Goal: Communication & Community: Answer question/provide support

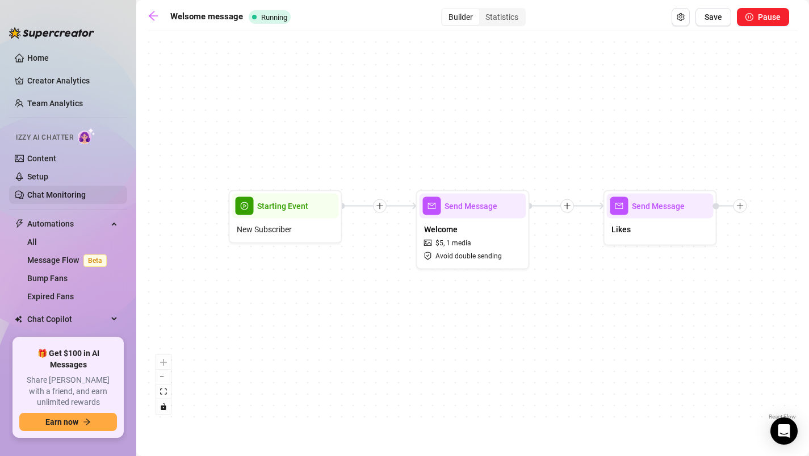
click at [37, 193] on link "Chat Monitoring" at bounding box center [56, 194] width 58 height 9
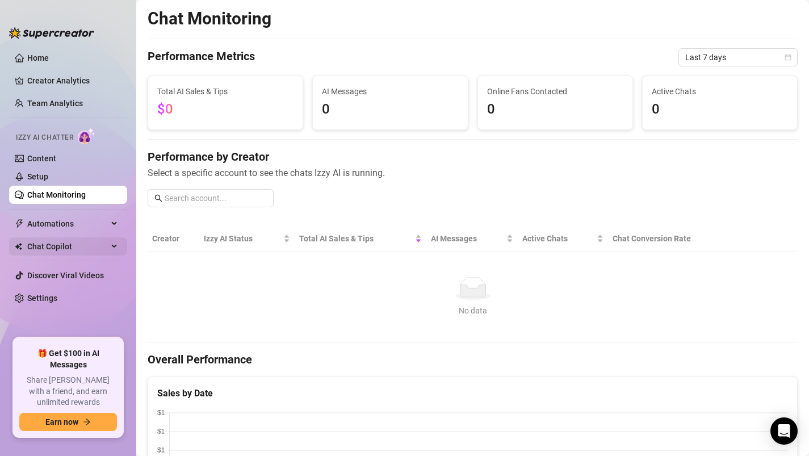
click at [111, 250] on div "Chat Copilot" at bounding box center [68, 246] width 118 height 18
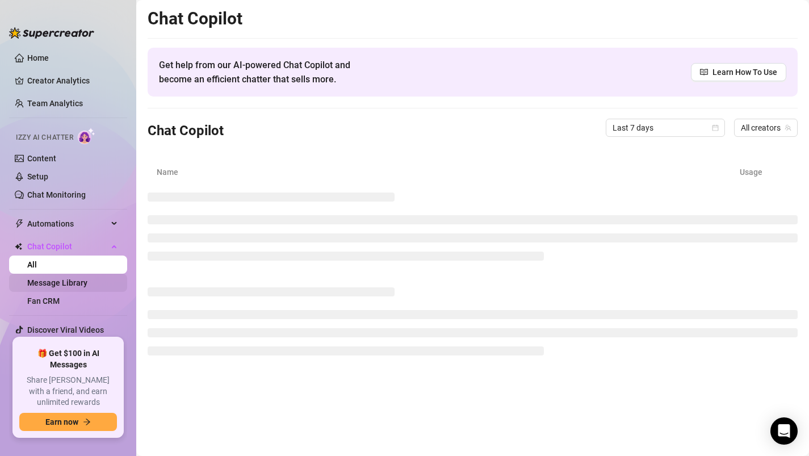
click at [64, 285] on link "Message Library" at bounding box center [57, 282] width 60 height 9
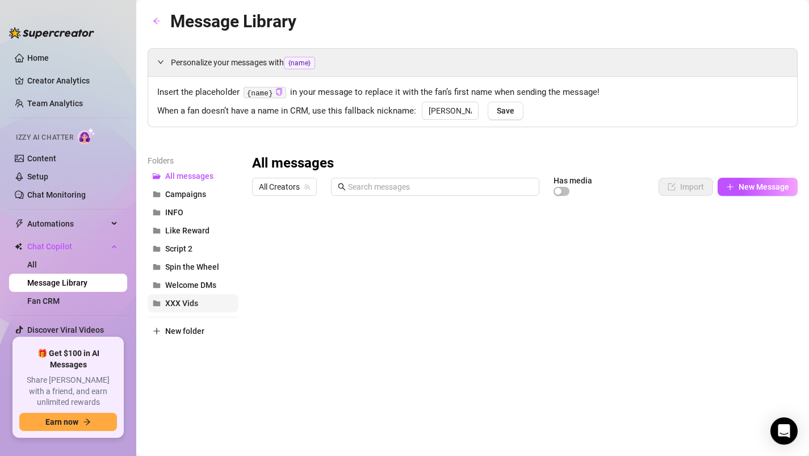
click at [186, 308] on span "XXX Vids" at bounding box center [181, 303] width 33 height 9
click at [289, 347] on div at bounding box center [525, 327] width 546 height 253
click at [282, 347] on div at bounding box center [525, 327] width 546 height 253
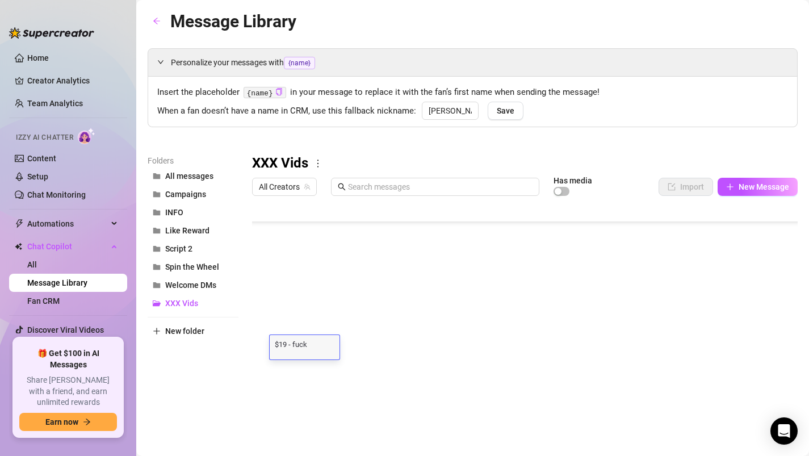
scroll to position [1, 0]
click at [285, 343] on textarea "$19 - fuck machine" at bounding box center [305, 344] width 70 height 10
type textarea "$15.99 - fuck machine"
click at [294, 392] on div at bounding box center [525, 327] width 546 height 253
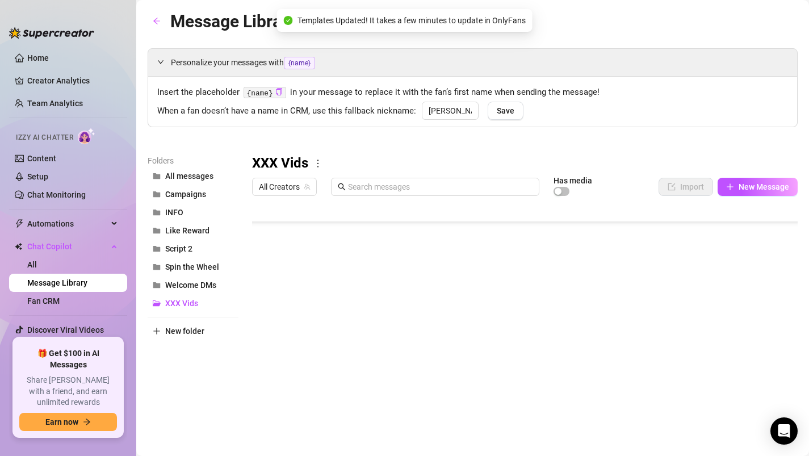
scroll to position [159, 0]
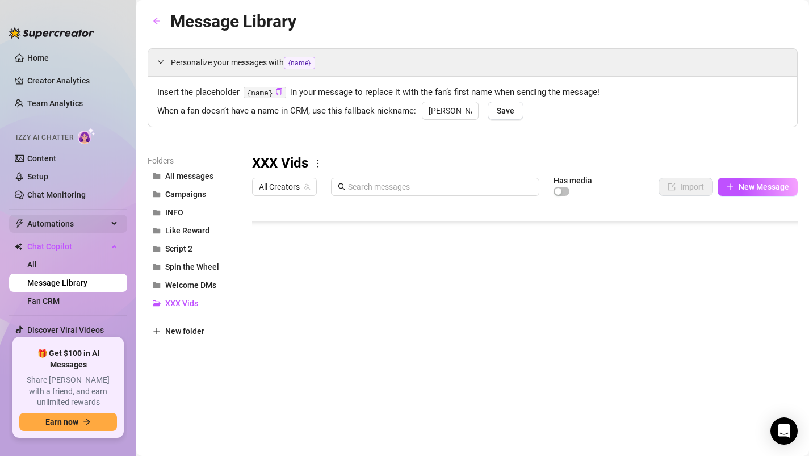
click at [51, 229] on span "Automations" at bounding box center [67, 224] width 81 height 18
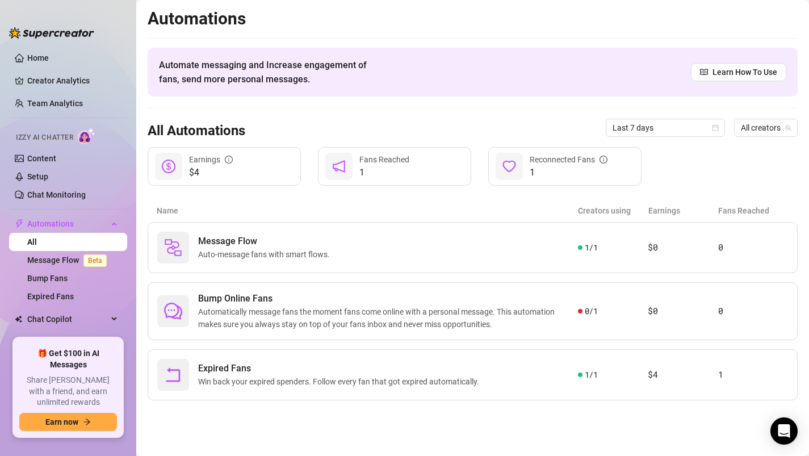
click at [54, 135] on span "Izzy AI Chatter" at bounding box center [44, 137] width 57 height 11
click at [46, 158] on link "Content" at bounding box center [41, 158] width 29 height 9
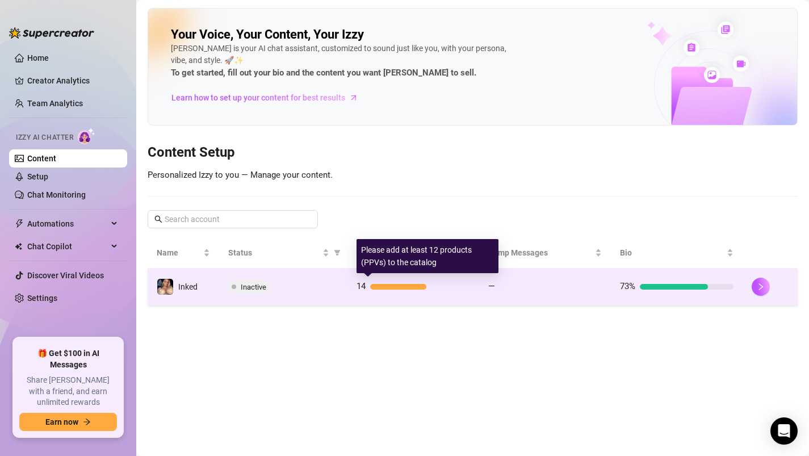
click at [364, 293] on span "14" at bounding box center [361, 287] width 9 height 14
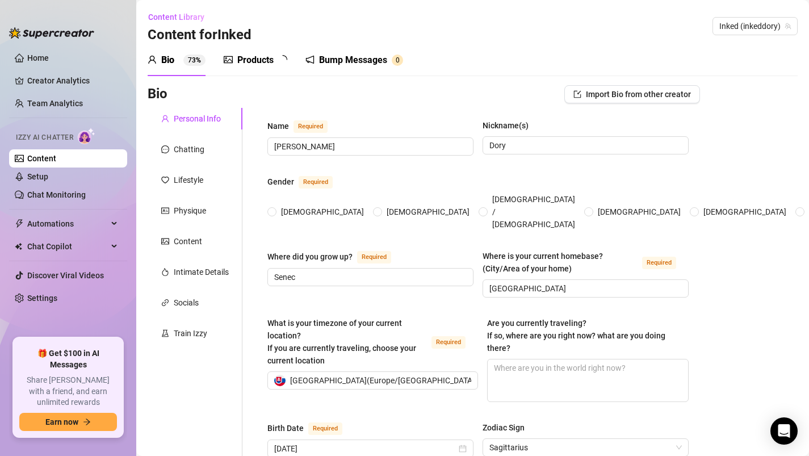
type input "[DATE]"
click at [174, 145] on div "Chatting" at bounding box center [189, 149] width 31 height 12
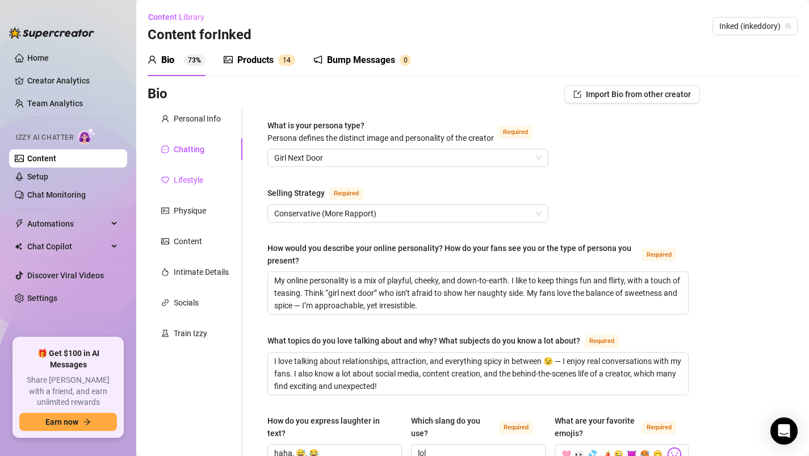
click at [185, 178] on div "Lifestyle" at bounding box center [189, 180] width 30 height 12
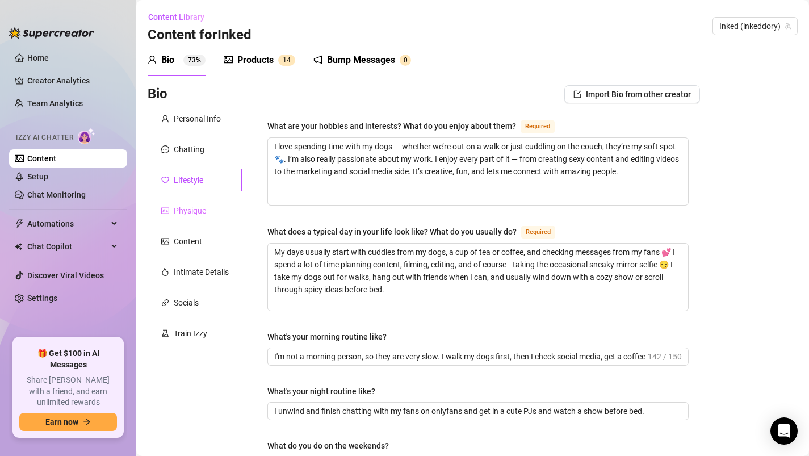
click at [186, 202] on div "Physique" at bounding box center [195, 211] width 95 height 22
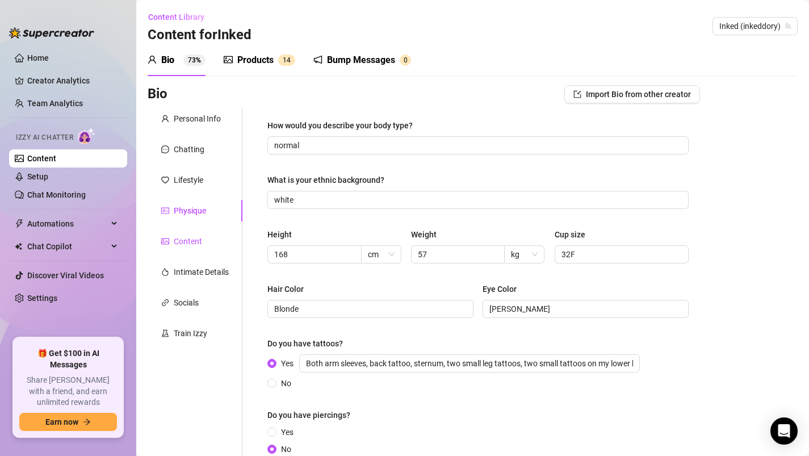
click at [183, 238] on div "Content" at bounding box center [188, 241] width 28 height 12
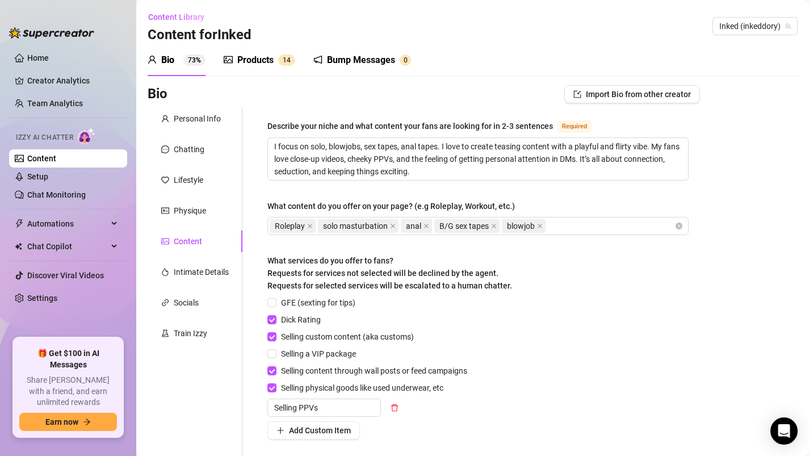
scroll to position [158, 0]
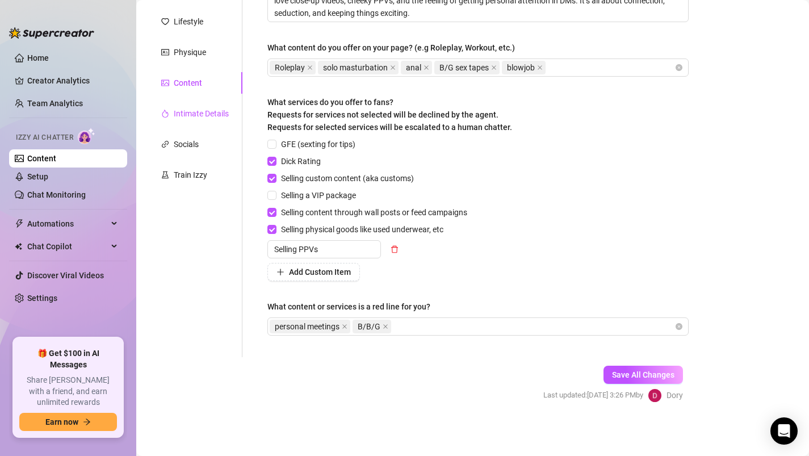
click at [191, 113] on div "Intimate Details" at bounding box center [201, 113] width 55 height 12
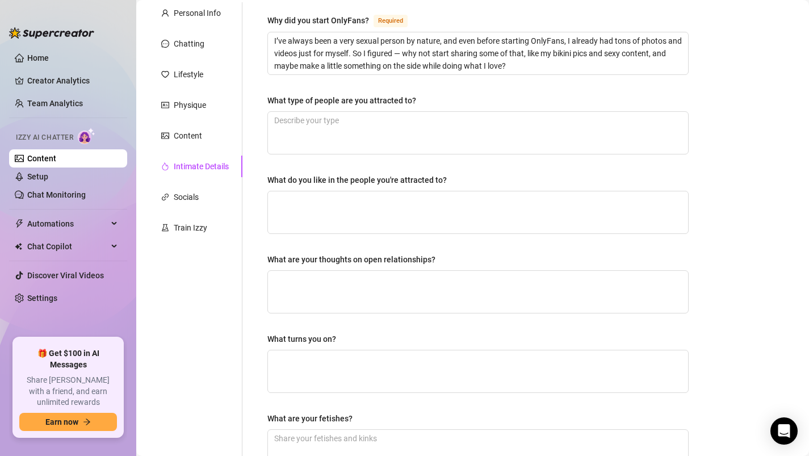
scroll to position [93, 0]
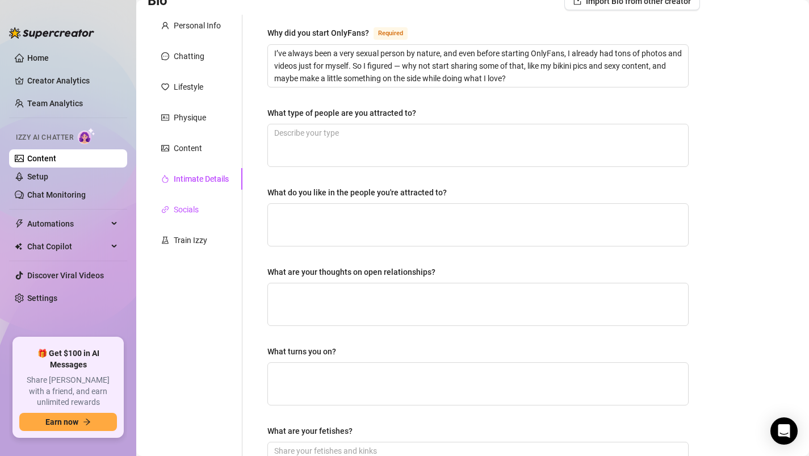
click at [192, 210] on div "Socials" at bounding box center [186, 209] width 25 height 12
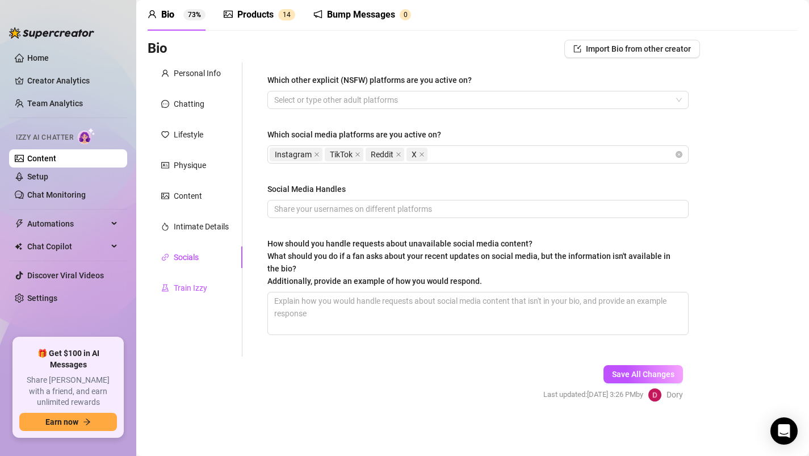
click at [179, 289] on div "Train Izzy" at bounding box center [191, 288] width 34 height 12
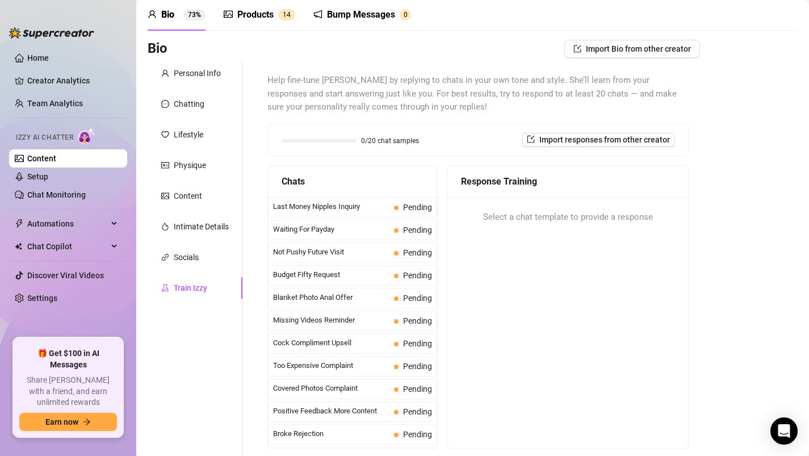
scroll to position [0, 0]
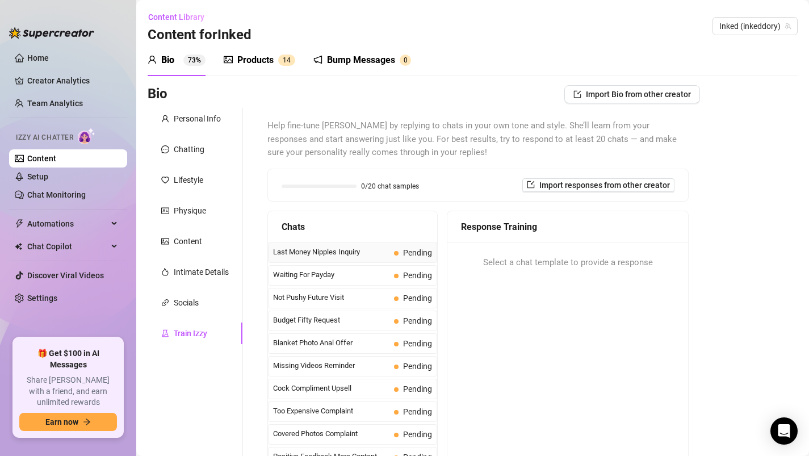
click at [311, 252] on span "Last Money Nipples Inquiry" at bounding box center [331, 251] width 116 height 11
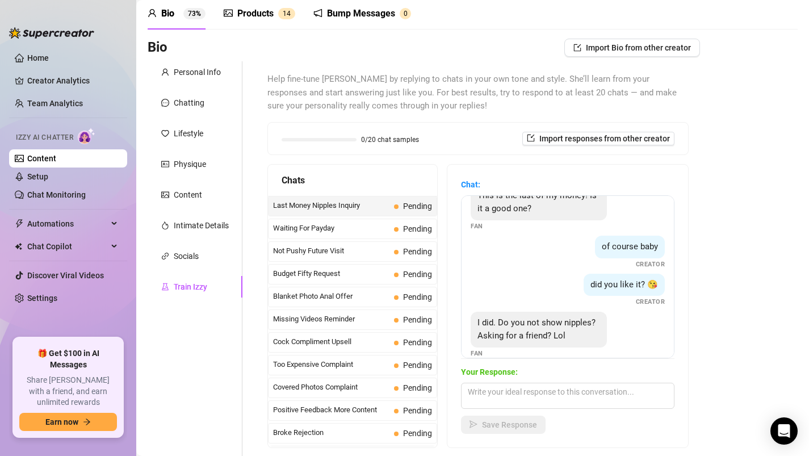
scroll to position [35, 0]
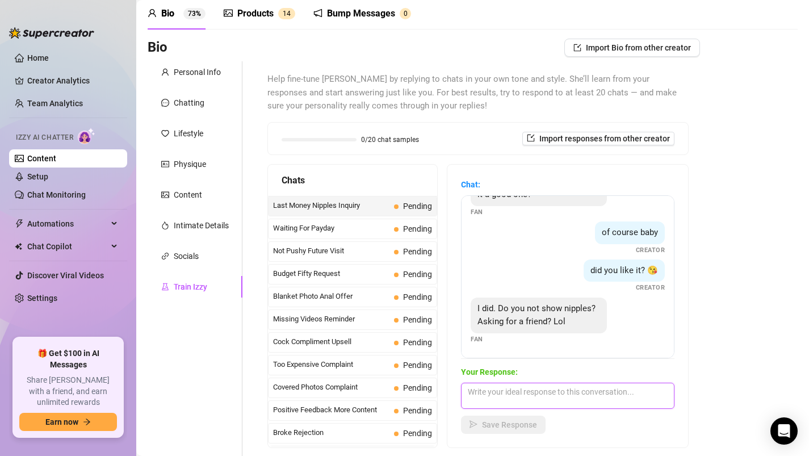
click at [494, 392] on textarea at bounding box center [568, 396] width 214 height 26
type textarea "Of course, baby! You get you nipples, but it's just for you. 😉"
click at [511, 430] on button "Save Response" at bounding box center [503, 425] width 85 height 18
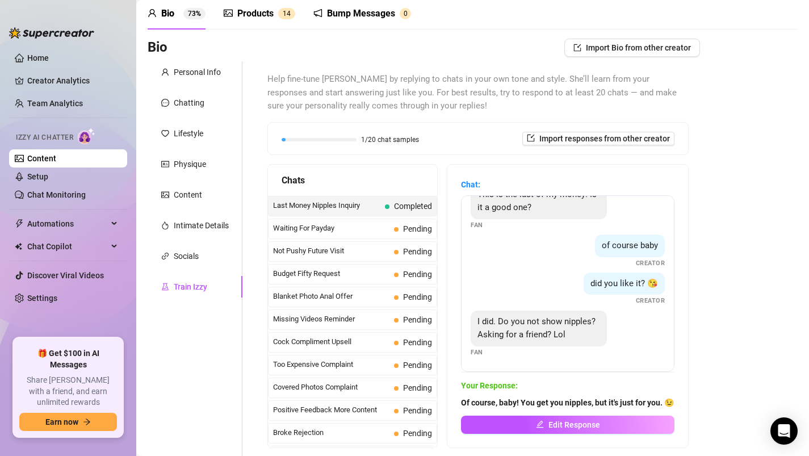
scroll to position [21, 0]
click at [387, 226] on span "Waiting For Payday" at bounding box center [331, 228] width 116 height 11
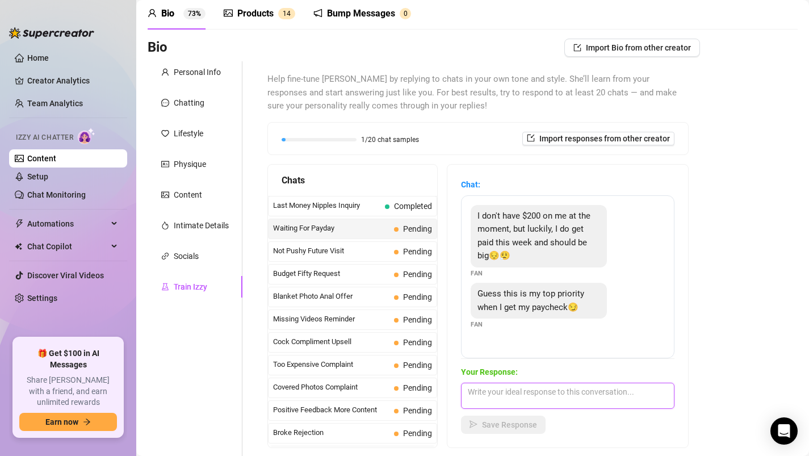
click at [501, 404] on textarea at bounding box center [568, 396] width 214 height 26
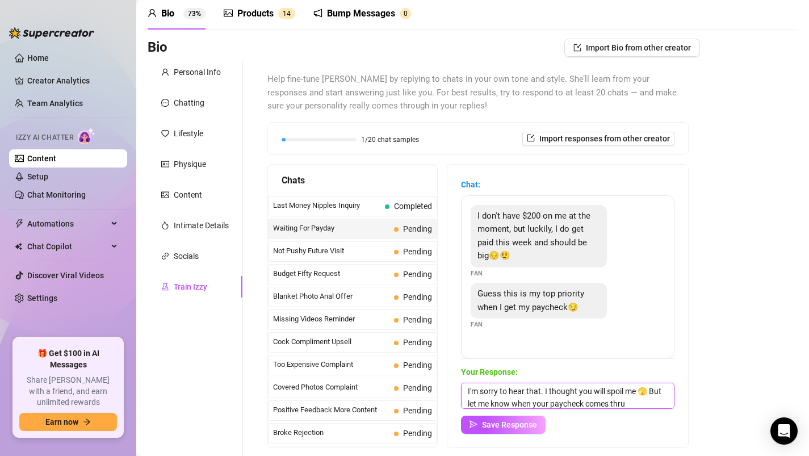
click at [563, 398] on textarea "I'm sorry to hear that. I thought you will spoil me 🫣 But let me know when your…" at bounding box center [568, 396] width 214 height 26
drag, startPoint x: 552, startPoint y: 399, endPoint x: 678, endPoint y: 399, distance: 126.1
click at [678, 399] on div "Chat: I don't have $200 on me at the moment, but luckily, I do get paid this we…" at bounding box center [568, 306] width 241 height 283
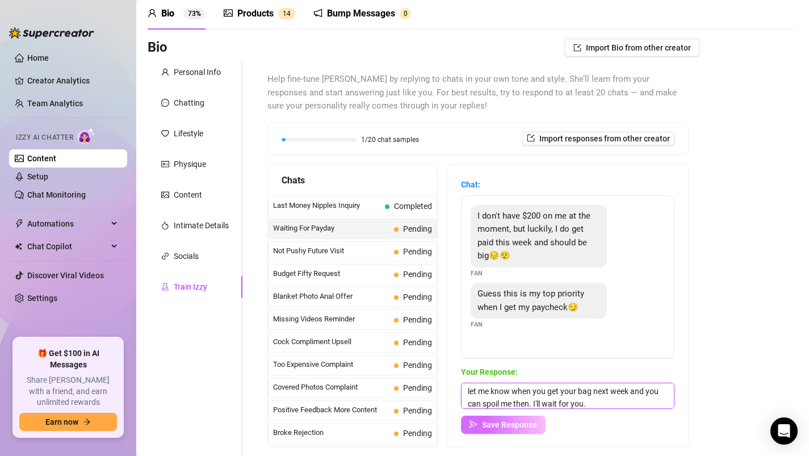
type textarea "I'm sorry to hear that. I thought you will spoil me 🫣 But let me know when you …"
click at [499, 431] on button "Save Response" at bounding box center [503, 425] width 85 height 18
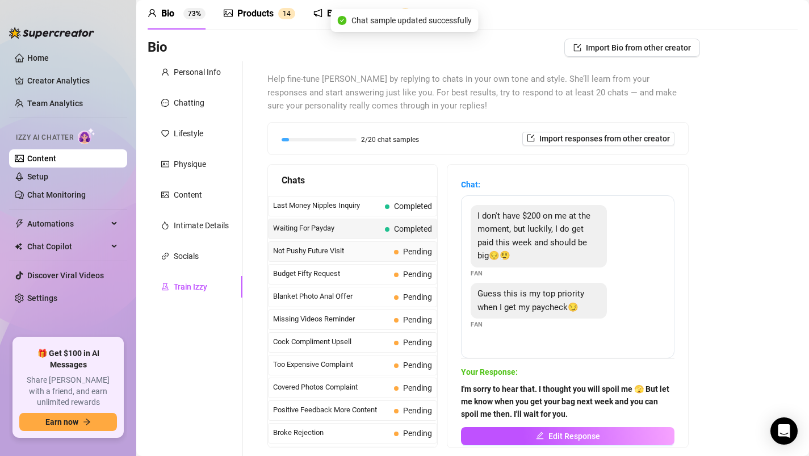
click at [343, 256] on span "Not Pushy Future Visit" at bounding box center [331, 250] width 116 height 11
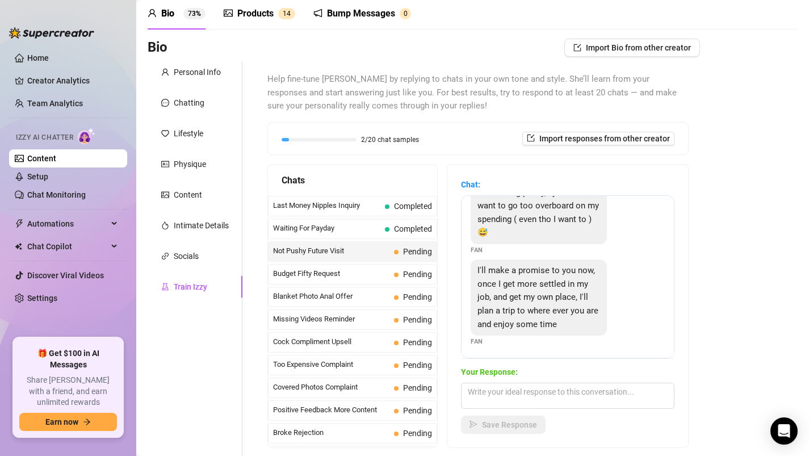
scroll to position [118, 0]
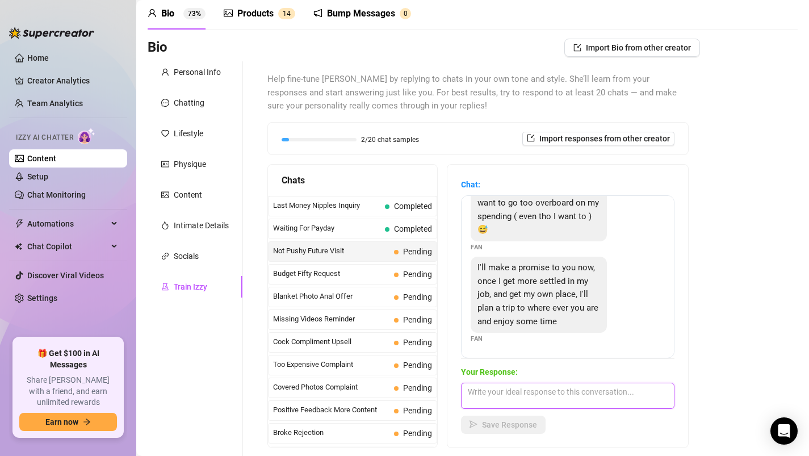
click at [568, 402] on textarea at bounding box center [568, 396] width 214 height 26
type textarea "Aaw, that's so thoughtful of you!"
click at [514, 425] on span "Save Response" at bounding box center [509, 424] width 55 height 9
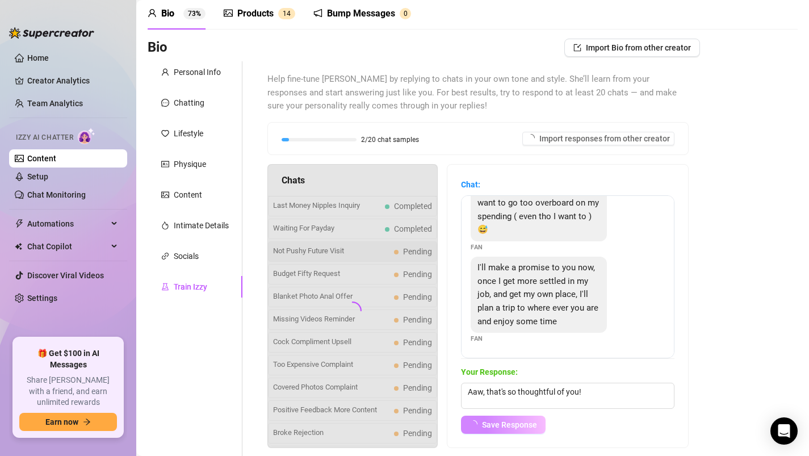
scroll to position [104, 0]
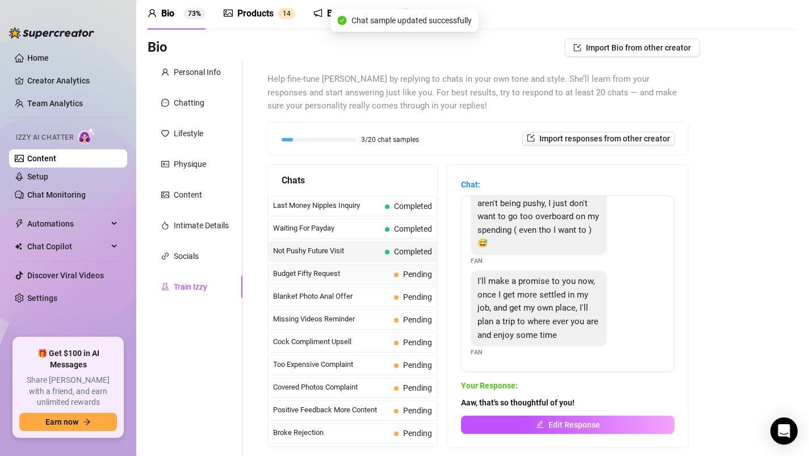
click at [346, 283] on div "Budget Fifty Request Pending" at bounding box center [352, 274] width 169 height 20
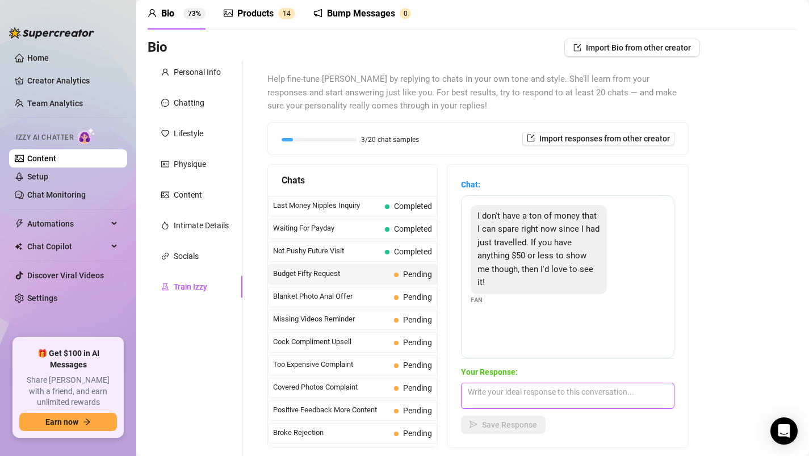
click at [500, 399] on textarea at bounding box center [568, 396] width 214 height 26
type textarea "Of course, baby, that's fine. I will fine something just for you 🤗"
click at [497, 421] on span "Save Response" at bounding box center [509, 424] width 55 height 9
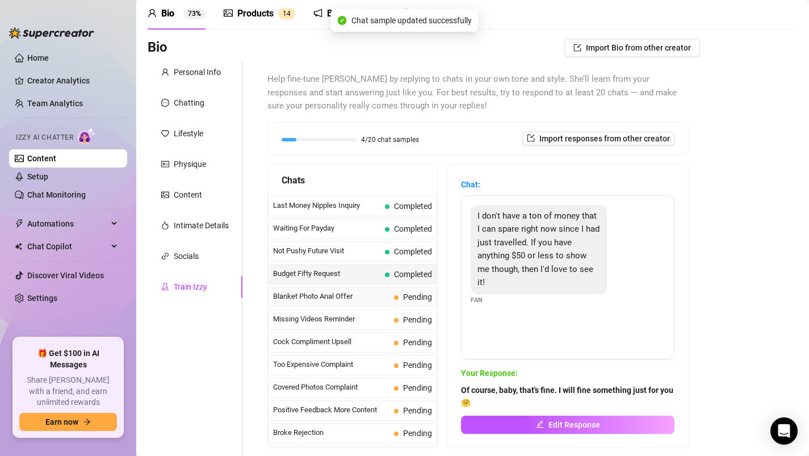
click at [361, 295] on span "Blanket Photo Anal Offer" at bounding box center [331, 296] width 116 height 11
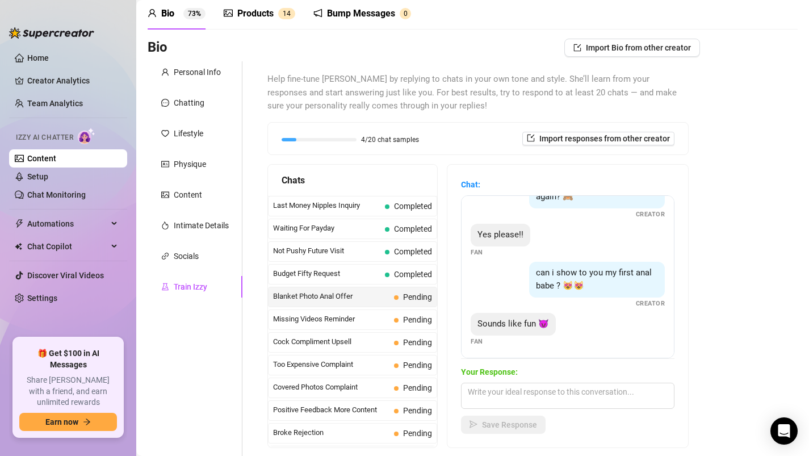
scroll to position [200, 0]
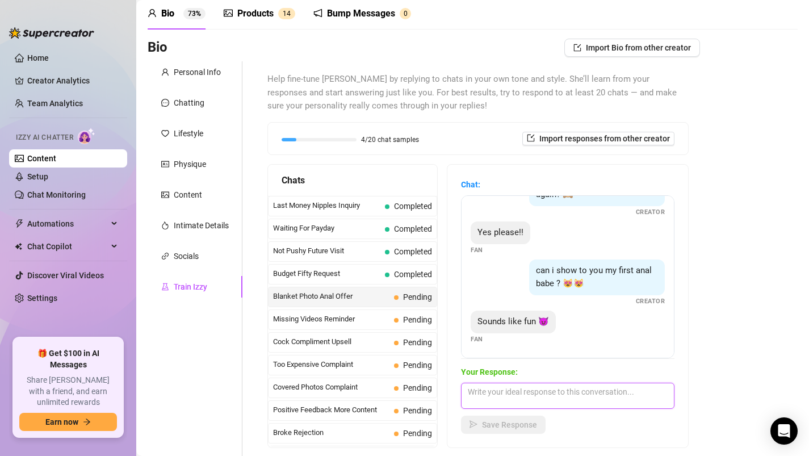
click at [495, 398] on textarea at bounding box center [568, 396] width 214 height 26
click at [578, 394] on textarea "I knew you would like this offer! 😋 Get ready!" at bounding box center [568, 396] width 214 height 26
type textarea "I knew you would like this offer 😋 Get ready!"
click at [513, 421] on span "Save Response" at bounding box center [509, 424] width 55 height 9
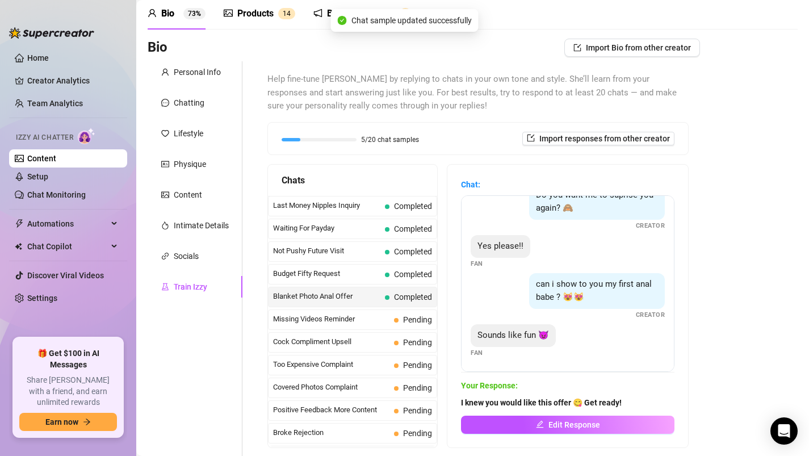
scroll to position [186, 0]
click at [353, 325] on div "Missing Videos Reminder Pending" at bounding box center [352, 320] width 169 height 20
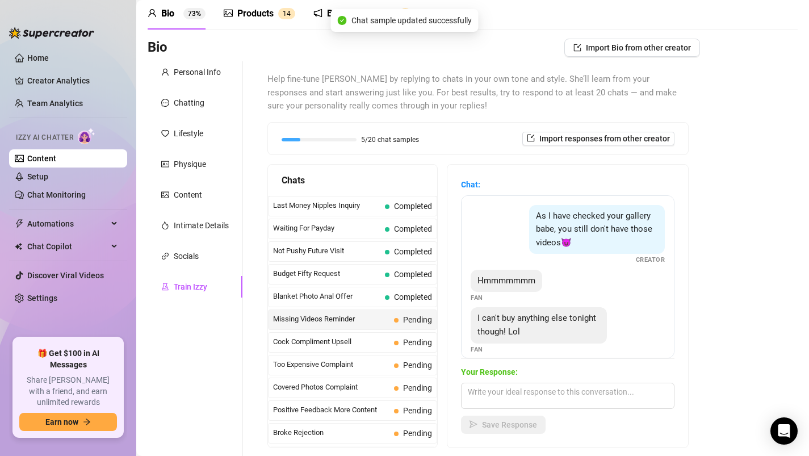
click at [352, 321] on span "Missing Videos Reminder" at bounding box center [331, 319] width 116 height 11
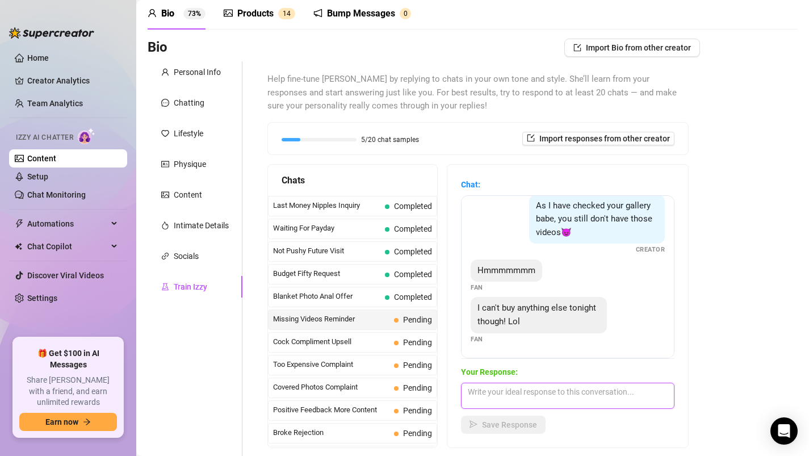
click at [506, 398] on textarea at bounding box center [568, 396] width 214 height 26
type textarea "T"
click at [618, 402] on textarea "Really? I thought you wanted to spoil me 🫣" at bounding box center [568, 396] width 214 height 26
type textarea "Really? I thought you wanted to spoil me 🫣"
click at [512, 422] on span "Save Response" at bounding box center [509, 424] width 55 height 9
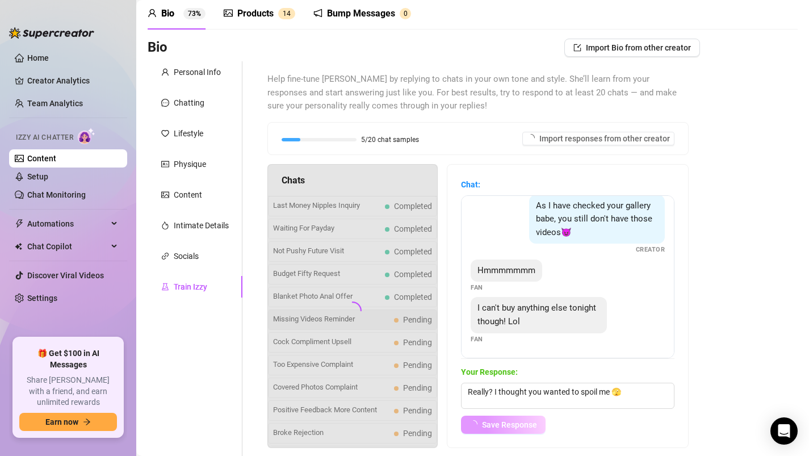
scroll to position [0, 0]
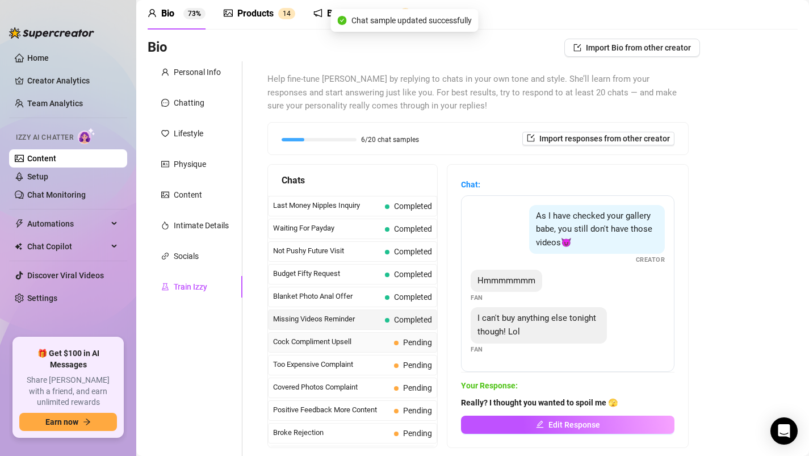
click at [367, 343] on span "Cock Compliment Upsell" at bounding box center [331, 341] width 116 height 11
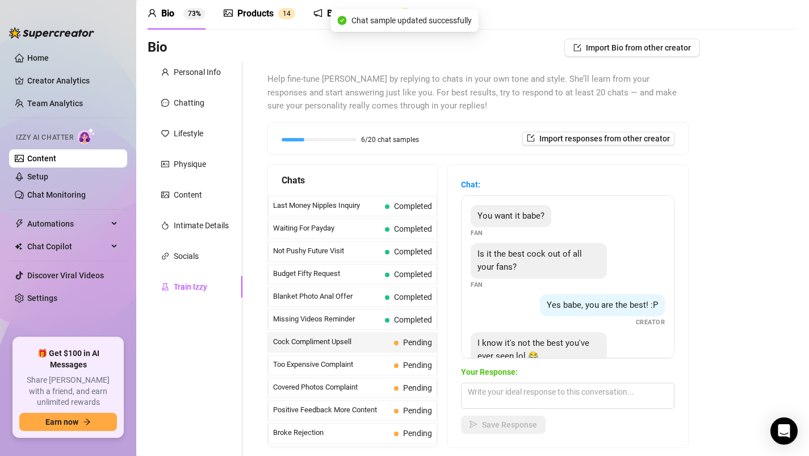
click at [367, 343] on span "Cock Compliment Upsell" at bounding box center [331, 341] width 116 height 11
click at [368, 341] on span "Cock Compliment Upsell" at bounding box center [331, 341] width 116 height 11
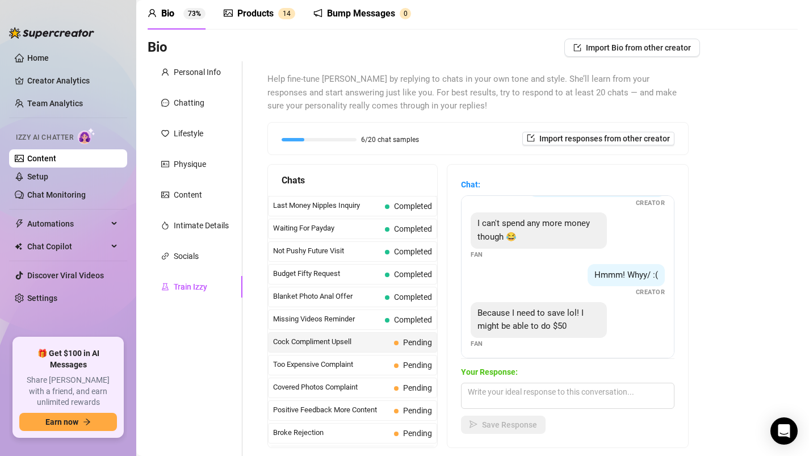
scroll to position [329, 0]
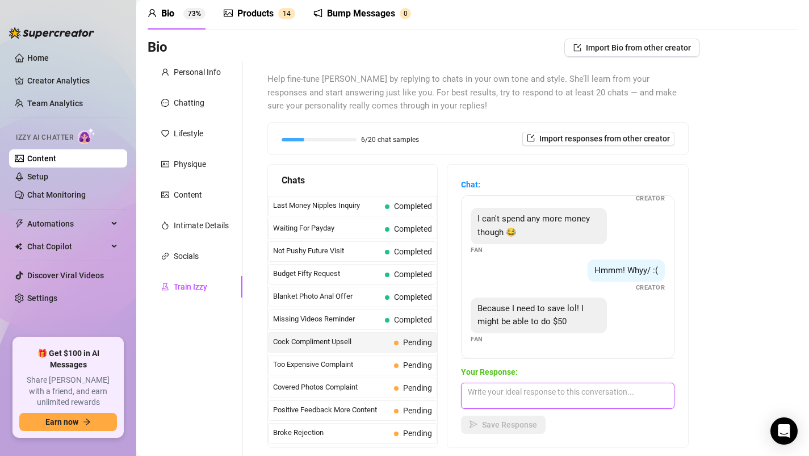
click at [503, 395] on textarea at bounding box center [568, 396] width 214 height 26
type textarea "Well, that's better than nothing 🫣 And I can work with that 🥵"
click at [488, 428] on span "Save Response" at bounding box center [509, 424] width 55 height 9
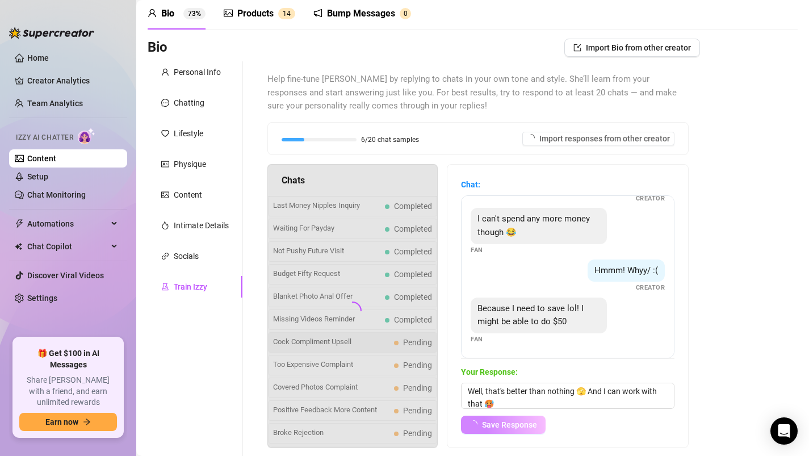
scroll to position [328, 0]
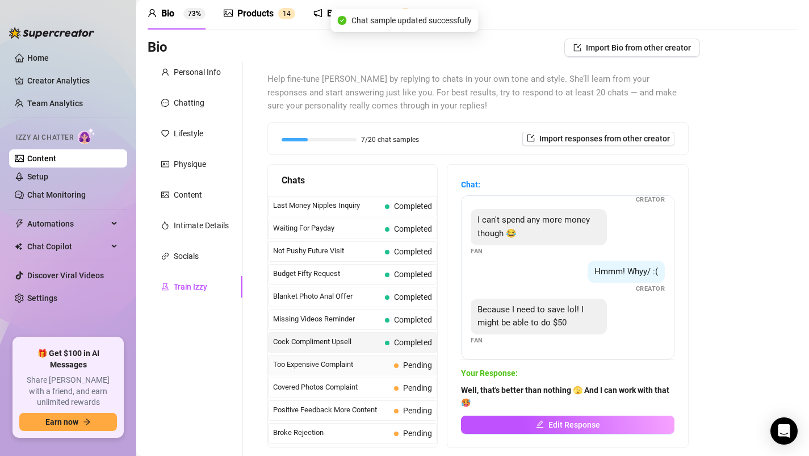
click at [349, 366] on span "Too Expensive Complaint" at bounding box center [331, 364] width 116 height 11
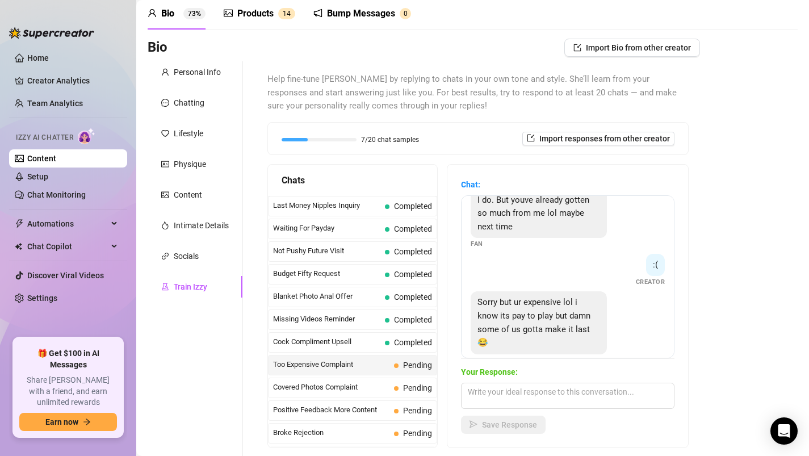
scroll to position [254, 0]
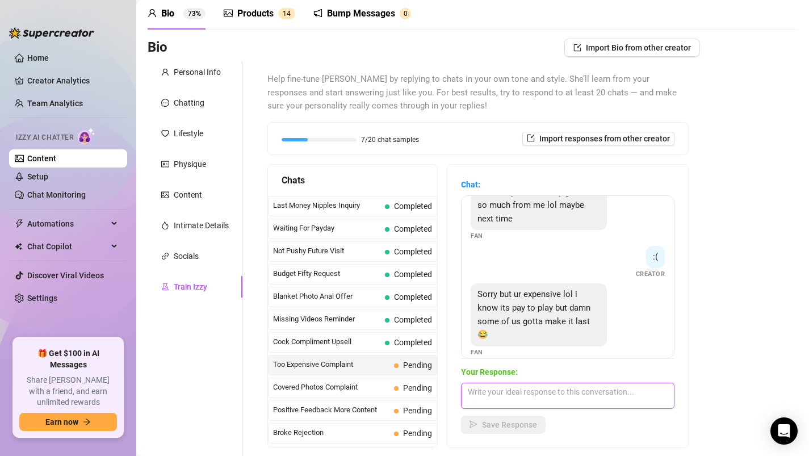
click at [511, 391] on textarea at bounding box center [568, 396] width 214 height 26
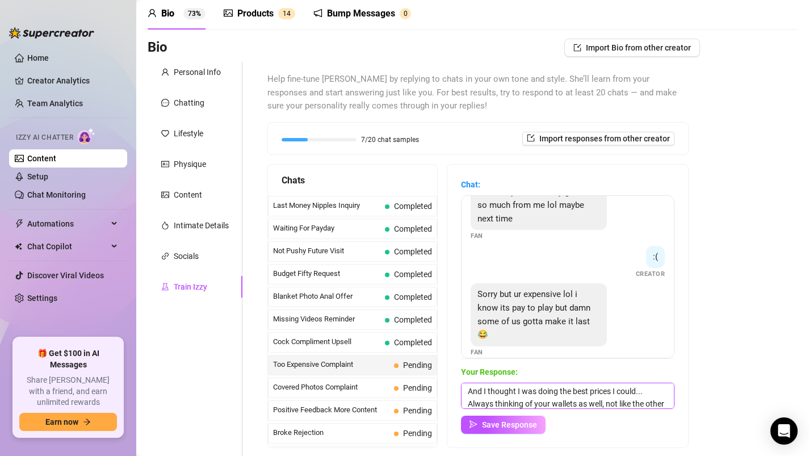
scroll to position [13, 0]
type textarea "And I thought I was doing the best prices I could... Always thinking of your wa…"
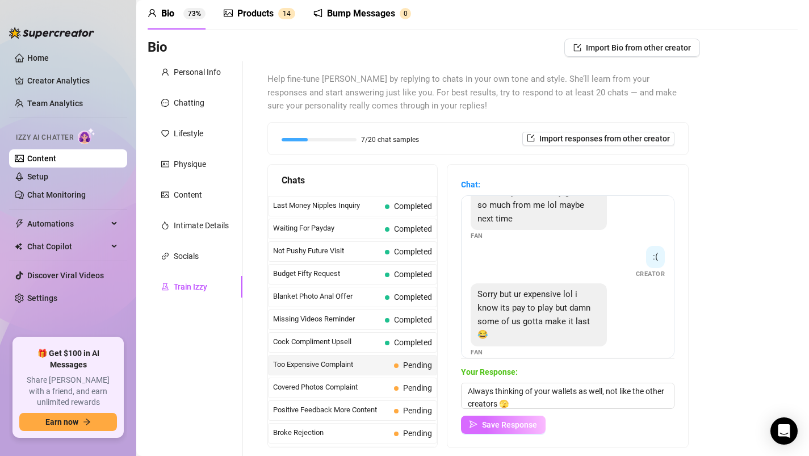
click at [499, 428] on span "Save Response" at bounding box center [509, 424] width 55 height 9
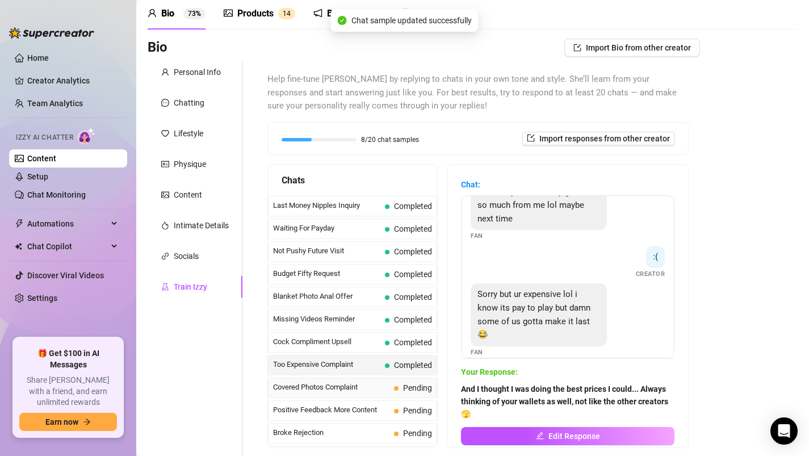
click at [377, 381] on div "Covered Photos Complaint Pending" at bounding box center [352, 388] width 169 height 20
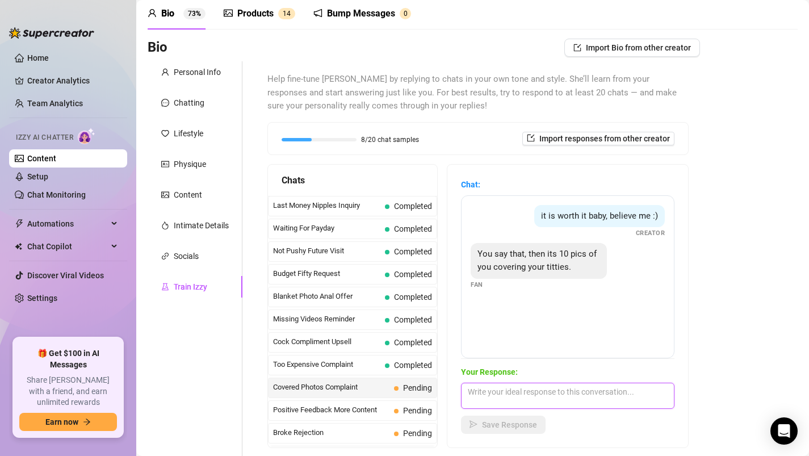
click at [475, 403] on textarea at bounding box center [568, 396] width 214 height 26
type textarea "It's worth it baby, I always send only hot content"
click at [495, 425] on span "Save Response" at bounding box center [509, 424] width 55 height 9
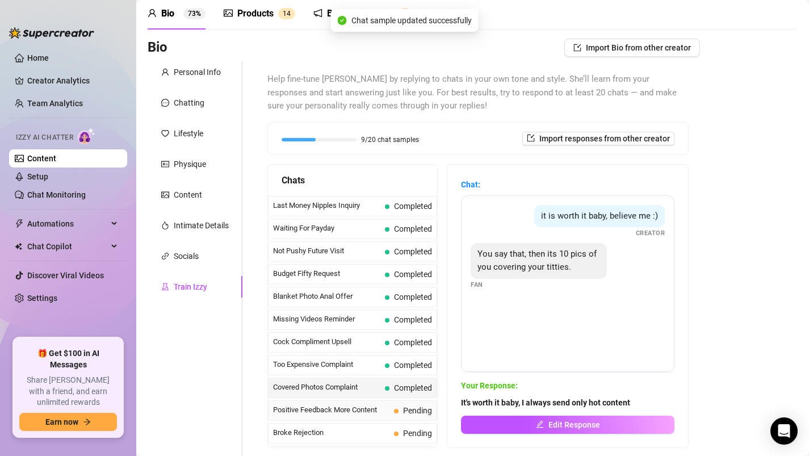
click at [359, 413] on span "Positive Feedback More Content" at bounding box center [331, 409] width 116 height 11
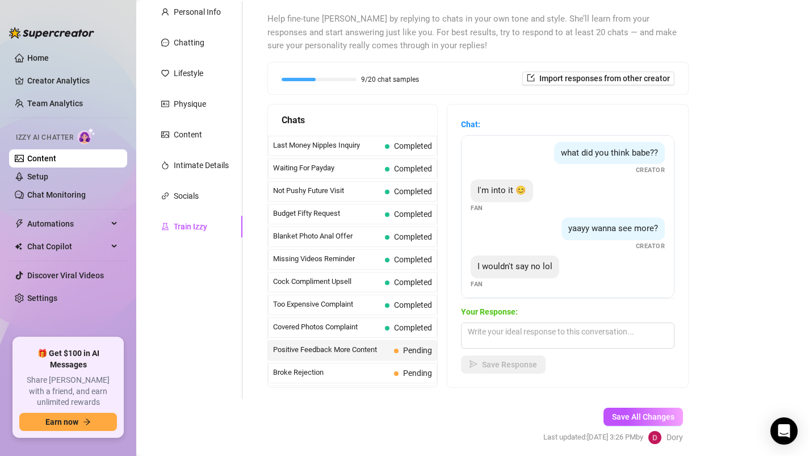
scroll to position [46, 0]
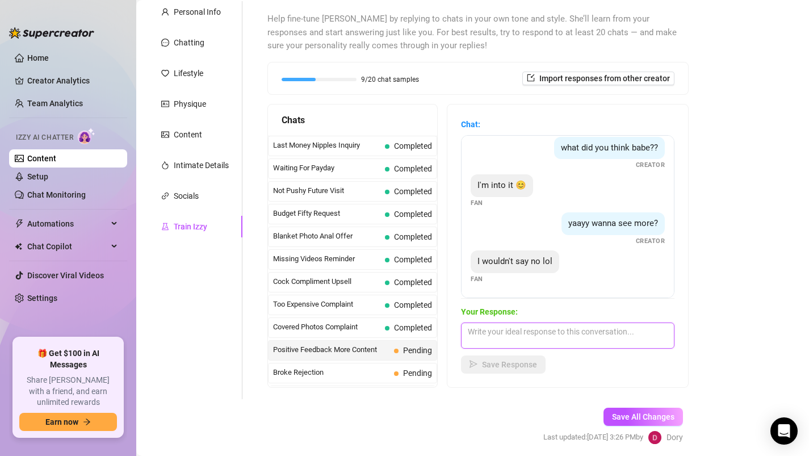
click at [540, 340] on textarea at bounding box center [568, 336] width 214 height 26
type textarea "I"
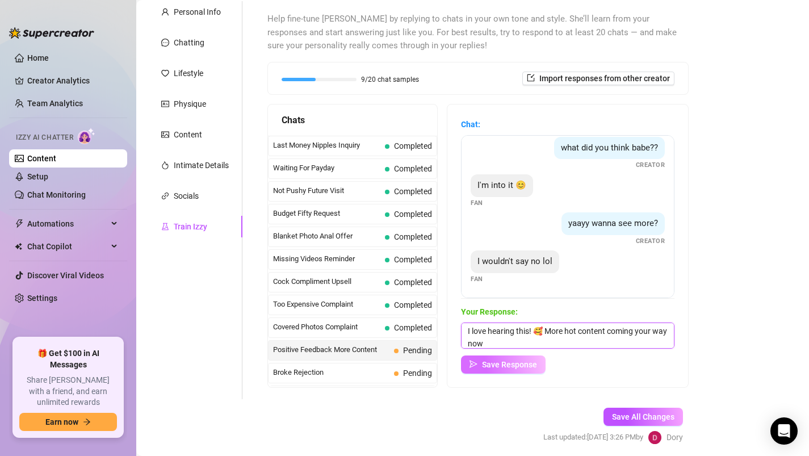
type textarea "I love hearing this! 🥰 More hot content coming your way now"
click at [498, 366] on span "Save Response" at bounding box center [509, 364] width 55 height 9
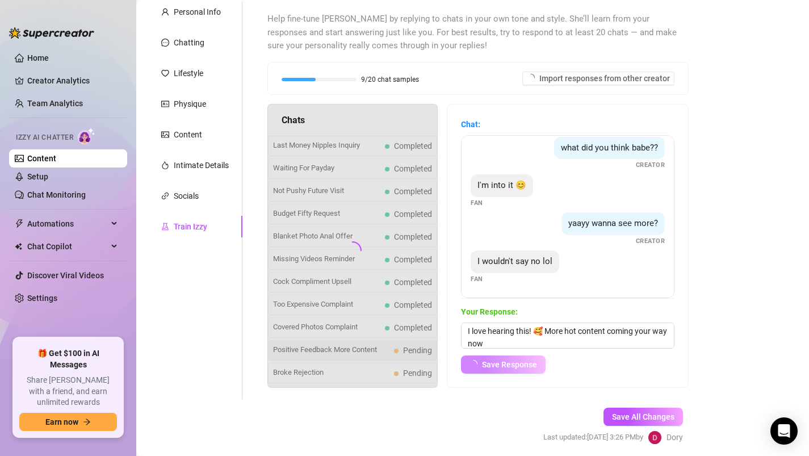
scroll to position [45, 0]
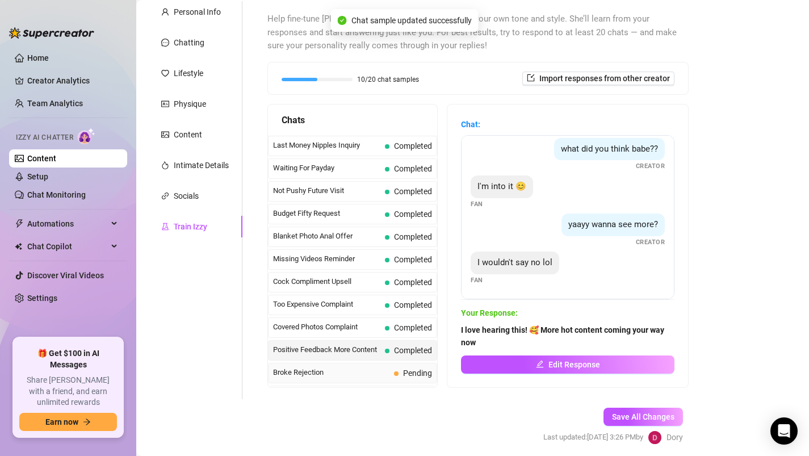
click at [361, 375] on span "Broke Rejection" at bounding box center [331, 372] width 116 height 11
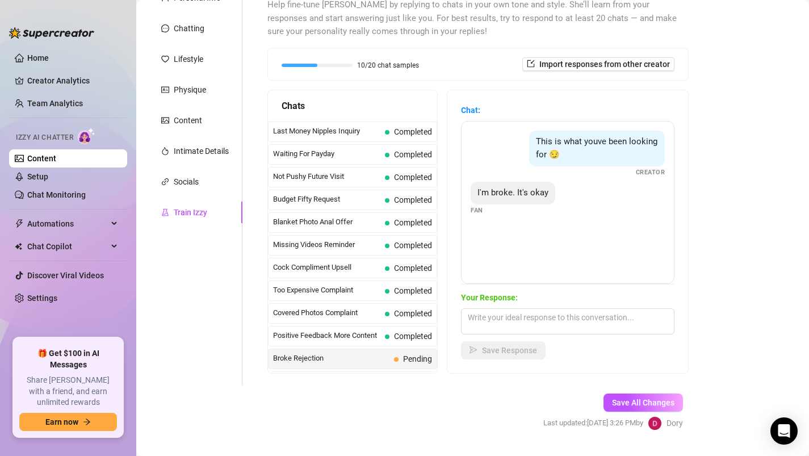
scroll to position [126, 0]
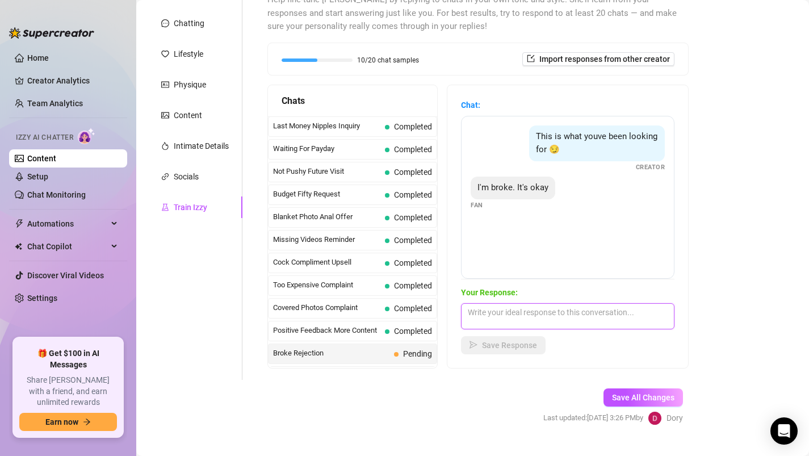
click at [525, 323] on textarea at bounding box center [568, 316] width 214 height 26
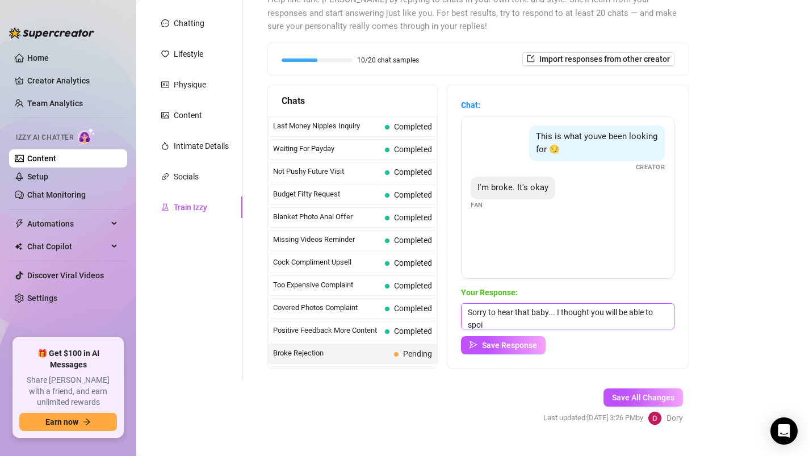
scroll to position [1, 0]
type textarea "Sorry to hear that baby... I thought you will be able to spoil me"
click at [517, 346] on span "Save Response" at bounding box center [509, 345] width 55 height 9
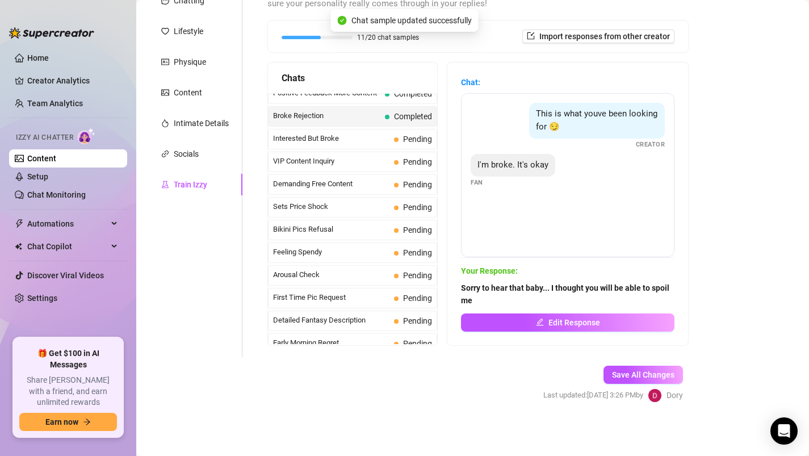
scroll to position [216, 0]
click at [351, 137] on span "Interested But Broke" at bounding box center [331, 137] width 116 height 11
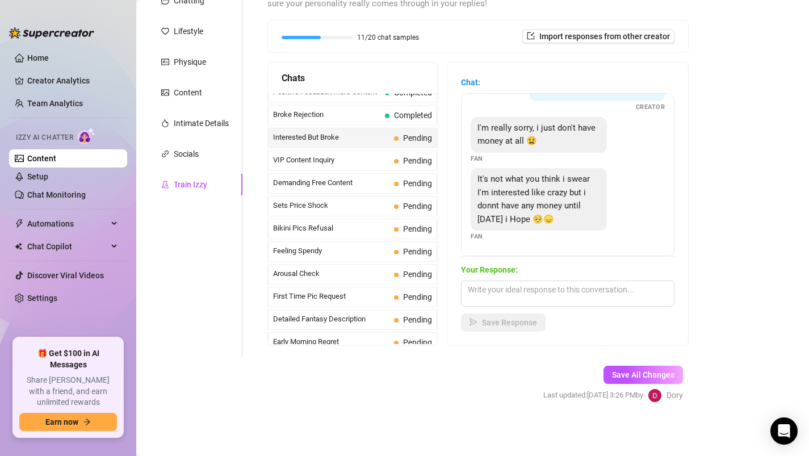
scroll to position [49, 0]
click at [536, 298] on textarea at bounding box center [568, 294] width 214 height 26
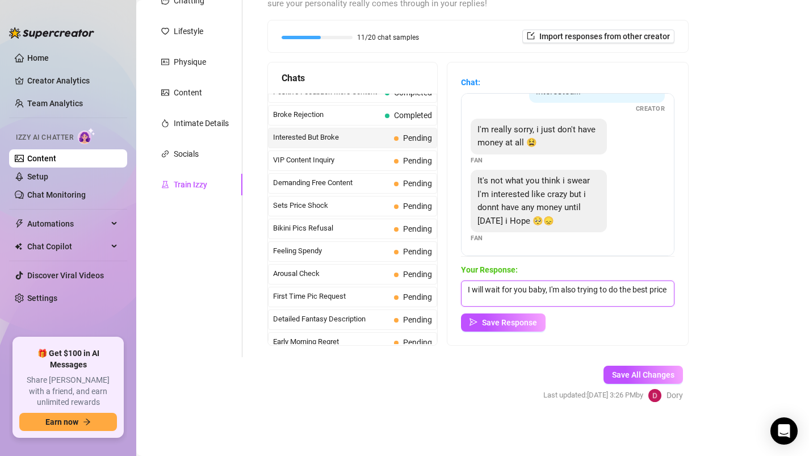
scroll to position [1, 0]
type textarea "I will wait for you baby, I'm also trying to do the best prices I can do"
click at [521, 319] on span "Save Response" at bounding box center [509, 322] width 55 height 9
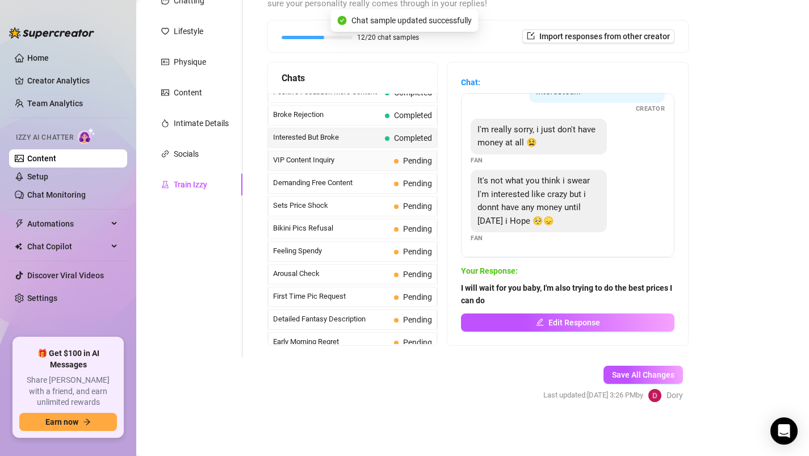
click at [333, 169] on div "VIP Content Inquiry Pending" at bounding box center [352, 161] width 169 height 20
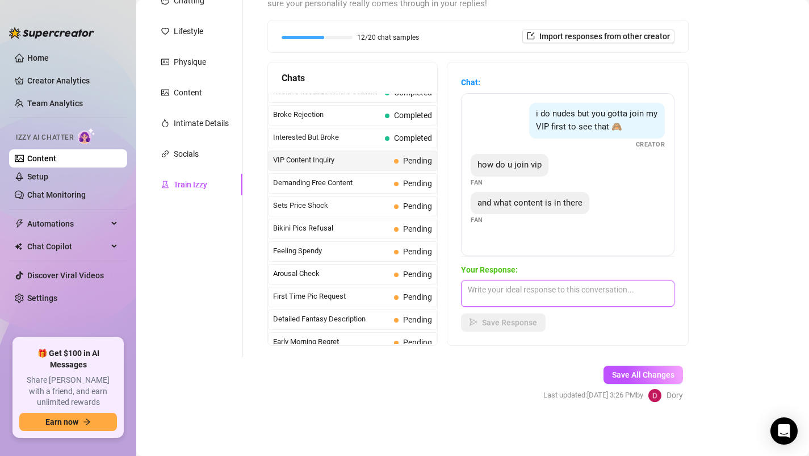
click at [507, 298] on textarea at bounding box center [568, 294] width 214 height 26
type textarea "T"
click at [532, 290] on textarea "There is all the hto content" at bounding box center [568, 294] width 214 height 26
click at [598, 289] on textarea "There is all the hottest nude content" at bounding box center [568, 294] width 214 height 26
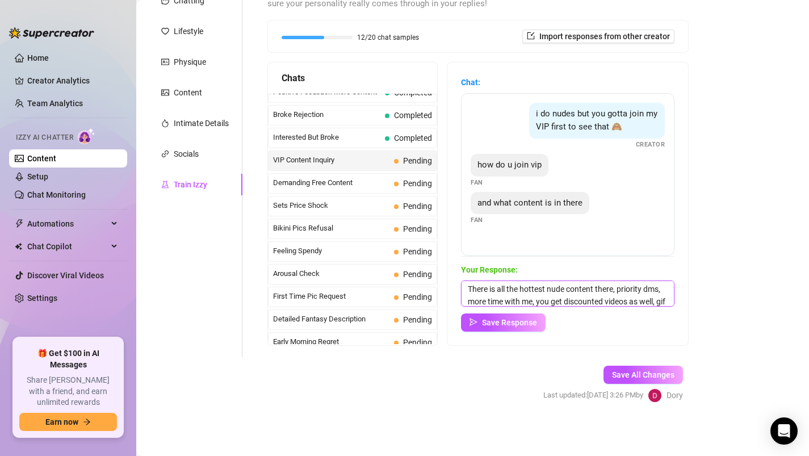
scroll to position [13, 0]
type textarea "There is all the hottest nude content there, priority dms, more time with me, y…"
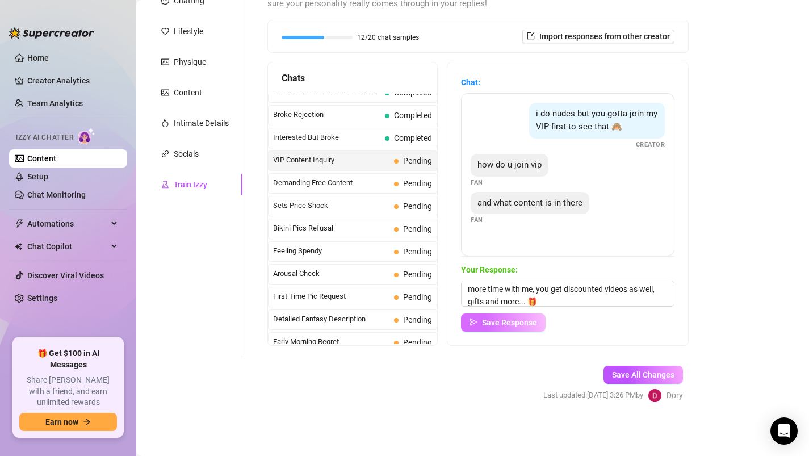
click at [517, 327] on button "Save Response" at bounding box center [503, 323] width 85 height 18
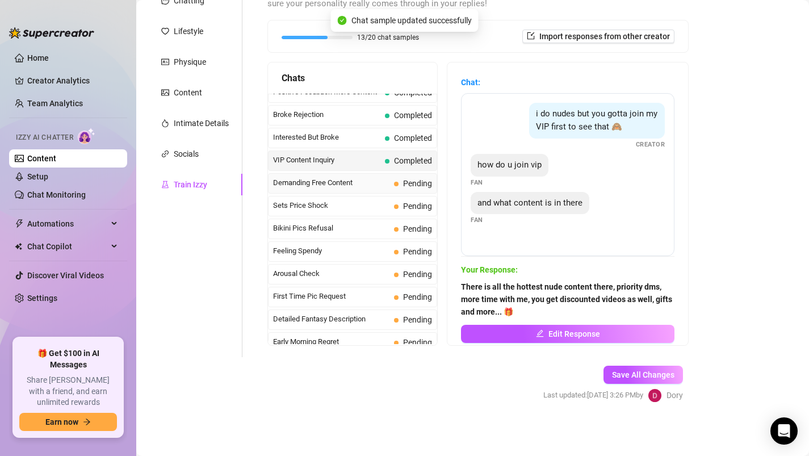
click at [347, 186] on span "Demanding Free Content" at bounding box center [331, 182] width 116 height 11
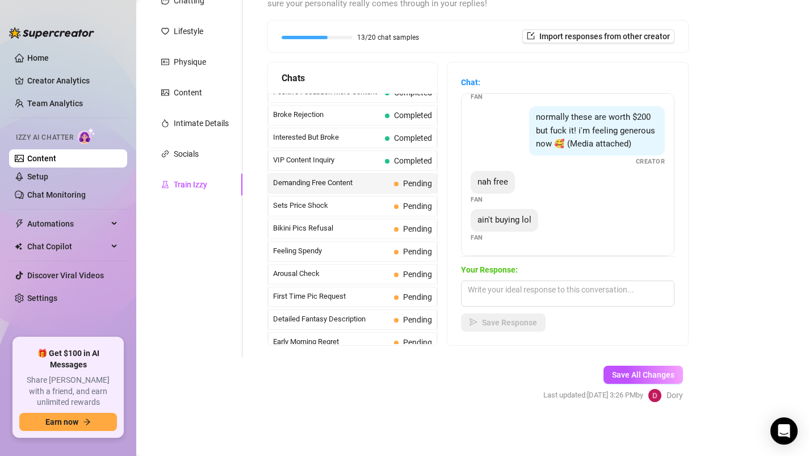
scroll to position [111, 0]
click at [497, 292] on textarea at bounding box center [568, 294] width 214 height 26
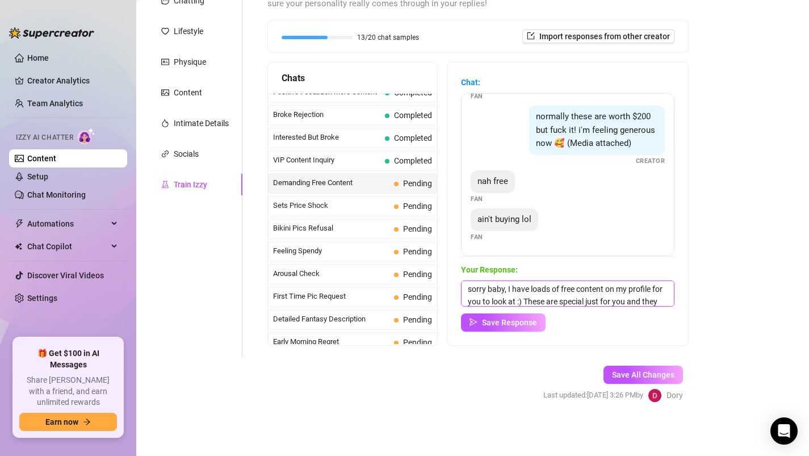
scroll to position [13, 0]
type textarea "sorry baby, I have loads of free content on my profile for you to look at :) Th…"
click at [497, 321] on span "Save Response" at bounding box center [509, 322] width 55 height 9
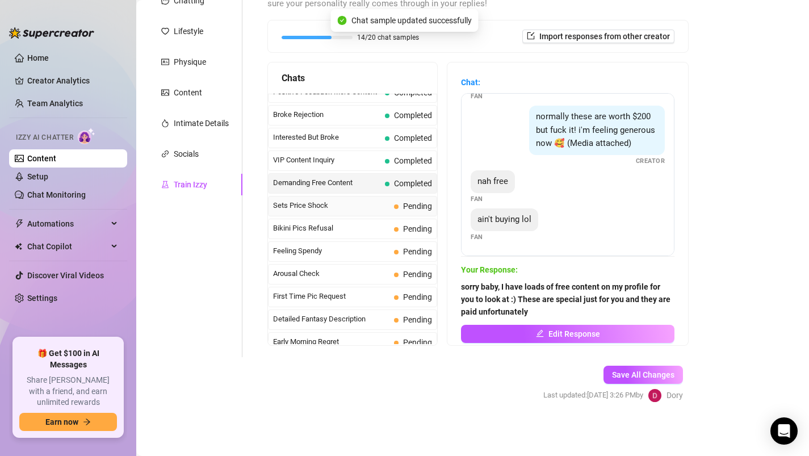
click at [365, 205] on span "Sets Price Shock" at bounding box center [331, 205] width 116 height 11
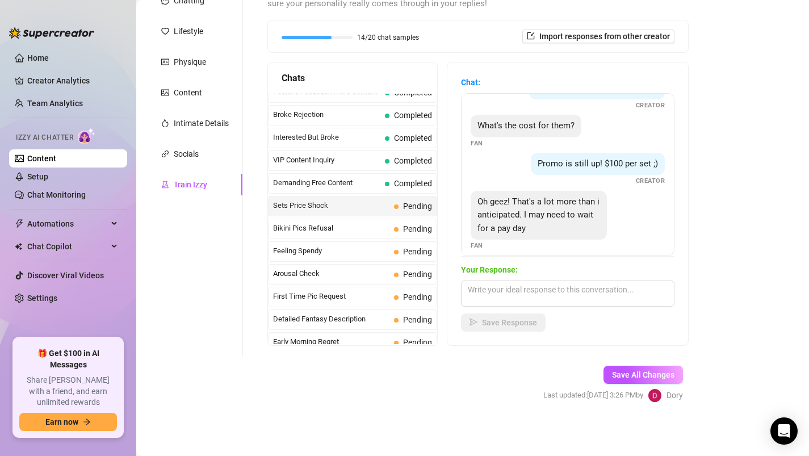
scroll to position [48, 0]
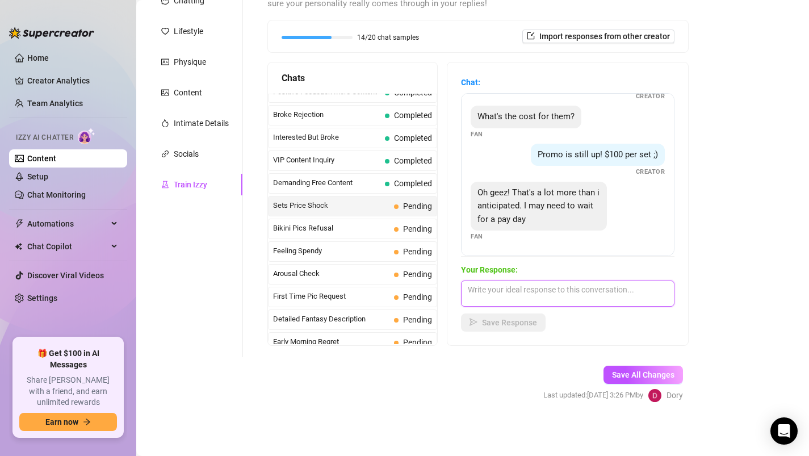
click at [491, 294] on textarea at bounding box center [568, 294] width 214 height 26
type textarea "I"
type textarea "I can maybe give you like a bundle discount if you want to buy now"
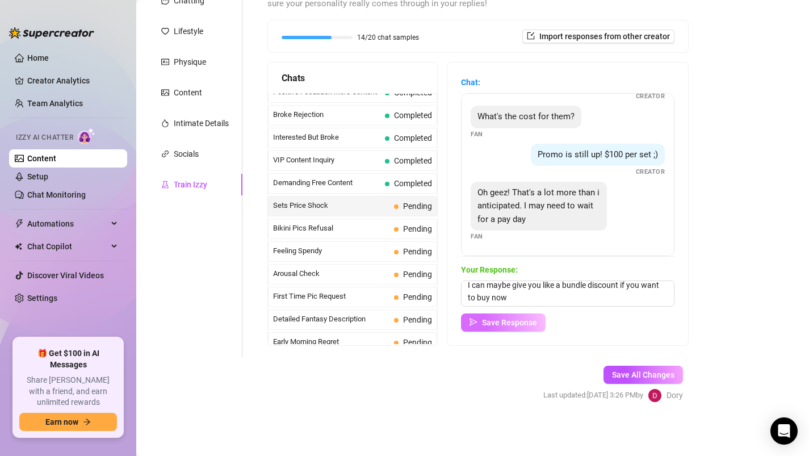
click at [478, 320] on icon "send" at bounding box center [474, 322] width 8 height 8
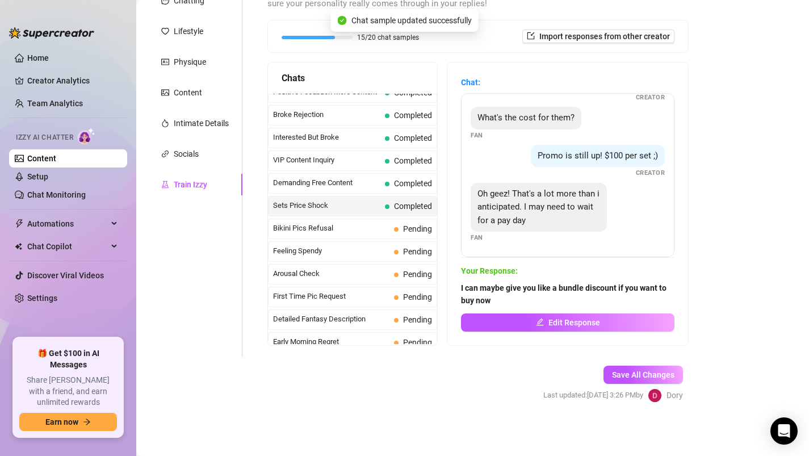
scroll to position [47, 0]
click at [342, 226] on span "Bikini Pics Refusal" at bounding box center [331, 228] width 116 height 11
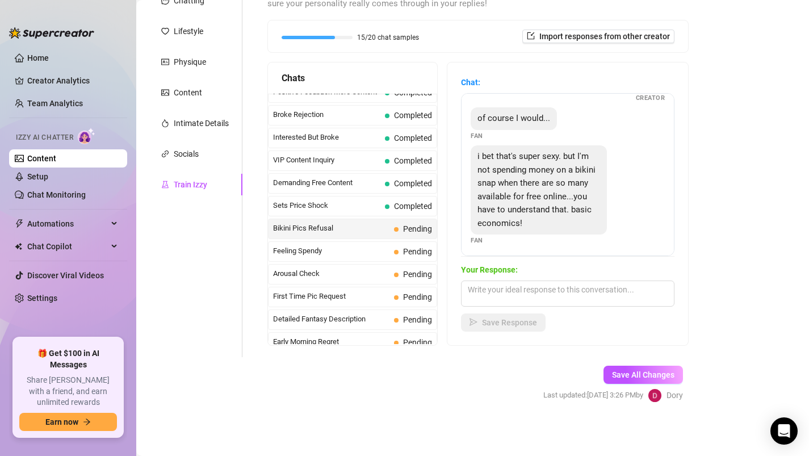
scroll to position [77, 0]
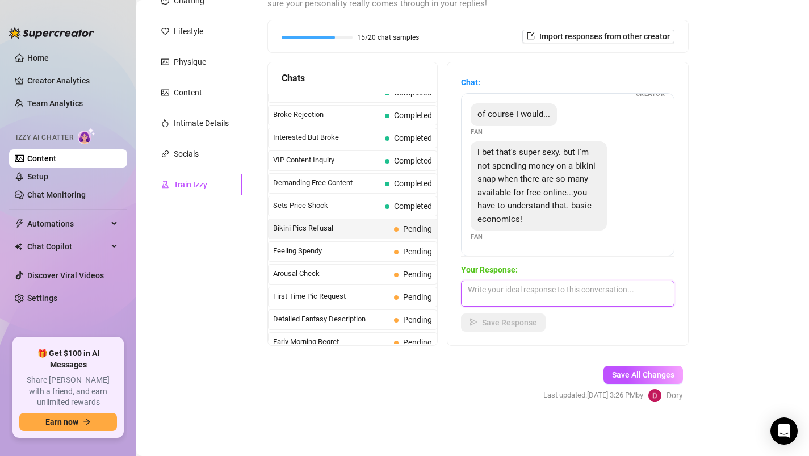
click at [559, 294] on textarea at bounding box center [568, 294] width 214 height 26
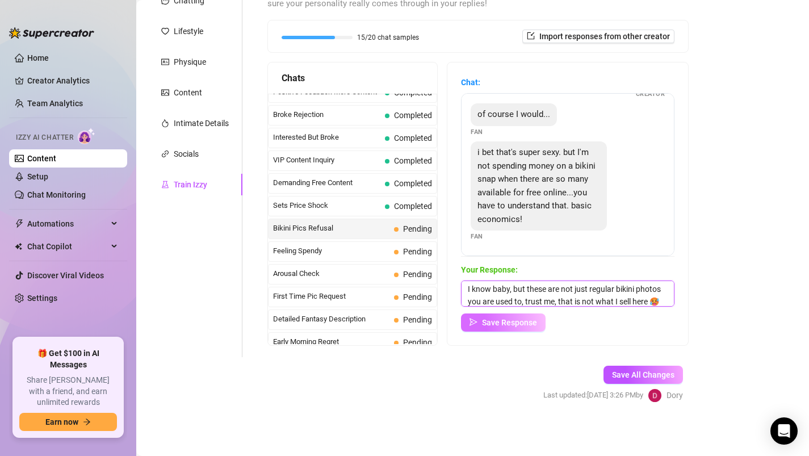
type textarea "I know baby, but these are not just regular bikini photos you are used to, trus…"
click at [494, 321] on span "Save Response" at bounding box center [509, 322] width 55 height 9
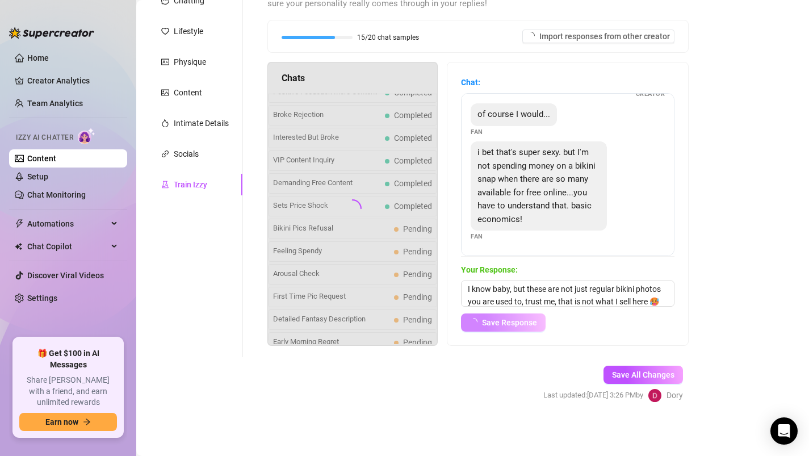
scroll to position [76, 0]
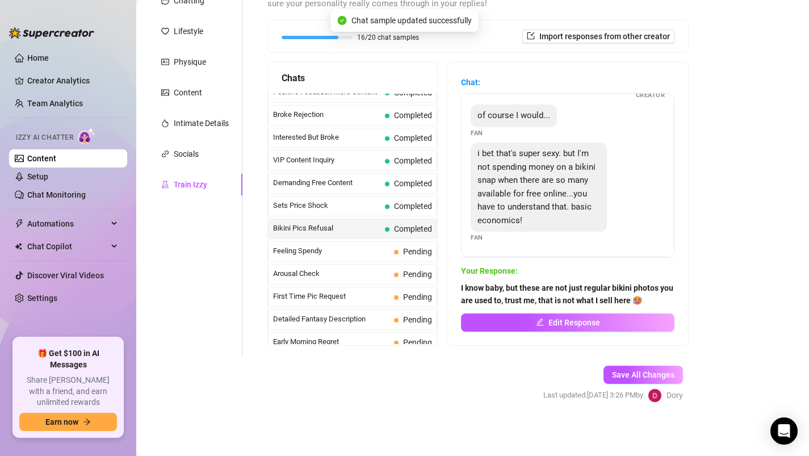
click at [356, 236] on div "Bikini Pics Refusal Completed" at bounding box center [352, 229] width 169 height 20
click at [354, 228] on span "Bikini Pics Refusal" at bounding box center [326, 228] width 107 height 11
click at [347, 253] on span "Feeling Spendy" at bounding box center [331, 250] width 116 height 11
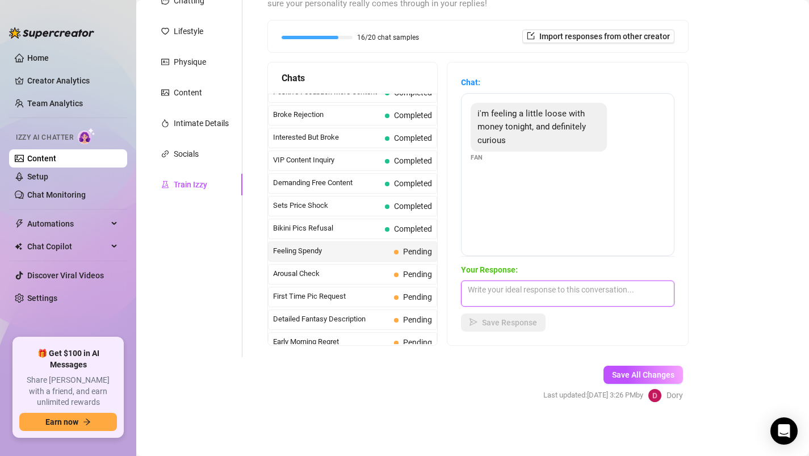
click at [511, 299] on textarea at bounding box center [568, 294] width 214 height 26
type textarea "I love to hear that! We will have so much fun then. 🥵"
click at [495, 324] on span "Save Response" at bounding box center [509, 322] width 55 height 9
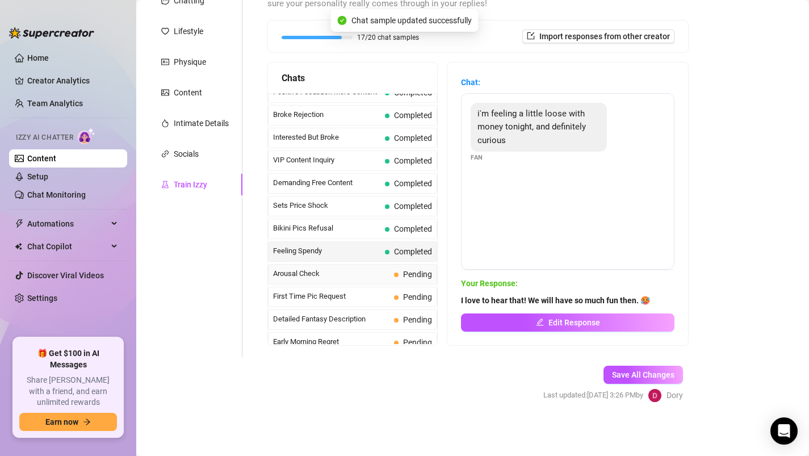
click at [339, 270] on span "Arousal Check" at bounding box center [331, 273] width 116 height 11
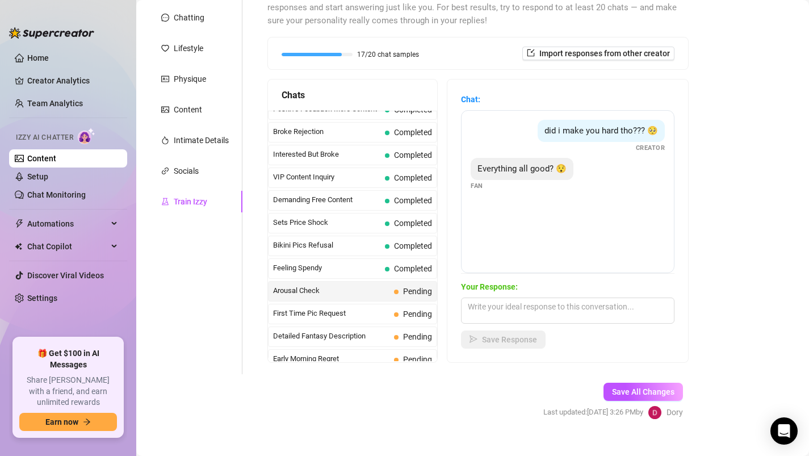
scroll to position [149, 0]
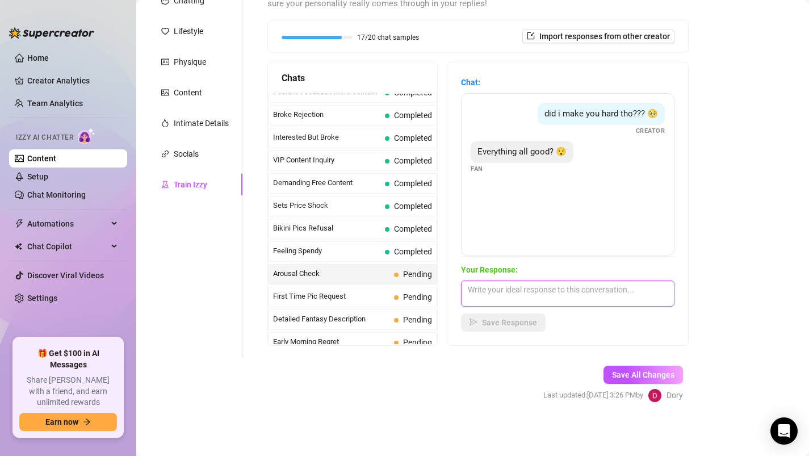
click at [499, 293] on textarea at bounding box center [568, 294] width 214 height 26
type textarea "\"
type textarea "S"
type textarea "Will you show me?"
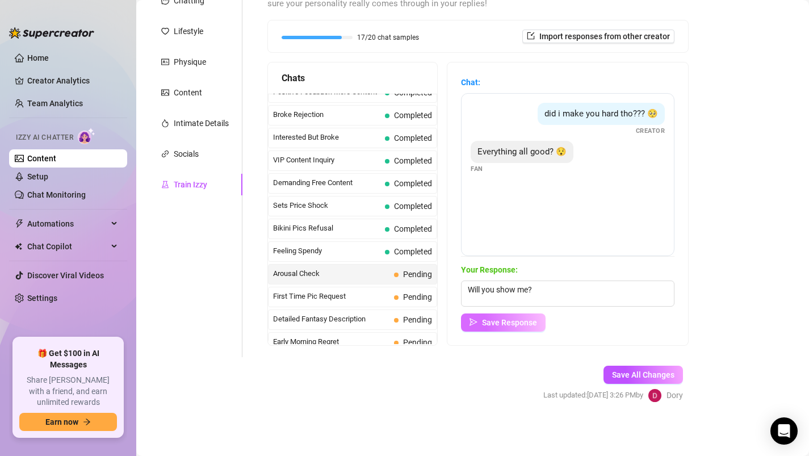
click at [507, 324] on span "Save Response" at bounding box center [509, 322] width 55 height 9
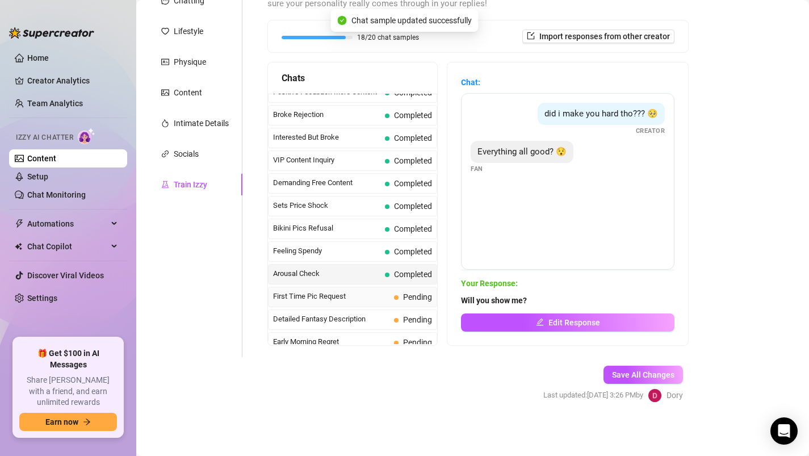
click at [356, 302] on div "First Time Pic Request Pending" at bounding box center [352, 297] width 169 height 20
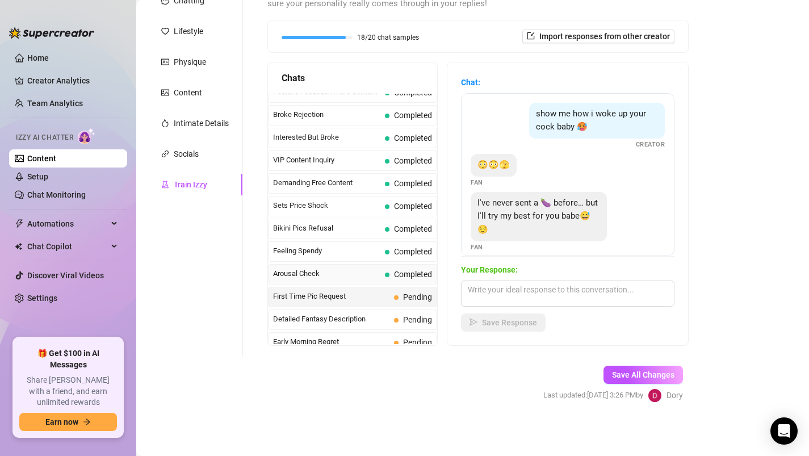
click at [349, 280] on div "Arousal Check Completed" at bounding box center [352, 274] width 169 height 20
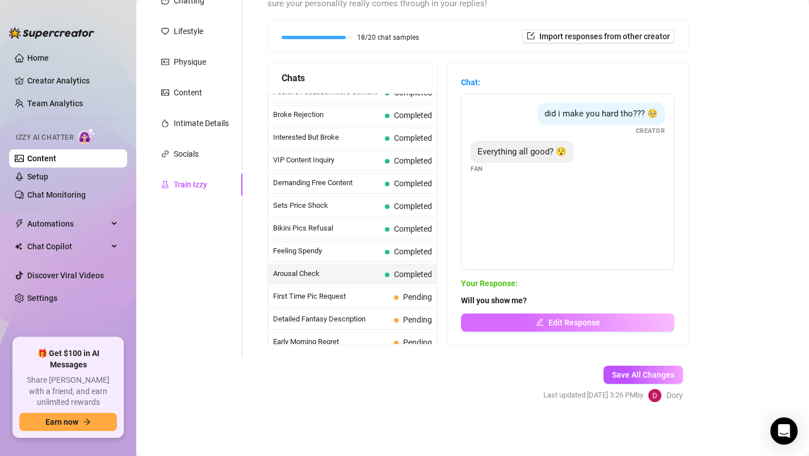
click at [524, 321] on button "Edit Response" at bounding box center [568, 323] width 214 height 18
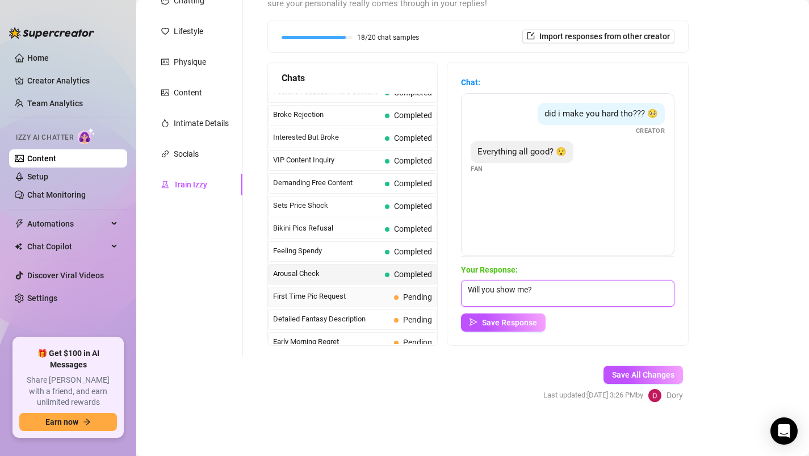
drag, startPoint x: 545, startPoint y: 289, endPoint x: 338, endPoint y: 287, distance: 207.3
click at [338, 287] on div "Chats Last Money Nipples Inquiry Completed Waiting For Payday Completed Not Pus…" at bounding box center [478, 204] width 421 height 284
type textarea "show me how hard you can get with me"
click at [508, 331] on button "Save Response" at bounding box center [503, 323] width 85 height 18
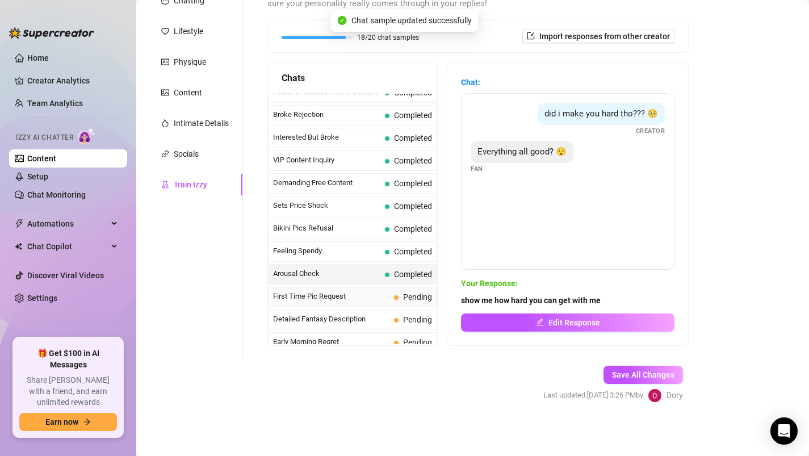
click at [345, 303] on div "First Time Pic Request Pending" at bounding box center [352, 297] width 169 height 20
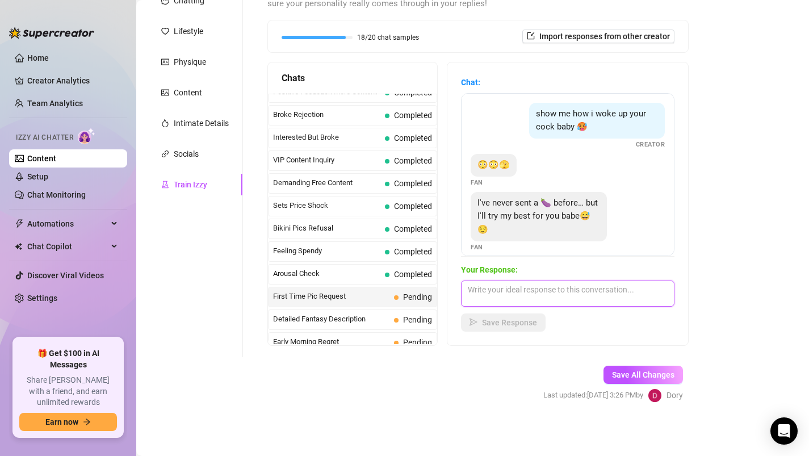
click at [512, 293] on textarea at bounding box center [568, 294] width 214 height 26
type textarea "OMG! I love that 🫣 Honestly, you will do great 😉"
click at [517, 326] on span "Save Response" at bounding box center [509, 322] width 55 height 9
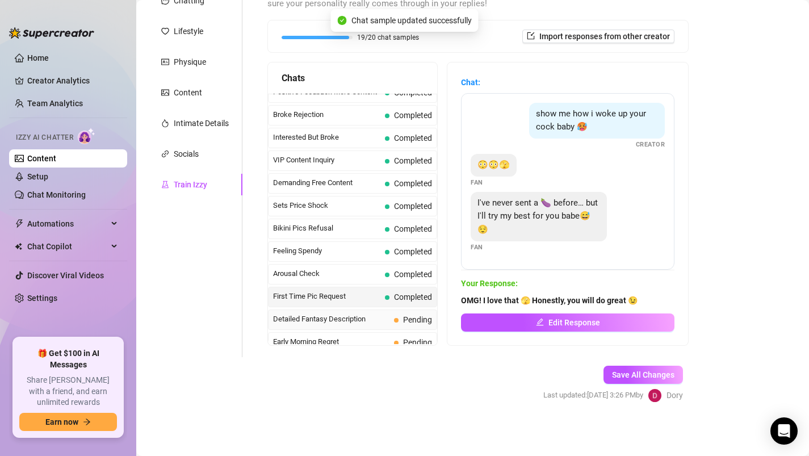
click at [353, 323] on span "Detailed Fantasy Description" at bounding box center [331, 319] width 116 height 11
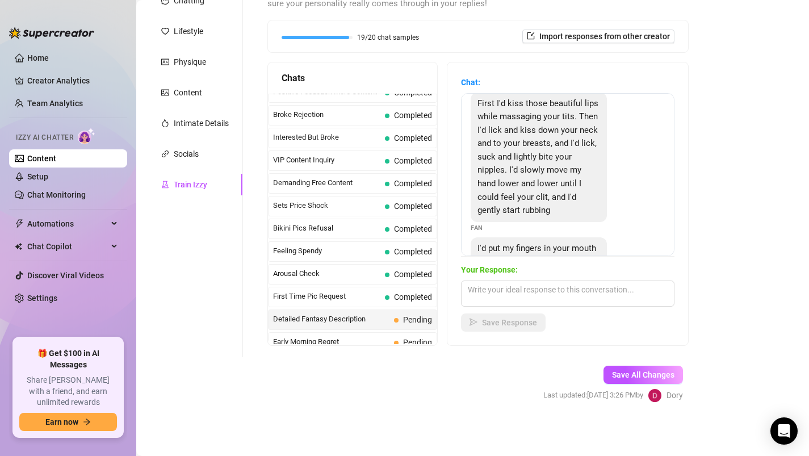
scroll to position [0, 0]
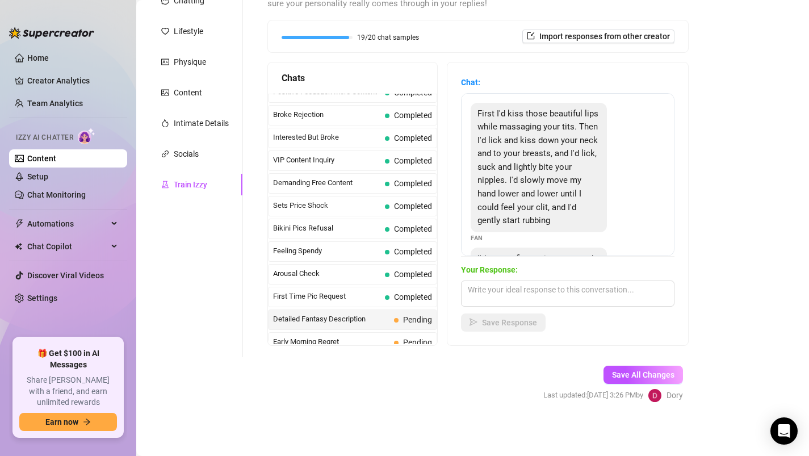
click at [527, 178] on span "First I'd kiss those beautiful lips while massaging your tits. Then I'd lick an…" at bounding box center [538, 167] width 121 height 118
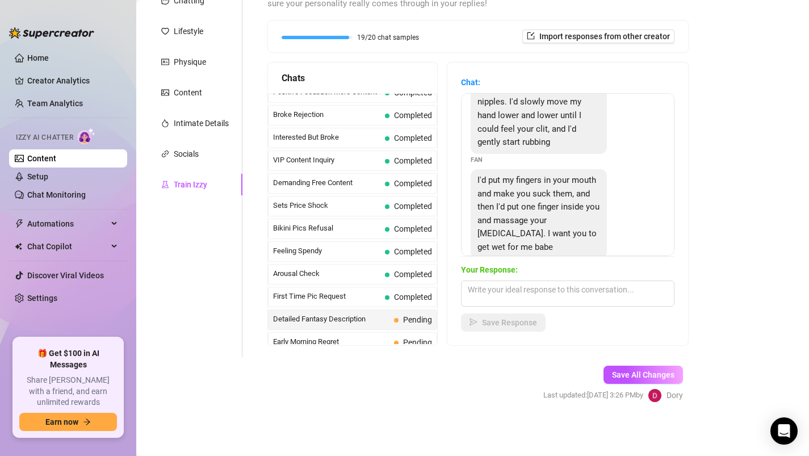
scroll to position [93, 0]
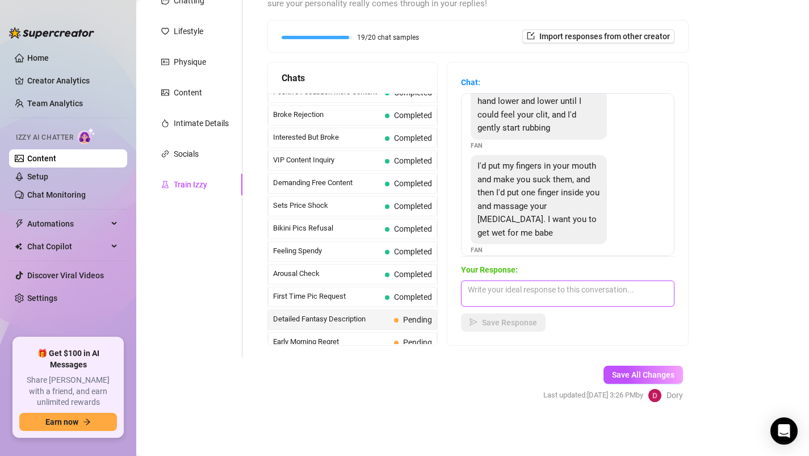
click at [525, 286] on textarea at bounding box center [568, 294] width 214 height 26
type textarea "That's sound so hot, getting exited just by imagining it 😈"
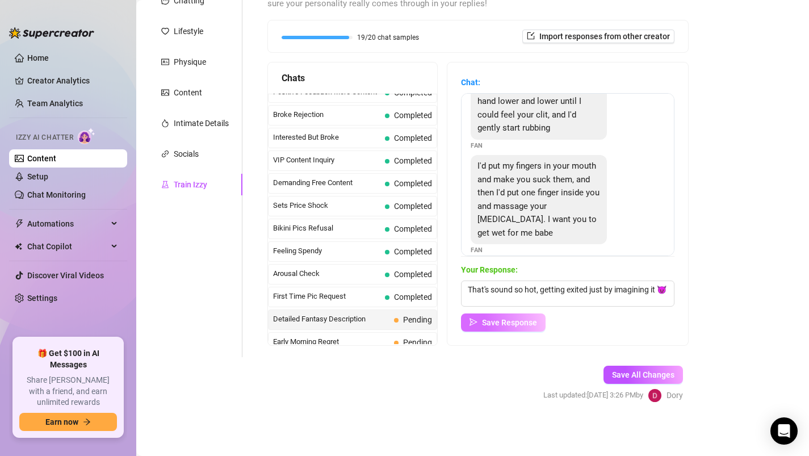
click at [508, 324] on span "Save Response" at bounding box center [509, 322] width 55 height 9
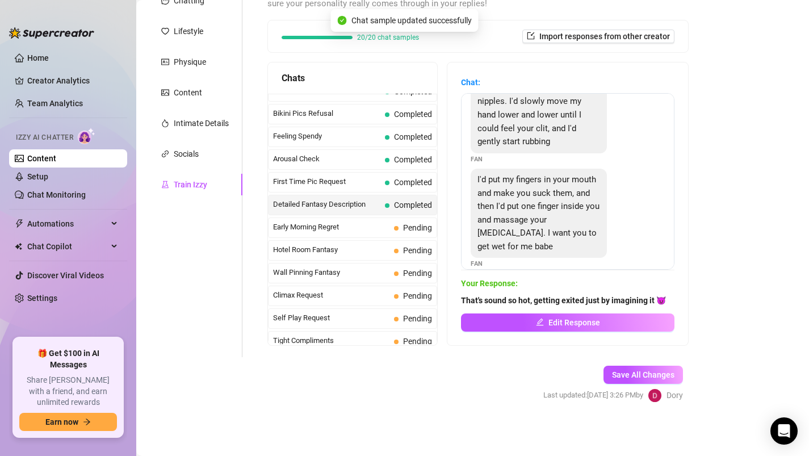
scroll to position [350, 0]
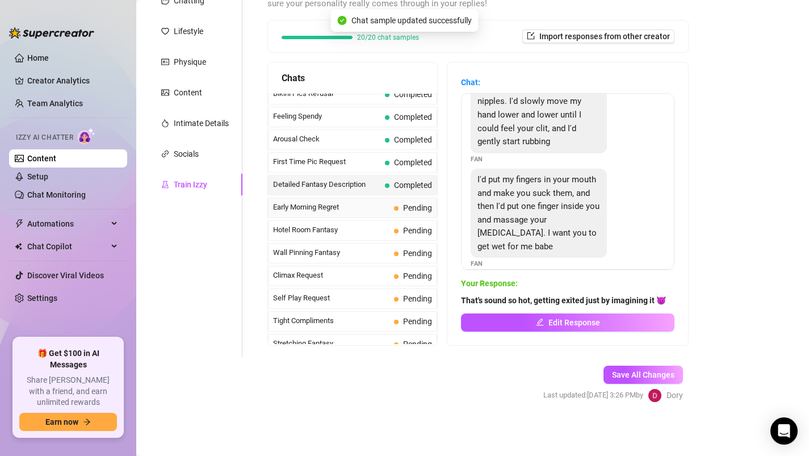
click at [353, 208] on span "Early Morning Regret" at bounding box center [331, 207] width 116 height 11
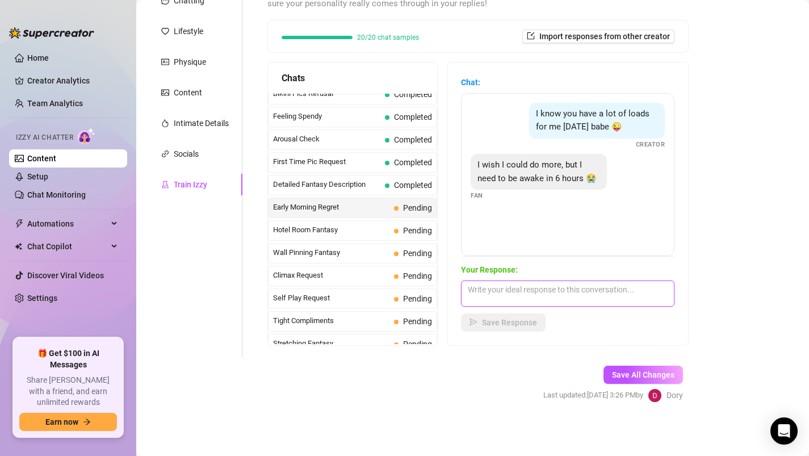
click at [493, 298] on textarea at bounding box center [568, 294] width 214 height 26
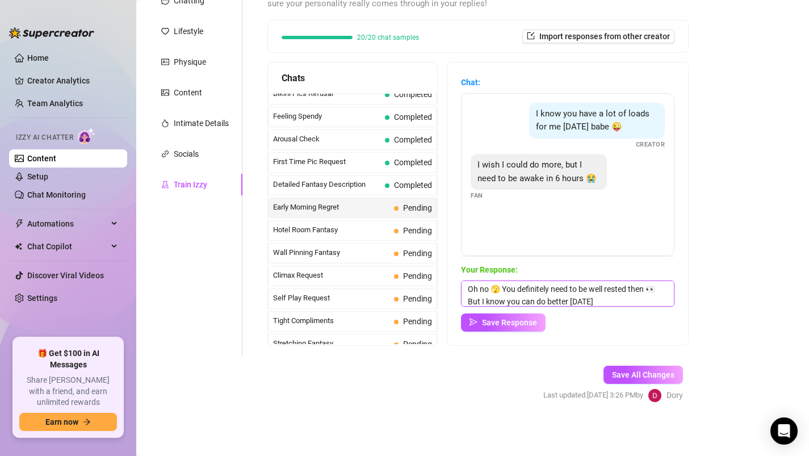
type textarea "Oh no 🫣 You definitely need to be well rested then 👀 But I know you can do bett…"
click at [488, 332] on div "Chat: I know you have a lot of loads for me [DATE] babe 😜 Creator I wish I coul…" at bounding box center [568, 203] width 241 height 283
click at [484, 325] on span "Save Response" at bounding box center [509, 322] width 55 height 9
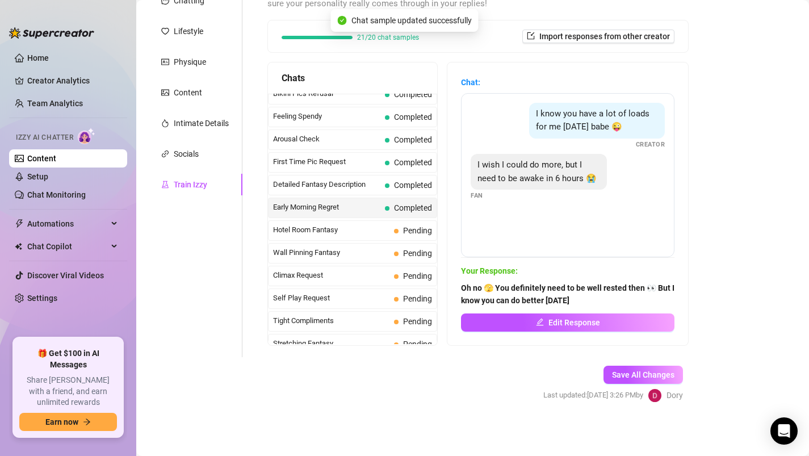
click at [359, 235] on span "Hotel Room Fantasy" at bounding box center [331, 229] width 116 height 11
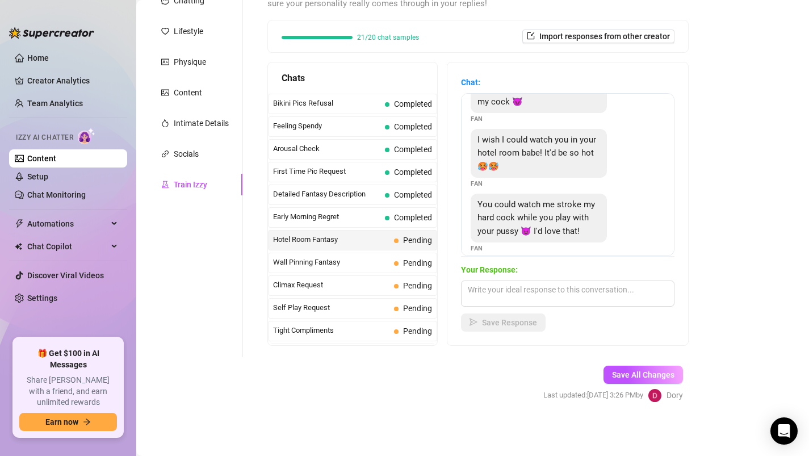
scroll to position [35, 0]
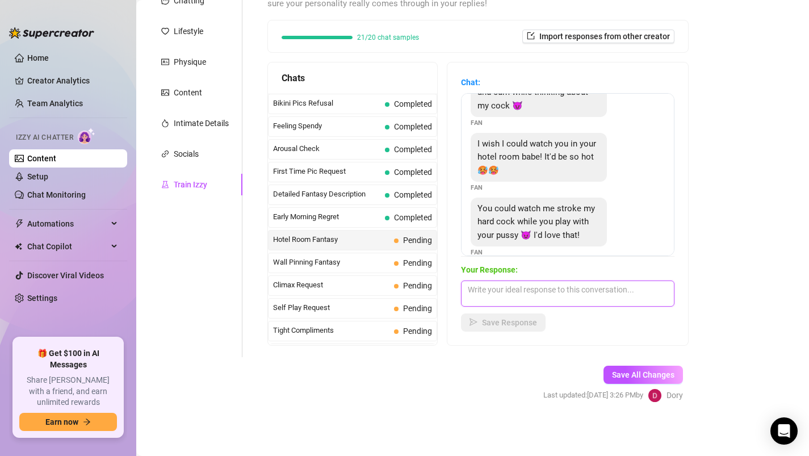
click at [505, 288] on textarea at bounding box center [568, 294] width 214 height 26
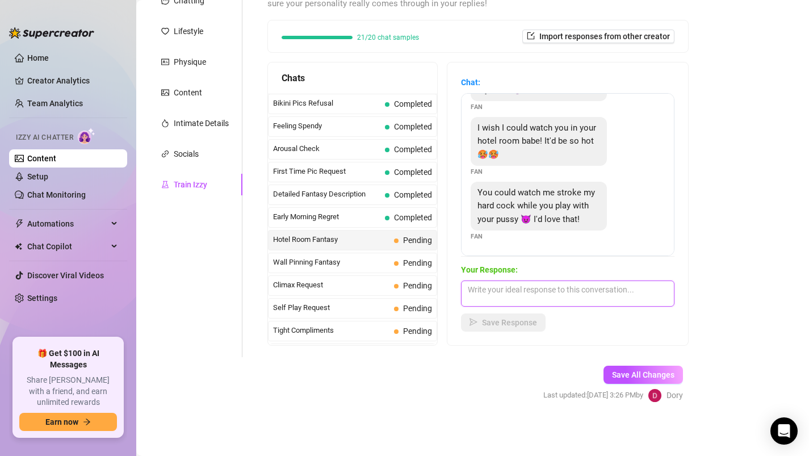
click at [487, 286] on textarea at bounding box center [568, 294] width 214 height 26
type textarea "So you like to watch"
type textarea "That sound like a lot of fun! Tell me more"
click at [486, 323] on span "Save Response" at bounding box center [509, 322] width 55 height 9
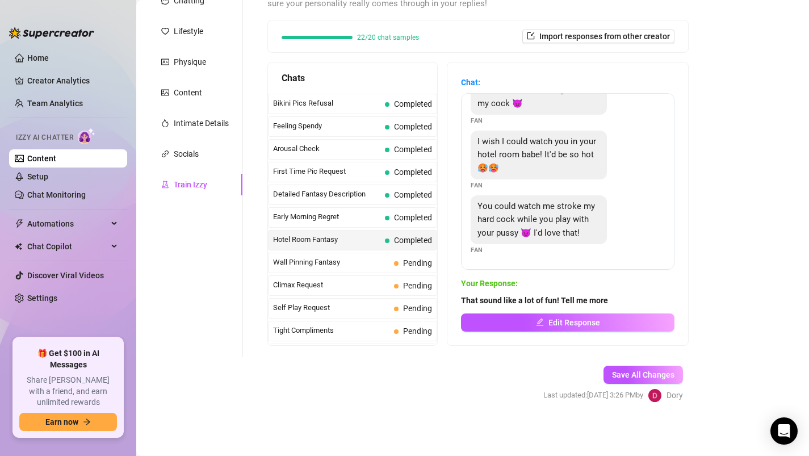
scroll to position [37, 0]
click at [343, 270] on div "Wall Pinning Fantasy Pending" at bounding box center [352, 263] width 169 height 20
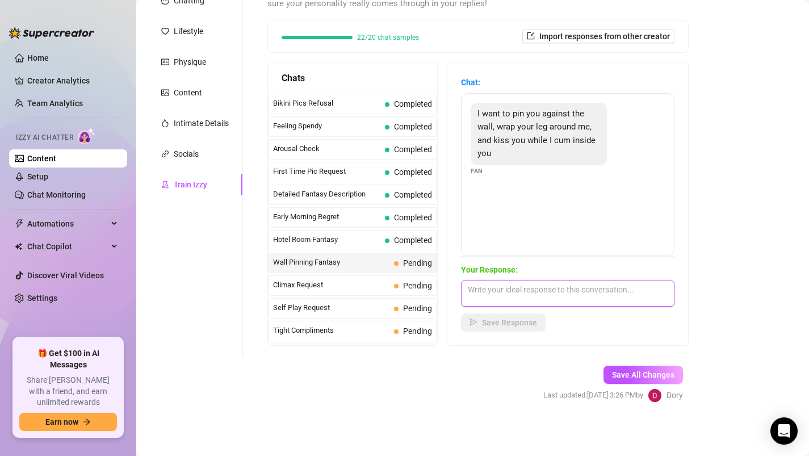
click at [476, 295] on textarea at bounding box center [568, 294] width 214 height 26
type textarea "that is my ultimate fantasy, baby 🥵 tell me more"
click at [490, 321] on span "Save Response" at bounding box center [509, 322] width 55 height 9
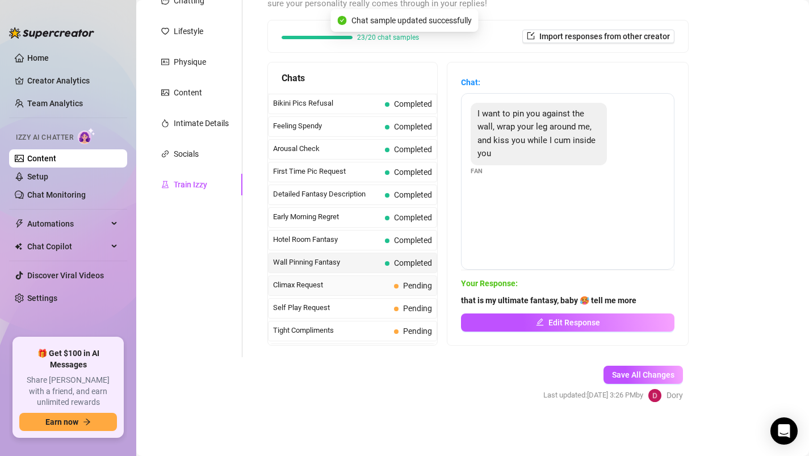
click at [349, 282] on span "Climax Request" at bounding box center [331, 284] width 116 height 11
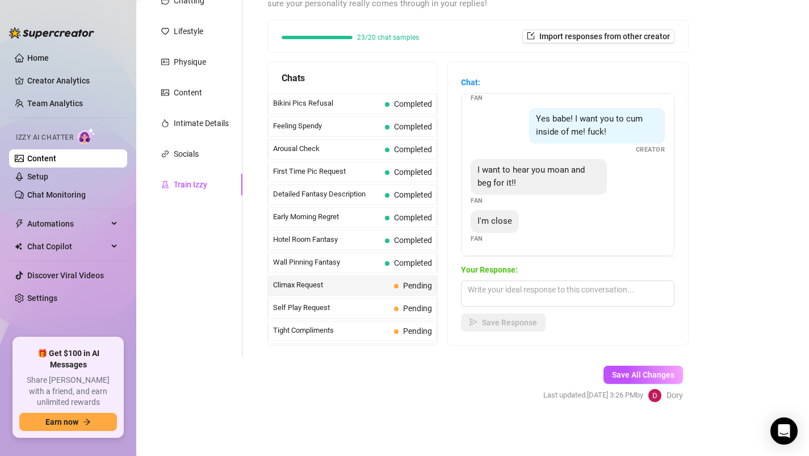
scroll to position [35, 0]
click at [505, 290] on textarea at bounding box center [568, 294] width 214 height 26
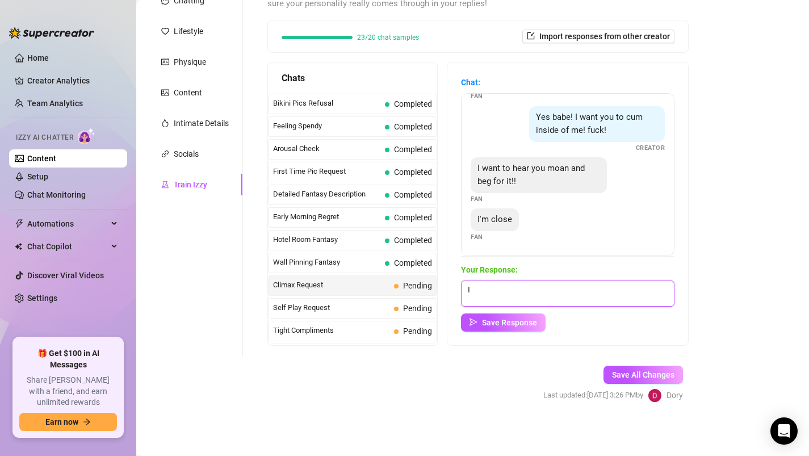
type textarea "I"
type textarea "oh my god, baby! I want it all right now! Don't make me wait"
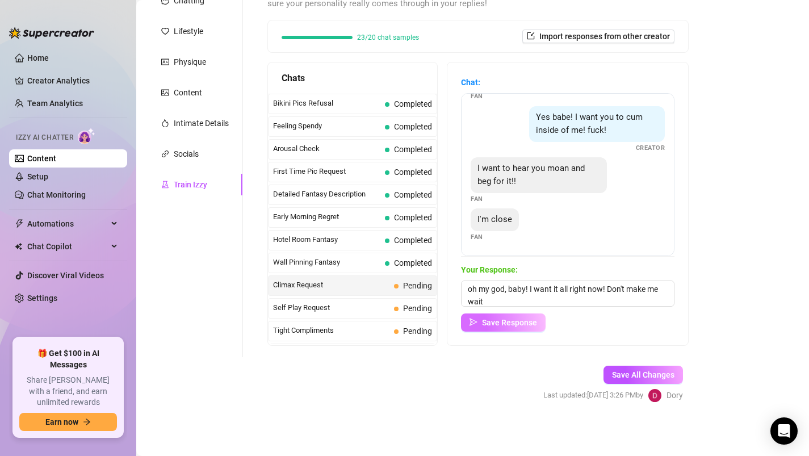
click at [487, 323] on span "Save Response" at bounding box center [509, 322] width 55 height 9
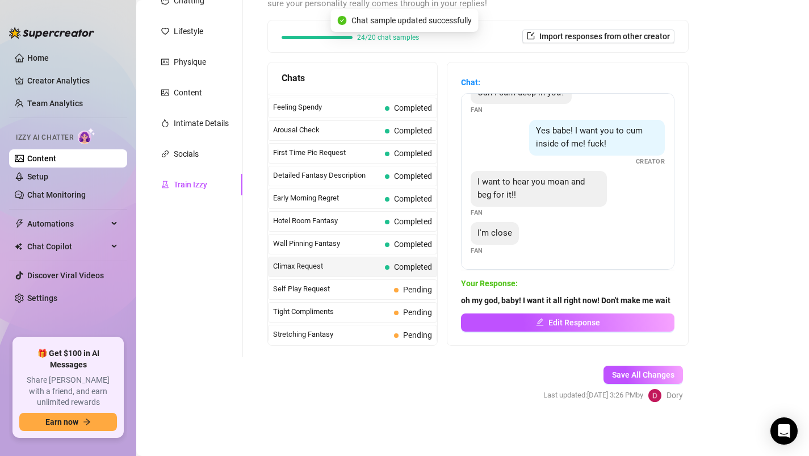
scroll to position [363, 0]
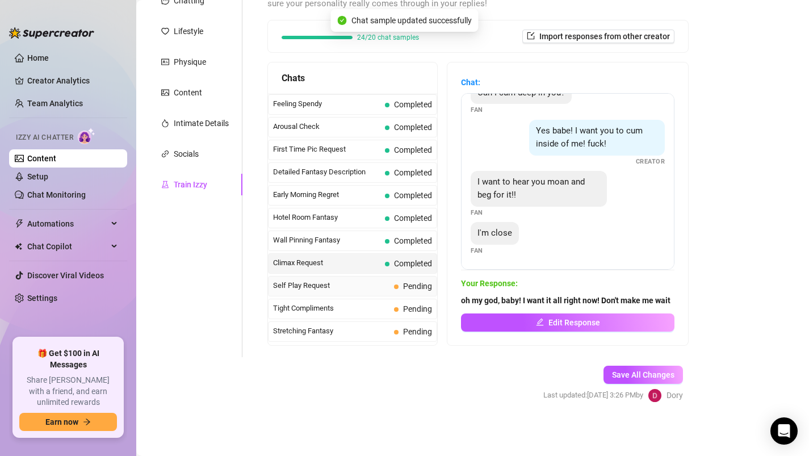
click at [344, 287] on span "Self Play Request" at bounding box center [331, 285] width 116 height 11
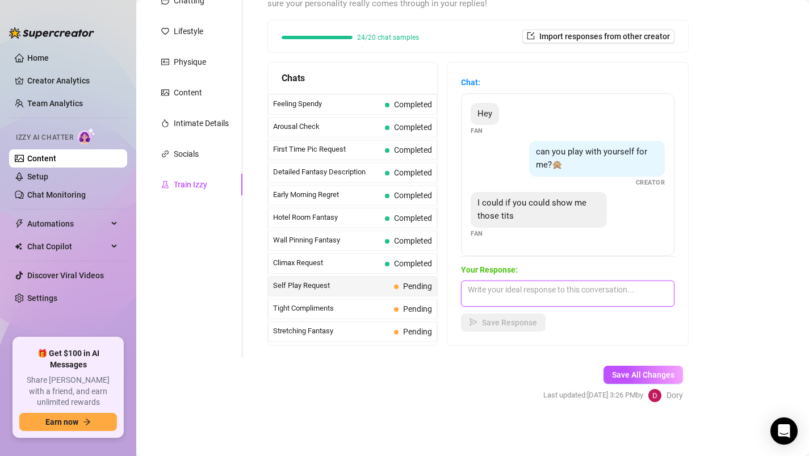
click at [523, 294] on textarea at bounding box center [568, 294] width 214 height 26
type textarea "yes baby 🥵 right to the point"
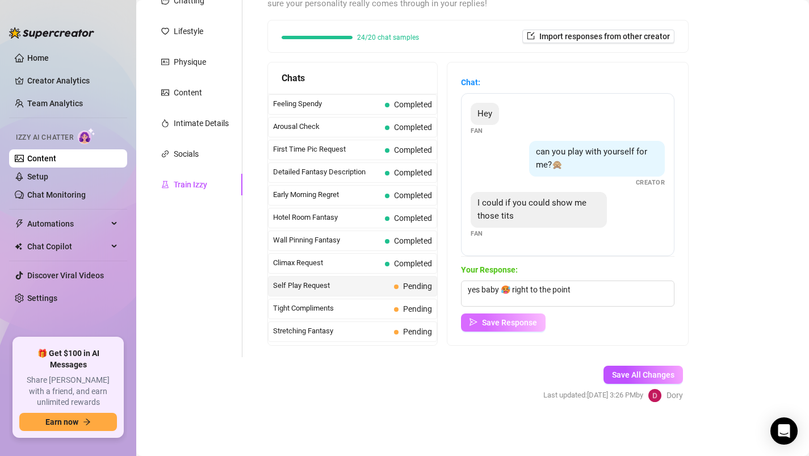
click at [520, 325] on span "Save Response" at bounding box center [509, 322] width 55 height 9
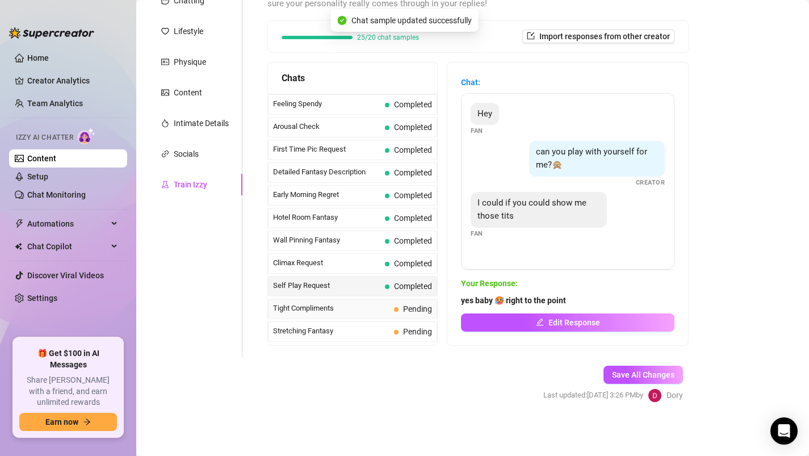
click at [363, 309] on span "Tight Compliments" at bounding box center [331, 308] width 116 height 11
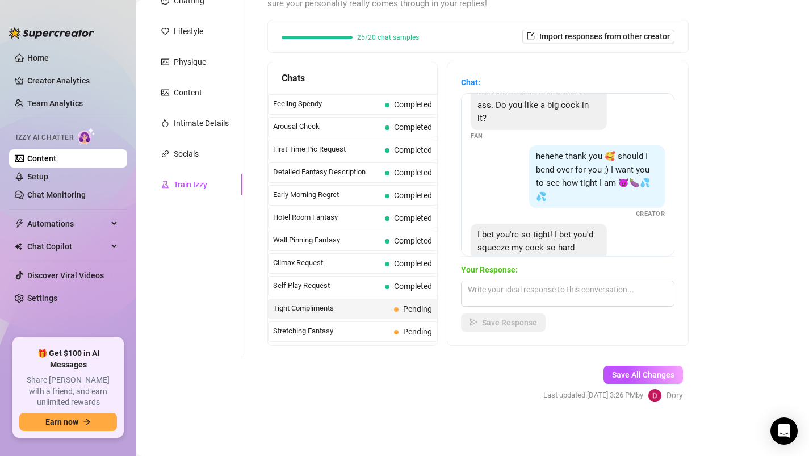
scroll to position [75, 0]
click at [552, 298] on textarea at bounding box center [568, 294] width 214 height 26
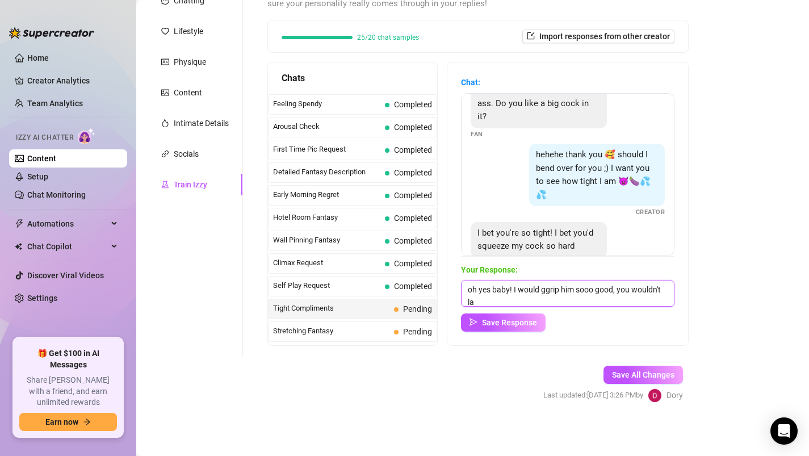
scroll to position [1, 0]
type textarea "oh yes baby! I would ggrip him sooo good, you wouldn't last long"
click at [512, 323] on span "Save Response" at bounding box center [509, 322] width 55 height 9
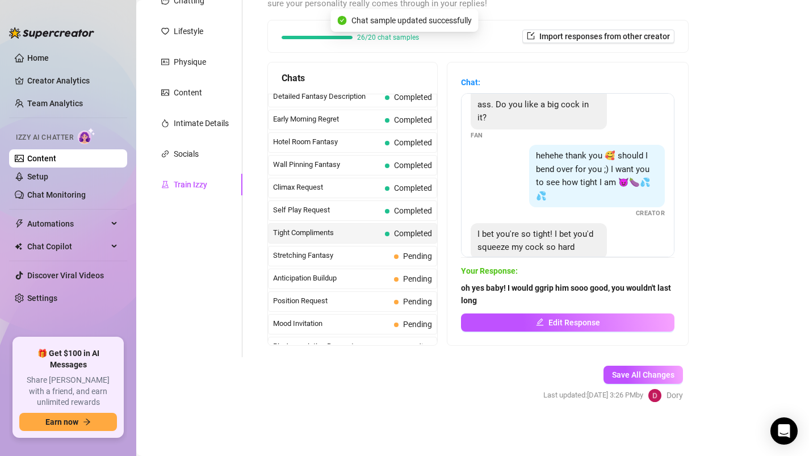
scroll to position [466, 0]
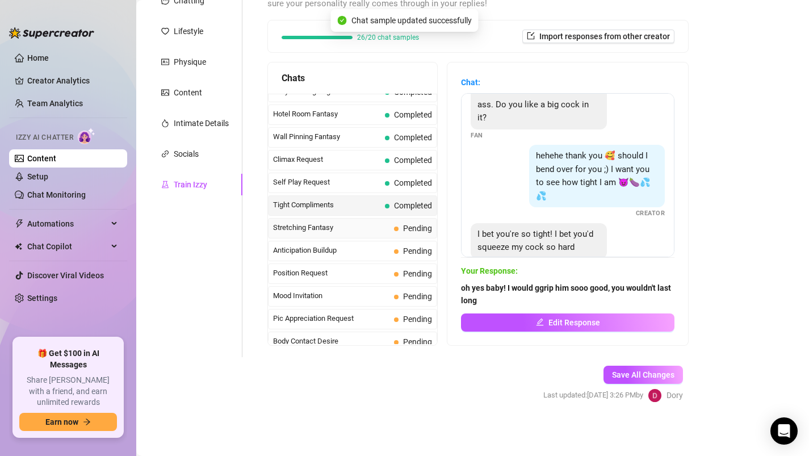
click at [350, 219] on div "Stretching Fantasy Pending" at bounding box center [352, 228] width 169 height 20
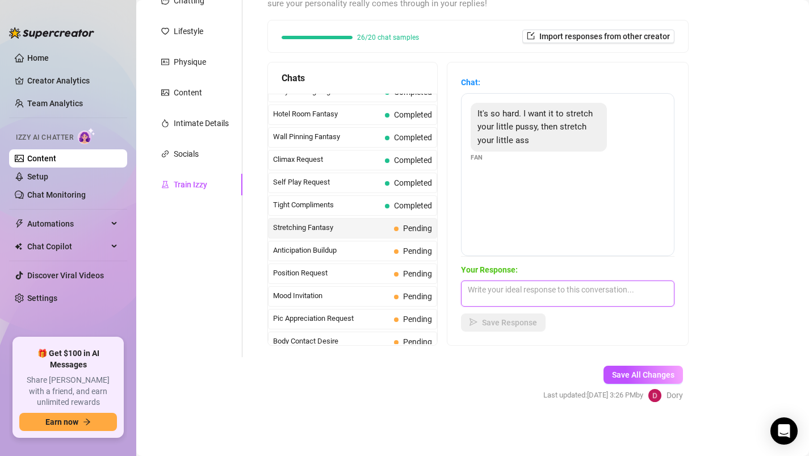
click at [504, 285] on textarea at bounding box center [568, 294] width 214 height 26
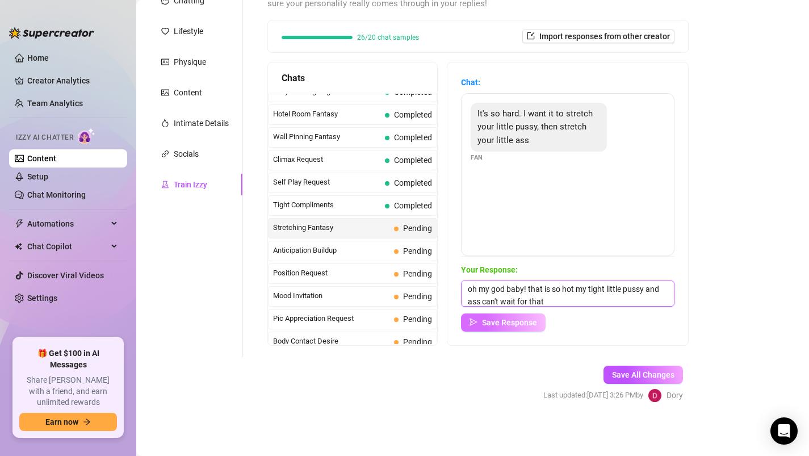
type textarea "oh my god baby! that is so hot my tight little pussy and ass can't wait for that"
click at [507, 327] on button "Save Response" at bounding box center [503, 323] width 85 height 18
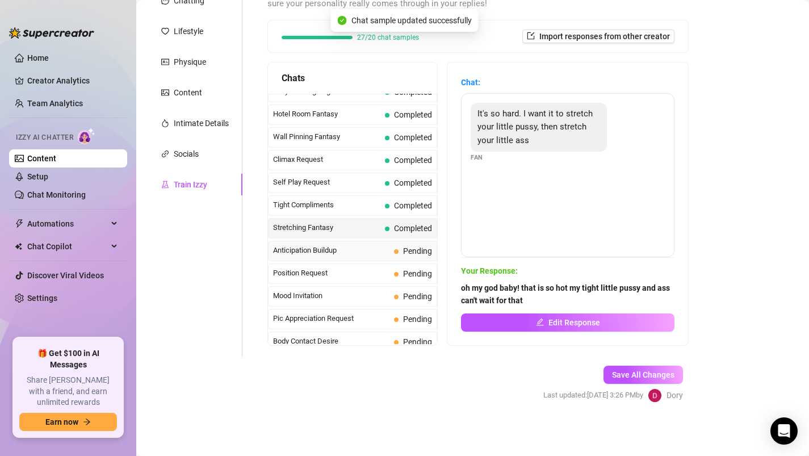
click at [368, 242] on div "Anticipation Buildup Pending" at bounding box center [352, 251] width 169 height 20
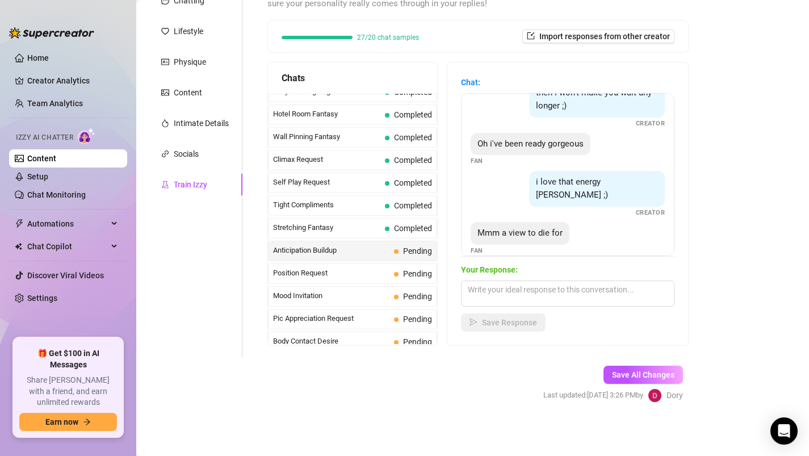
scroll to position [60, 0]
click at [526, 298] on textarea at bounding box center [568, 294] width 214 height 26
click at [500, 292] on textarea at bounding box center [568, 294] width 214 height 26
click at [360, 271] on span "Position Request" at bounding box center [331, 273] width 116 height 11
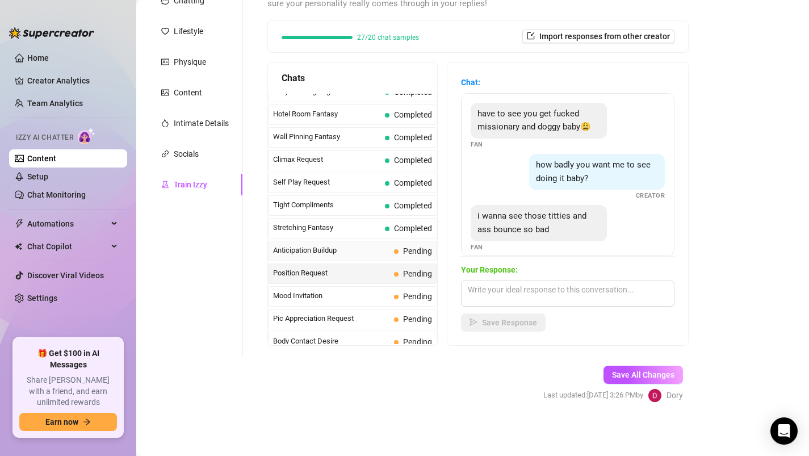
click at [352, 252] on span "Anticipation Buildup" at bounding box center [331, 250] width 116 height 11
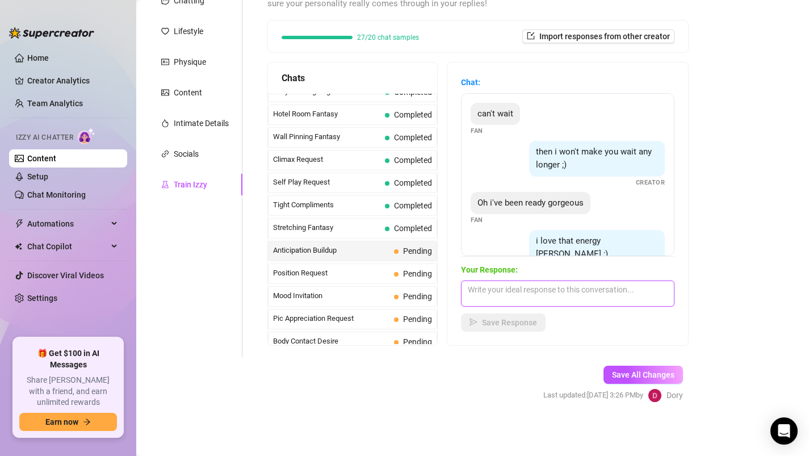
click at [480, 297] on textarea at bounding box center [568, 294] width 214 height 26
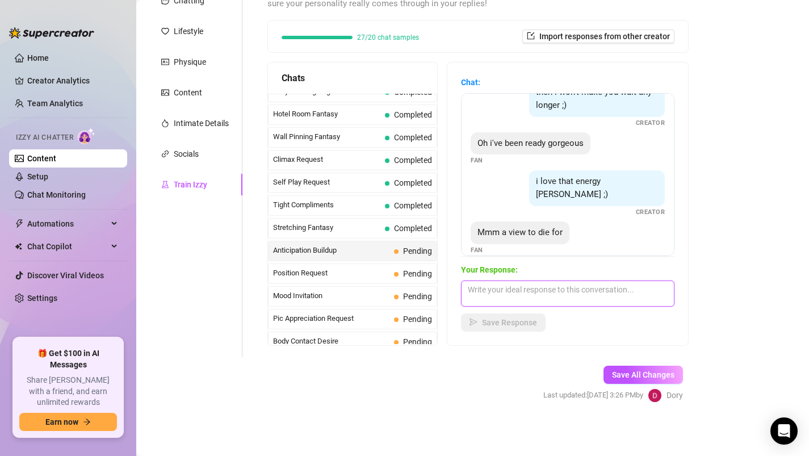
click at [486, 302] on textarea at bounding box center [568, 294] width 214 height 26
type textarea "g"
click at [497, 289] on textarea at bounding box center [568, 294] width 214 height 26
click at [531, 201] on div "i love that energy [PERSON_NAME] ;) Creator" at bounding box center [568, 193] width 194 height 47
click at [513, 290] on textarea at bounding box center [568, 294] width 214 height 26
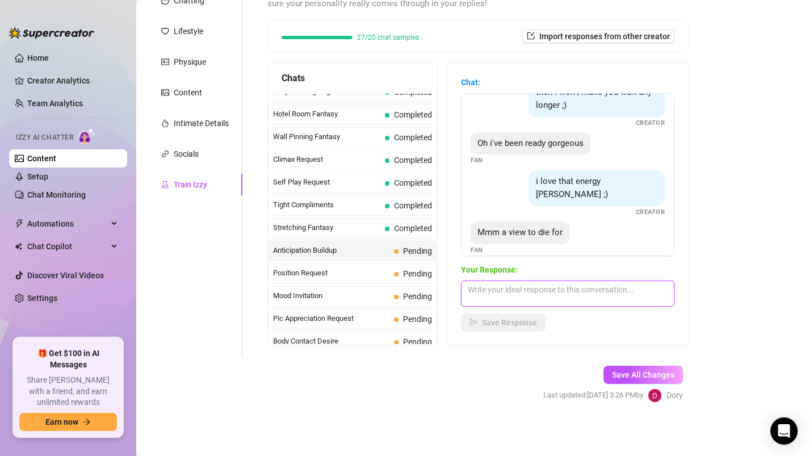
click at [513, 290] on textarea at bounding box center [568, 294] width 214 height 26
click at [348, 268] on span "Position Request" at bounding box center [331, 273] width 116 height 11
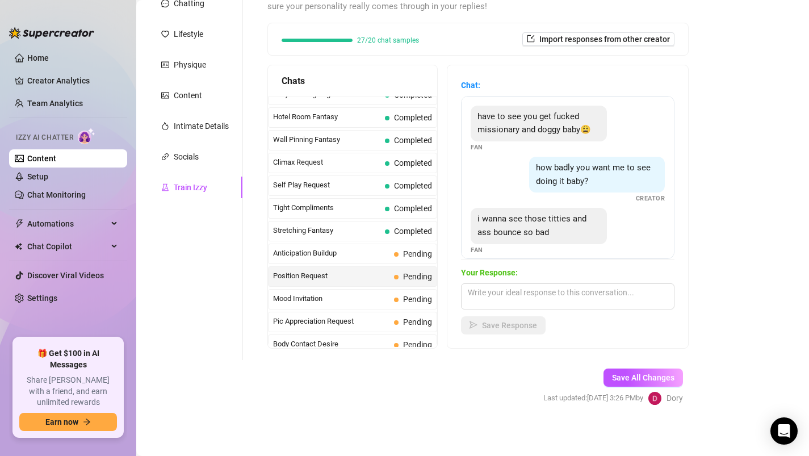
scroll to position [10, 0]
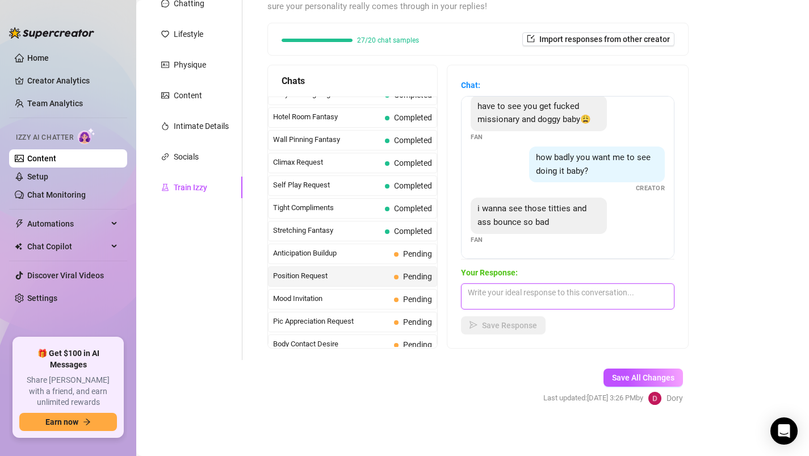
click at [517, 298] on textarea at bounding box center [568, 296] width 214 height 26
type textarea "o"
type textarea "those are the best positions 🥵"
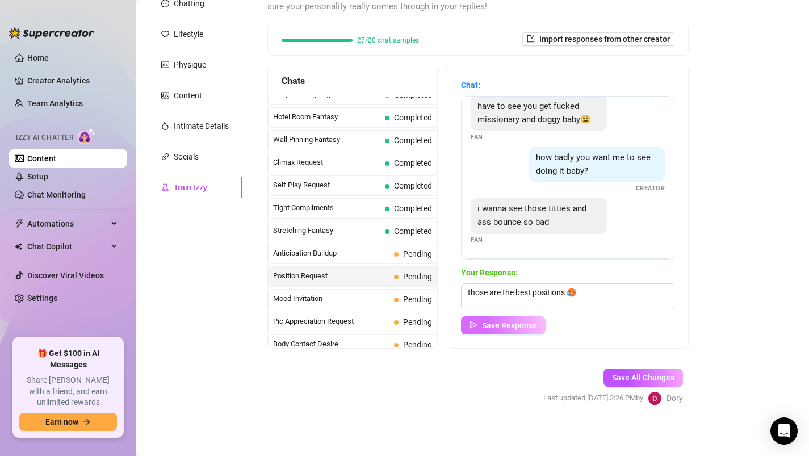
click at [507, 330] on button "Save Response" at bounding box center [503, 325] width 85 height 18
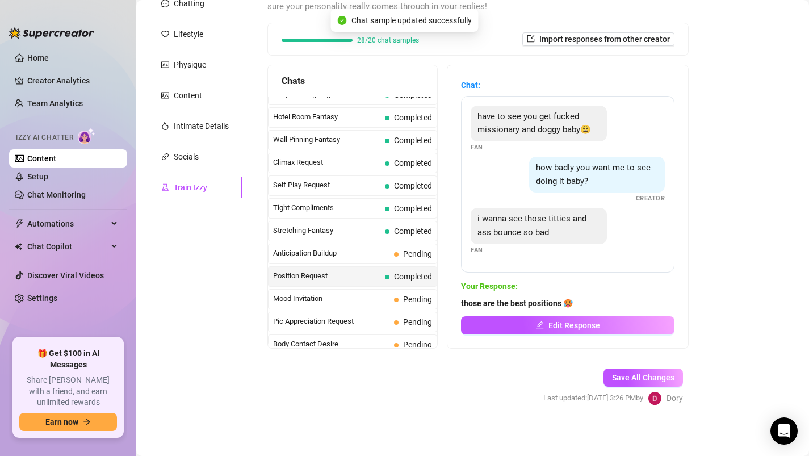
scroll to position [0, 0]
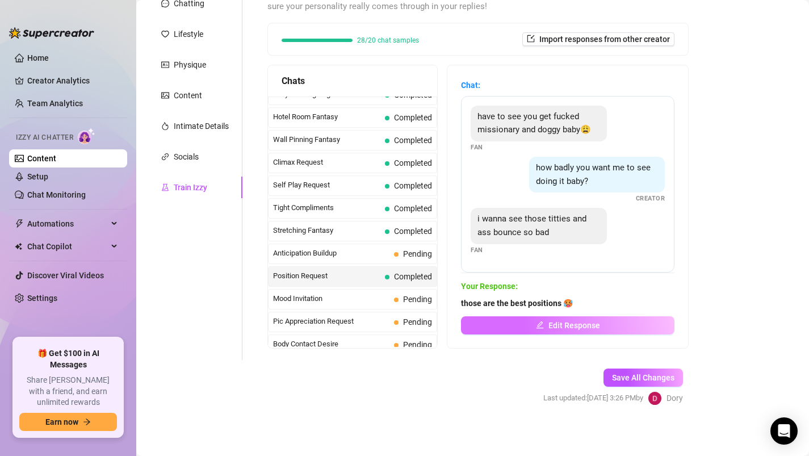
click at [555, 321] on span "Edit Response" at bounding box center [575, 325] width 52 height 9
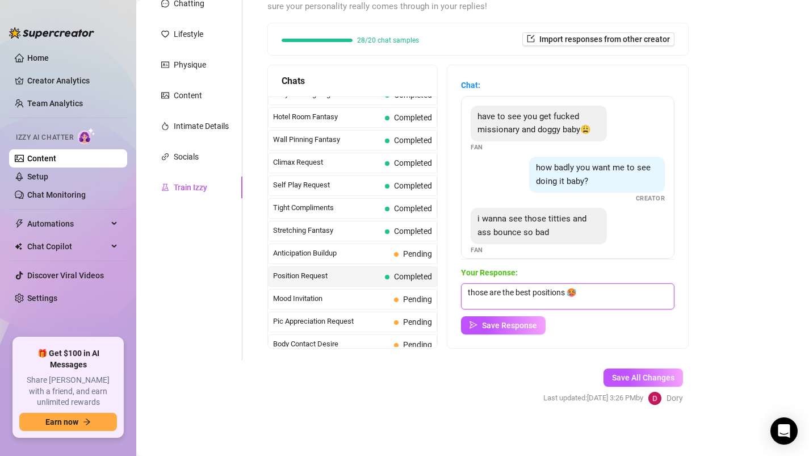
click at [578, 298] on textarea "those are the best positions 🥵" at bounding box center [568, 296] width 214 height 26
type textarea "those are the best positions 🥵 i can definitely do that for you"
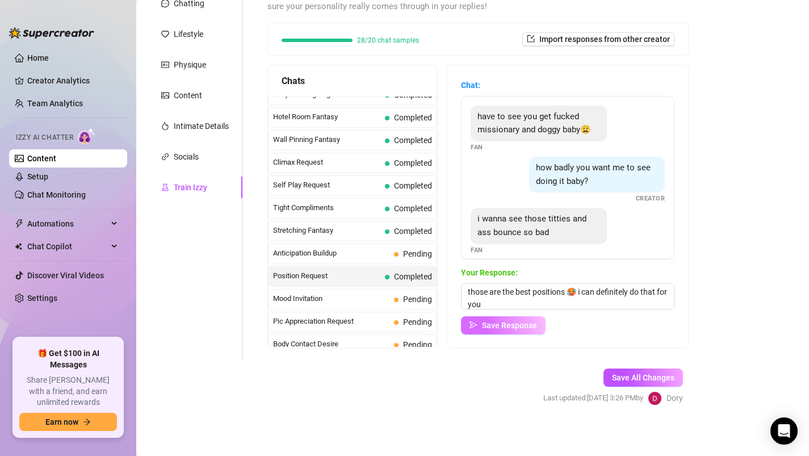
click at [482, 322] on span "Save Response" at bounding box center [509, 325] width 55 height 9
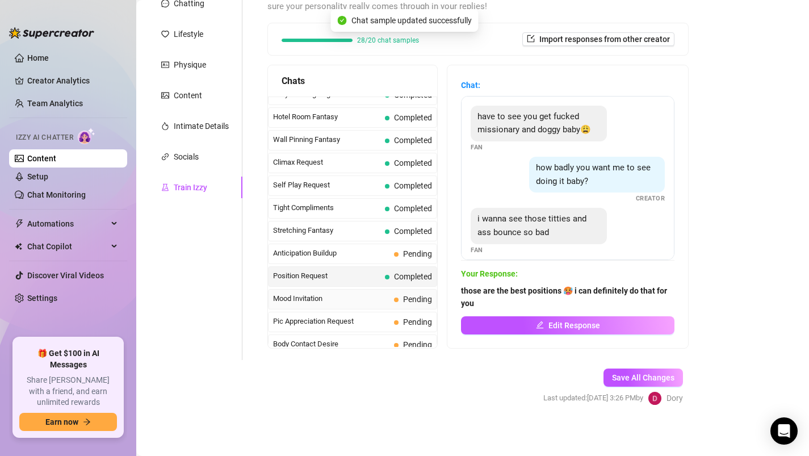
click at [339, 299] on span "Mood Invitation" at bounding box center [331, 298] width 116 height 11
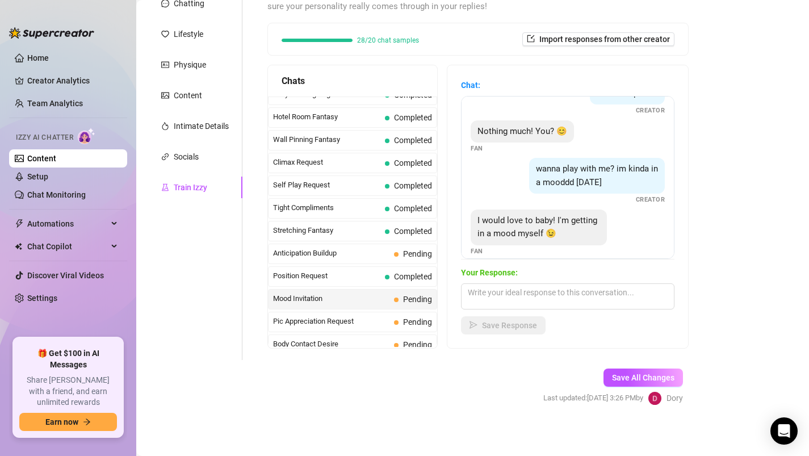
scroll to position [35, 0]
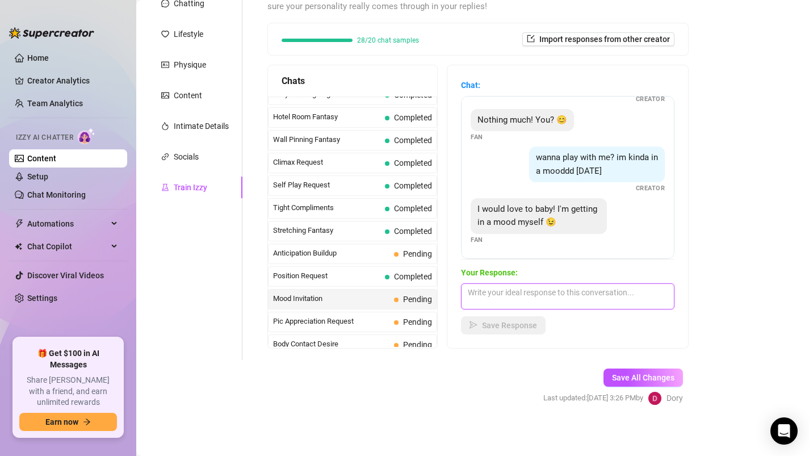
click at [502, 292] on textarea at bounding box center [568, 296] width 214 height 26
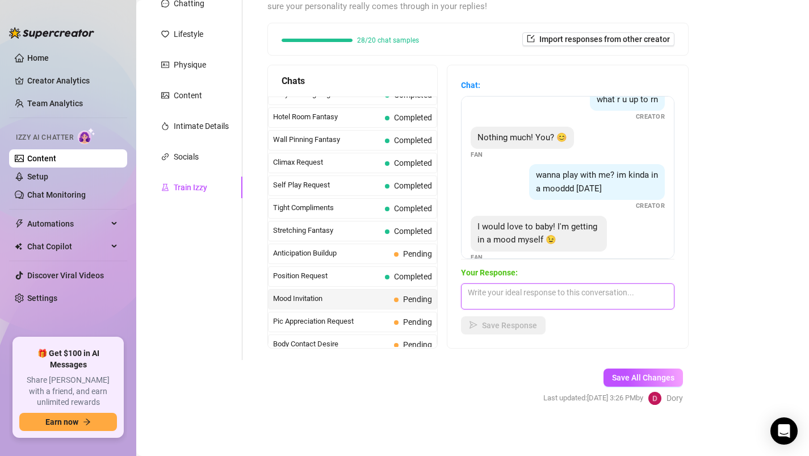
scroll to position [7, 0]
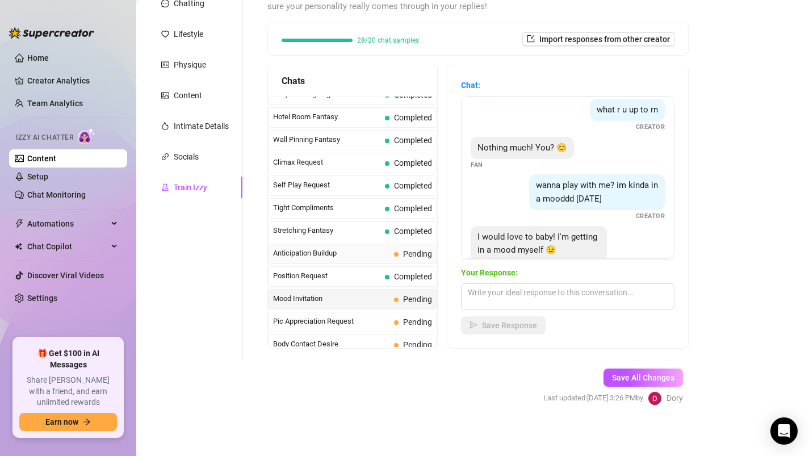
click at [371, 256] on span "Anticipation Buildup" at bounding box center [331, 253] width 116 height 11
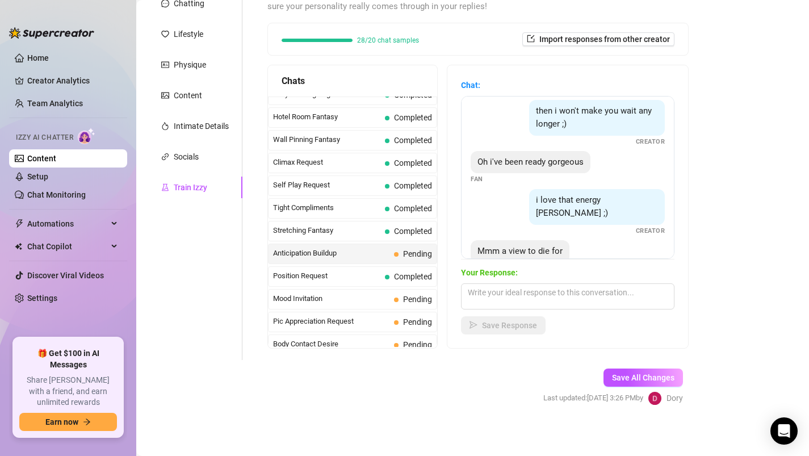
scroll to position [41, 0]
click at [386, 301] on span "Mood Invitation" at bounding box center [331, 298] width 116 height 11
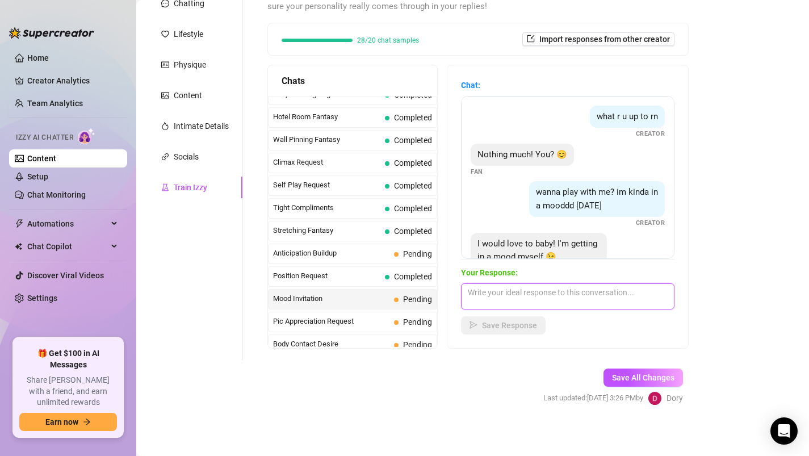
click at [514, 301] on textarea at bounding box center [568, 296] width 214 height 26
paste textarea "Mmm I love that… what’s the first thing you’d do to me right now if I was with …"
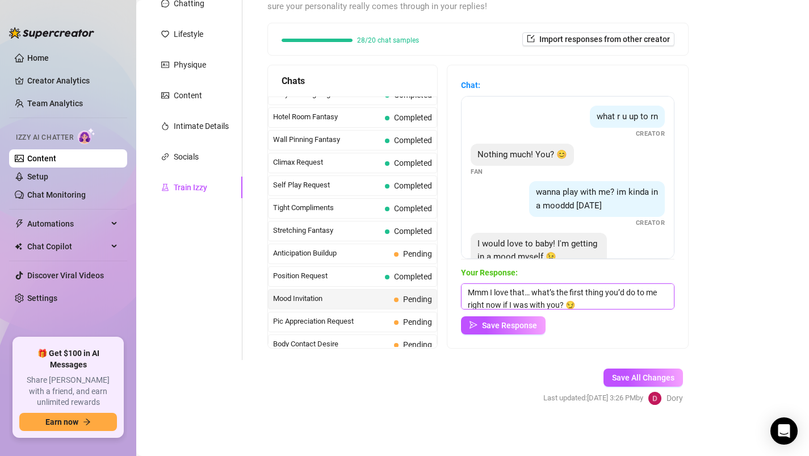
scroll to position [1, 0]
type textarea "Mmm I love that… what’s the first thing you’d do to me right now if I was with …"
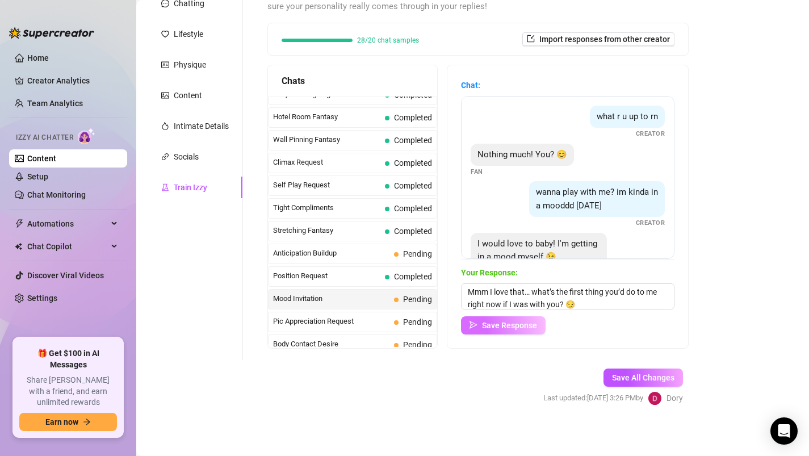
click at [508, 327] on span "Save Response" at bounding box center [509, 325] width 55 height 9
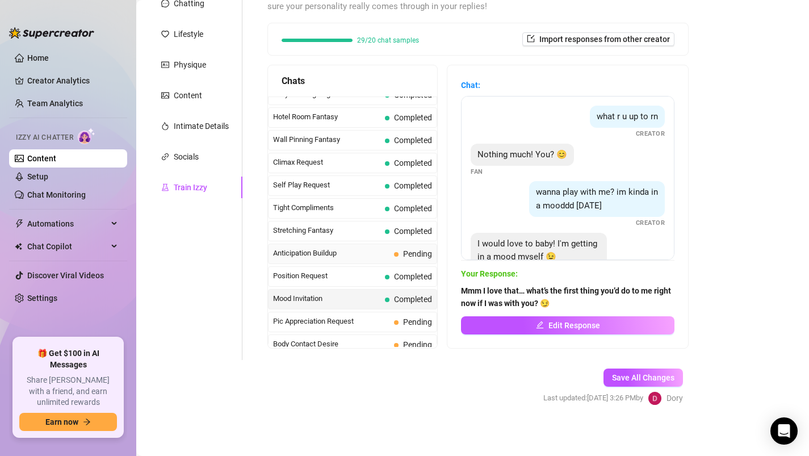
click at [365, 257] on span "Anticipation Buildup" at bounding box center [331, 253] width 116 height 11
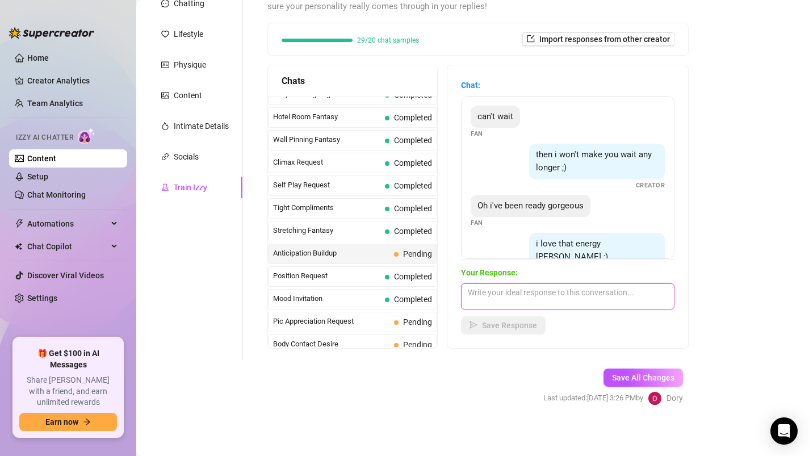
click at [509, 294] on textarea at bounding box center [568, 296] width 214 height 26
paste textarea "Careful… I might just make you beg for more of this view 😏"
type textarea "Careful… I might just make you beg for more of this view 😏"
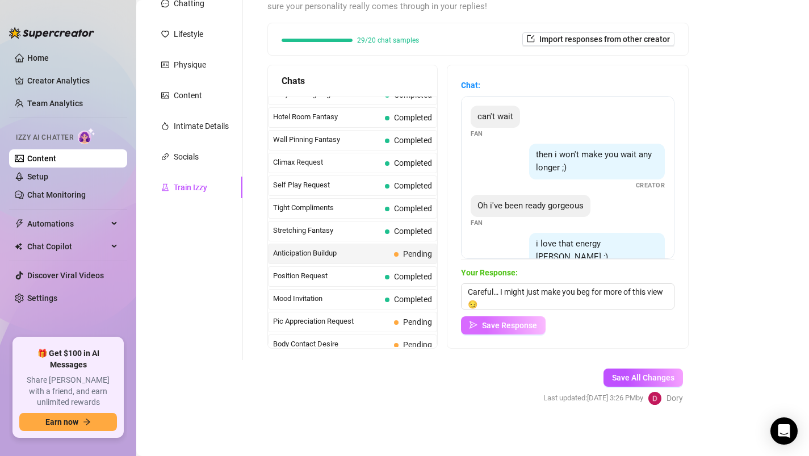
click at [506, 325] on span "Save Response" at bounding box center [509, 325] width 55 height 9
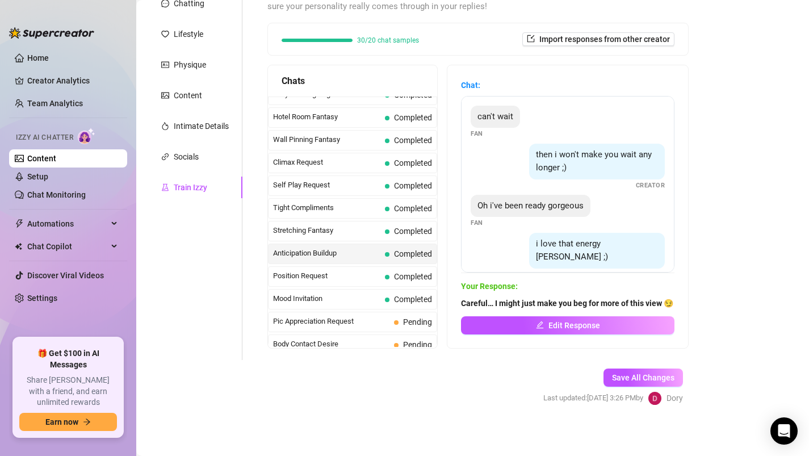
click at [372, 321] on span "Pic Appreciation Request" at bounding box center [331, 321] width 116 height 11
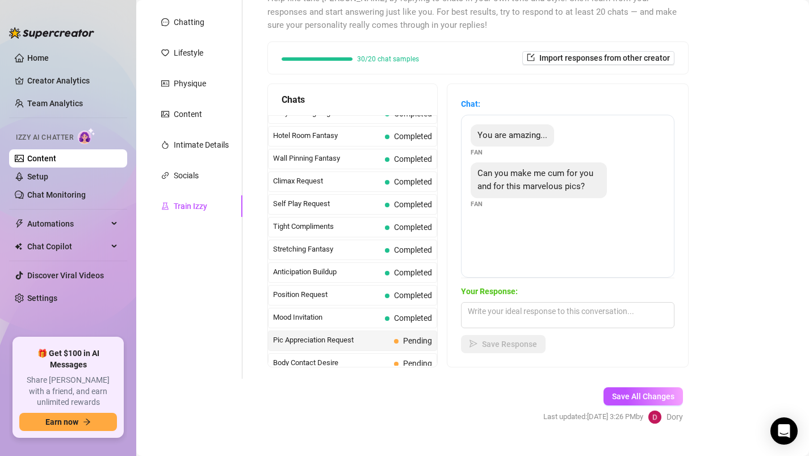
scroll to position [144, 0]
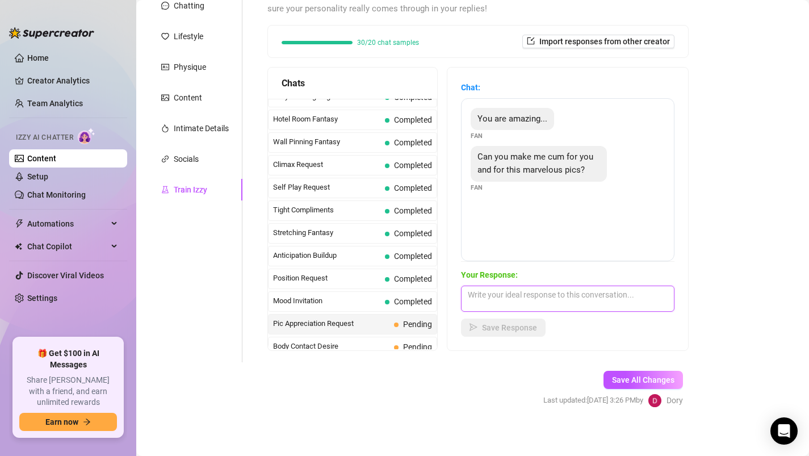
click at [540, 298] on textarea at bounding box center [568, 299] width 214 height 26
paste textarea "Mmm yesss baby, that’s exactly what I want… let my pics take over you 😘"
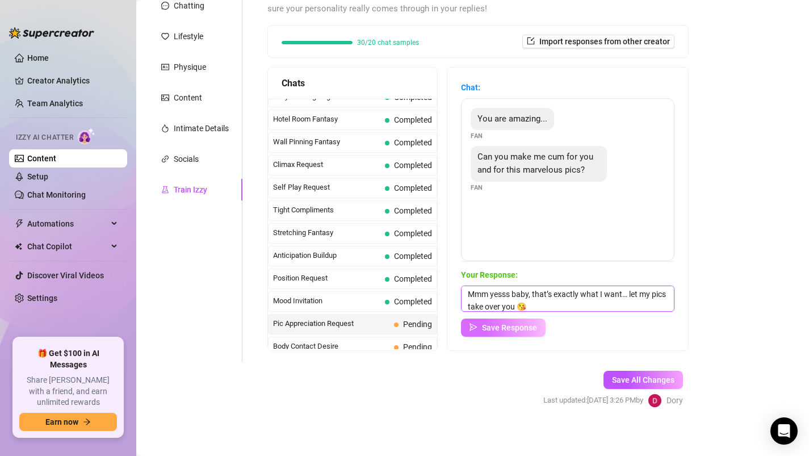
type textarea "Mmm yesss baby, that’s exactly what I want… let my pics take over you 😘"
click at [525, 328] on span "Save Response" at bounding box center [509, 327] width 55 height 9
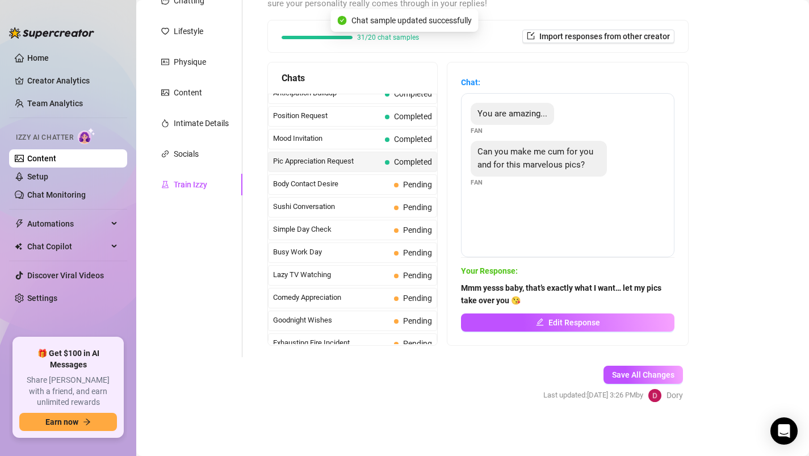
scroll to position [625, 0]
click at [338, 185] on span "Body Contact Desire" at bounding box center [331, 182] width 116 height 11
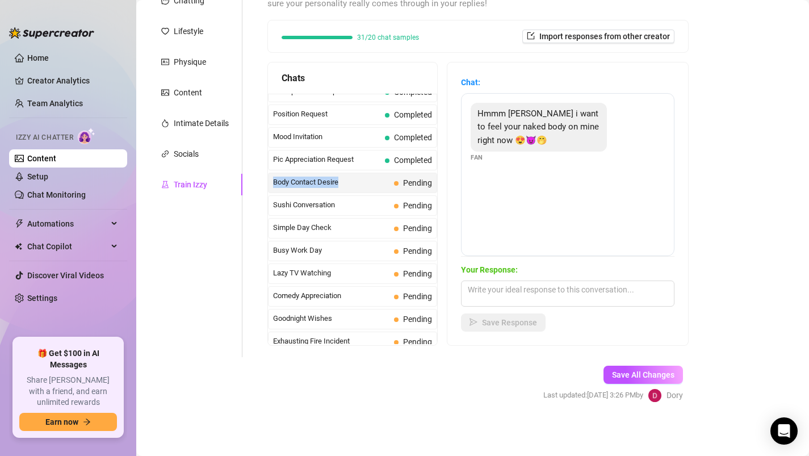
drag, startPoint x: 344, startPoint y: 183, endPoint x: 275, endPoint y: 182, distance: 68.7
click at [275, 182] on span "Body Contact Desire" at bounding box center [331, 182] width 116 height 11
copy span "Body Contact Desire"
click at [496, 294] on textarea at bounding box center [568, 294] width 214 height 26
paste textarea "Mmm I’d press my naked body right against yours… feel every inch of me on you 😈"
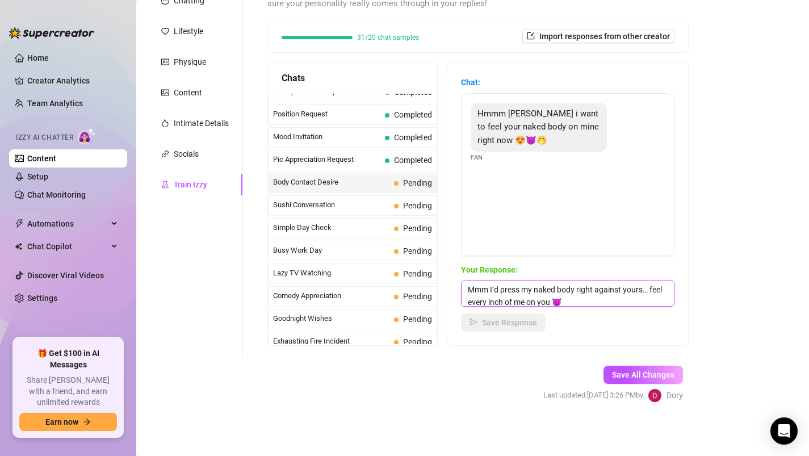
scroll to position [1, 0]
type textarea "Mmm I’d press my naked body right against yours… feel every inch of me on you 😈"
click at [495, 323] on span "Save Response" at bounding box center [509, 322] width 55 height 9
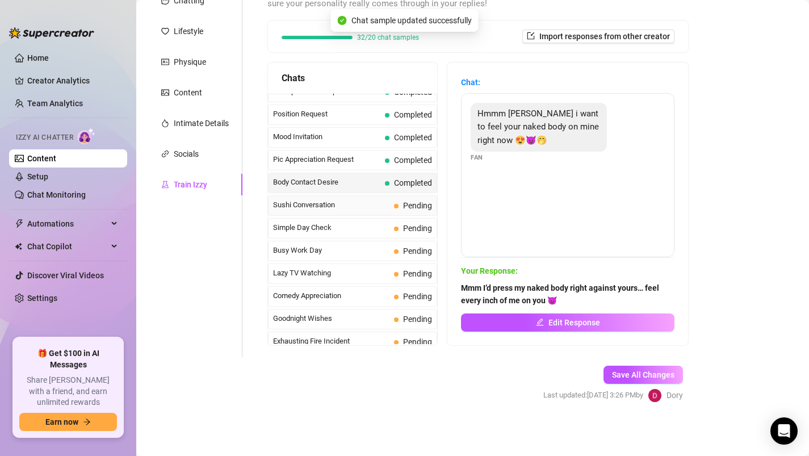
click at [334, 206] on span "Sushi Conversation" at bounding box center [331, 204] width 116 height 11
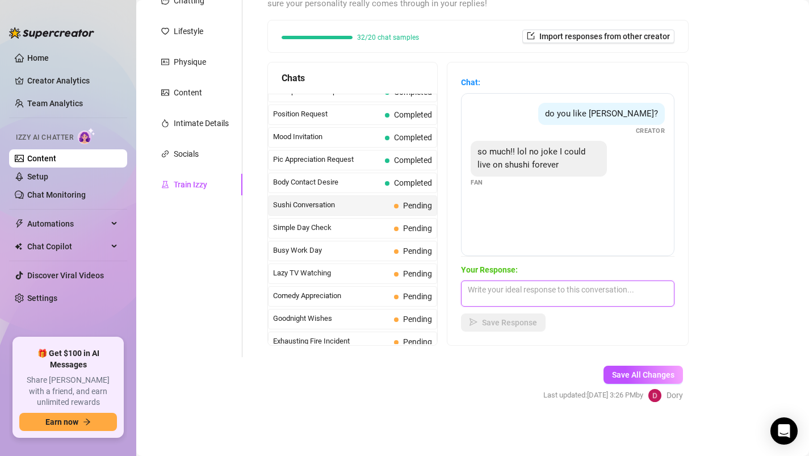
click at [486, 302] on textarea at bounding box center [568, 294] width 214 height 26
type textarea "really? love it! you know what I also love? body shushi 😉"
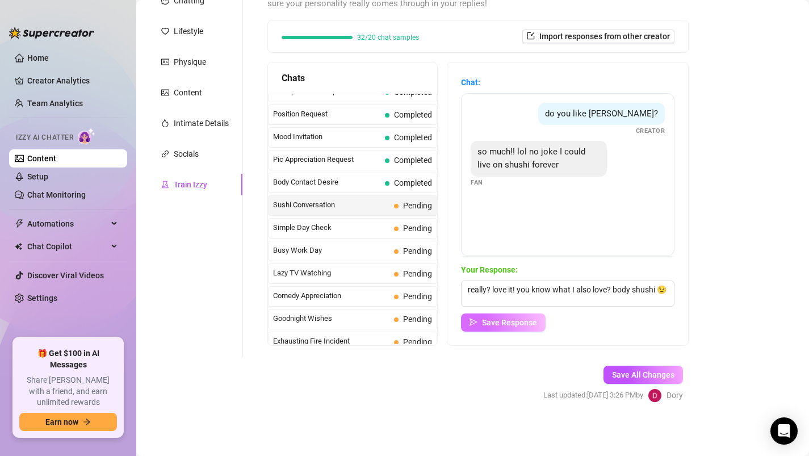
click at [487, 326] on span "Save Response" at bounding box center [509, 322] width 55 height 9
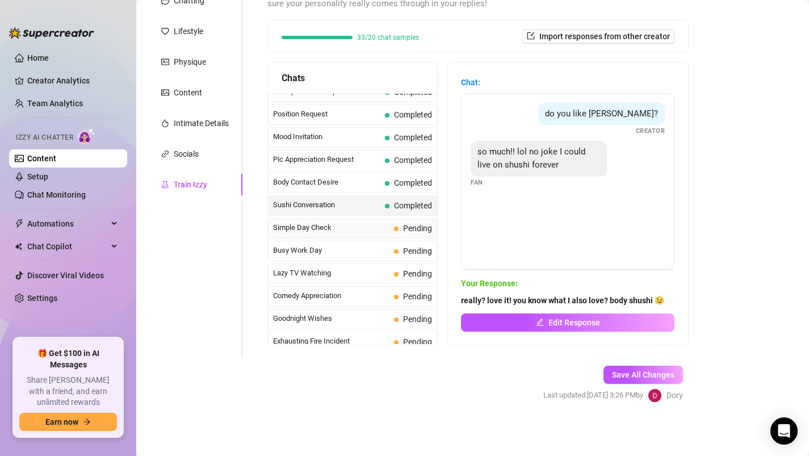
click at [336, 231] on span "Simple Day Check" at bounding box center [331, 227] width 116 height 11
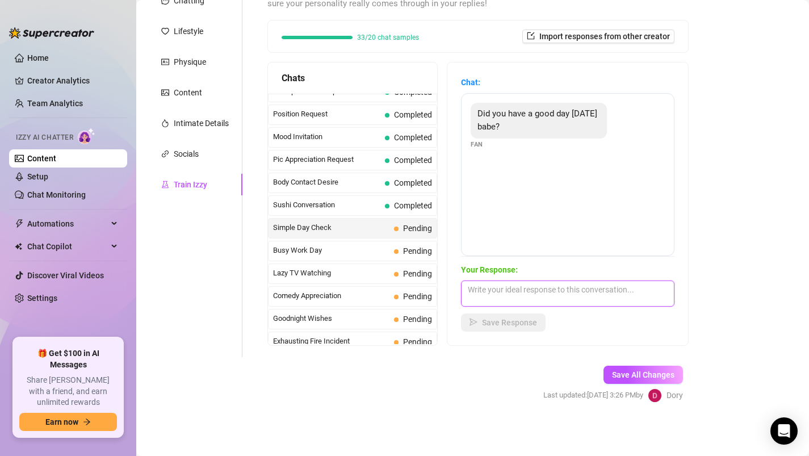
click at [507, 290] on textarea at bounding box center [568, 294] width 214 height 26
type textarea "Thank you for asking 🤗 I hade a really great day"
click at [498, 325] on span "Save Response" at bounding box center [509, 322] width 55 height 9
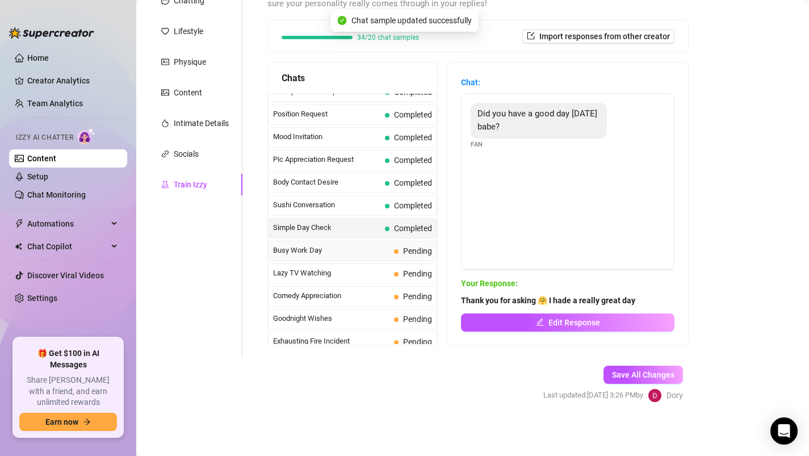
click at [366, 250] on span "Busy Work Day" at bounding box center [331, 250] width 116 height 11
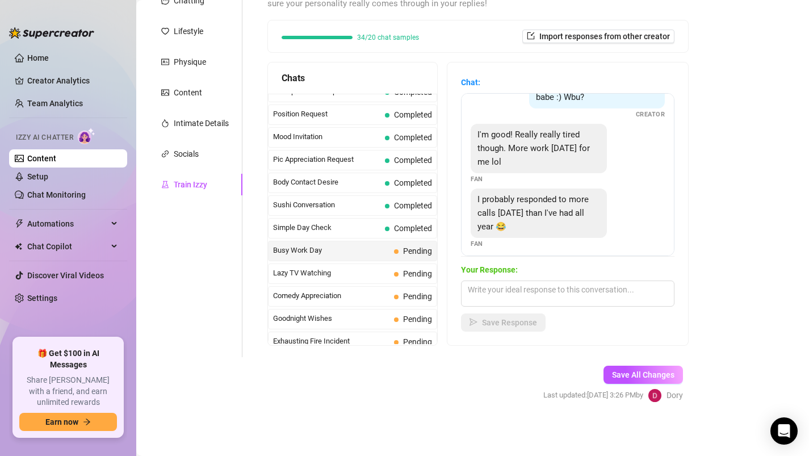
scroll to position [89, 0]
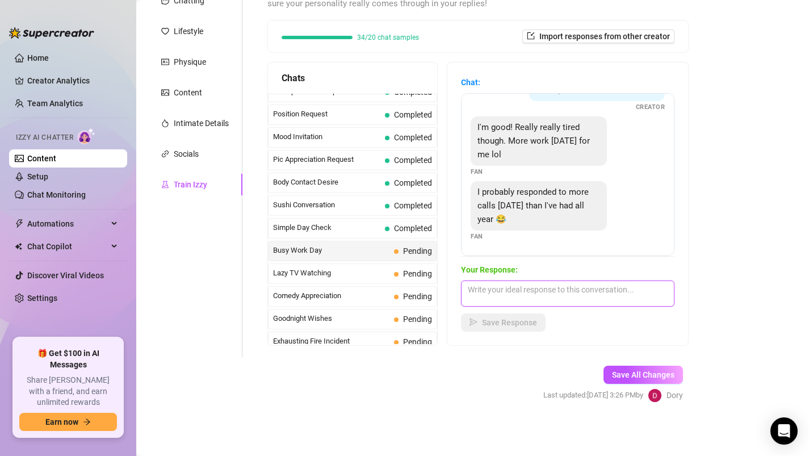
click at [519, 298] on textarea at bounding box center [568, 294] width 214 height 26
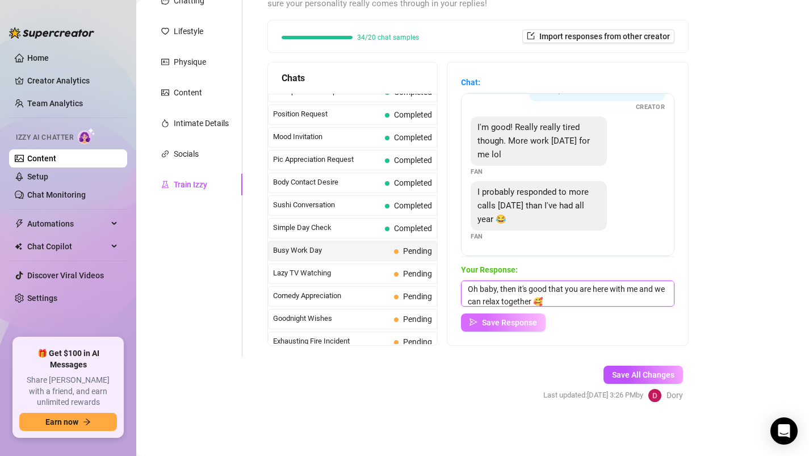
type textarea "Oh baby, then it's good that you are here with me and we can relax together 🥰"
click at [482, 327] on button "Save Response" at bounding box center [503, 323] width 85 height 18
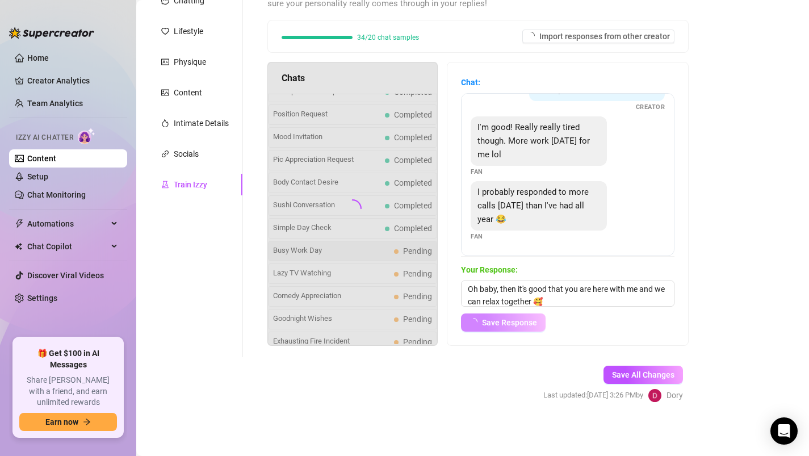
scroll to position [87, 0]
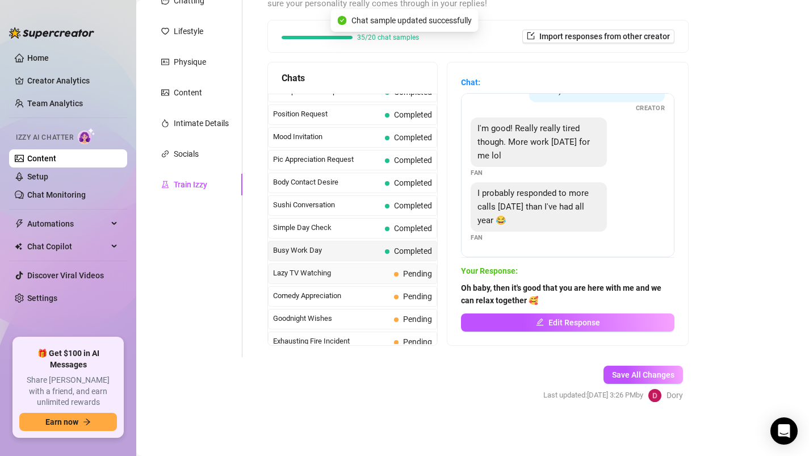
click at [357, 274] on span "Lazy TV Watching" at bounding box center [331, 273] width 116 height 11
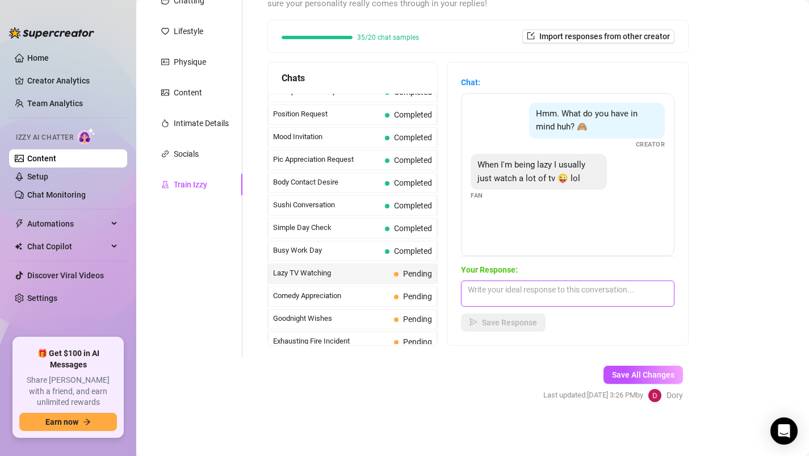
click at [496, 290] on textarea at bounding box center [568, 294] width 214 height 26
click at [599, 292] on textarea "any [DEMOGRAPHIC_DATA] show you like to watch?" at bounding box center [568, 294] width 214 height 26
click at [490, 291] on textarea "any [DEMOGRAPHIC_DATA] show you like to watch?" at bounding box center [568, 294] width 214 height 26
type textarea "any good show you like to watch?"
click at [496, 318] on span "Save Response" at bounding box center [509, 322] width 55 height 9
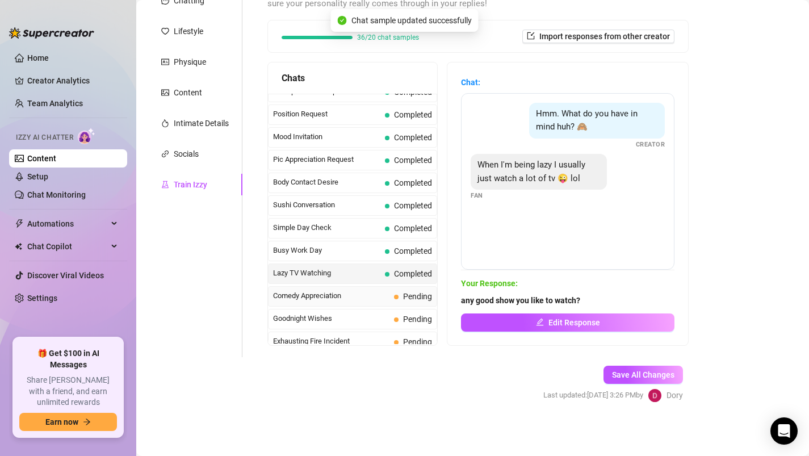
click at [387, 290] on div "Comedy Appreciation Pending" at bounding box center [352, 296] width 169 height 20
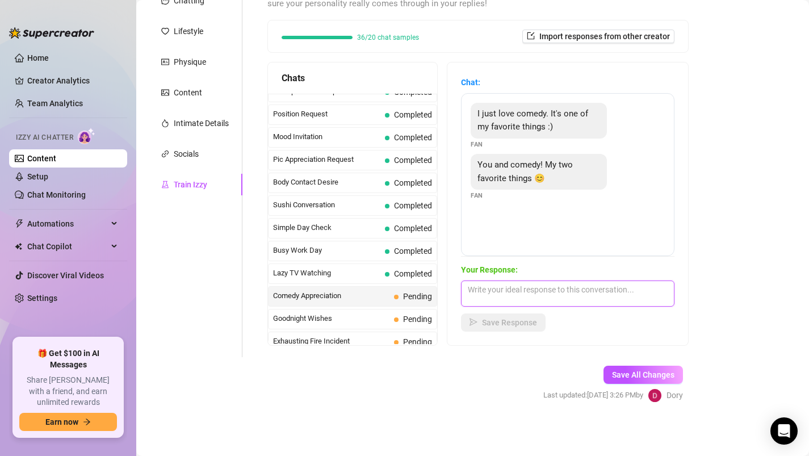
click at [517, 297] on textarea at bounding box center [568, 294] width 214 height 26
type textarea "aaaw thank you, baby! 🥰 I love comedy too"
click at [500, 321] on span "Save Response" at bounding box center [509, 322] width 55 height 9
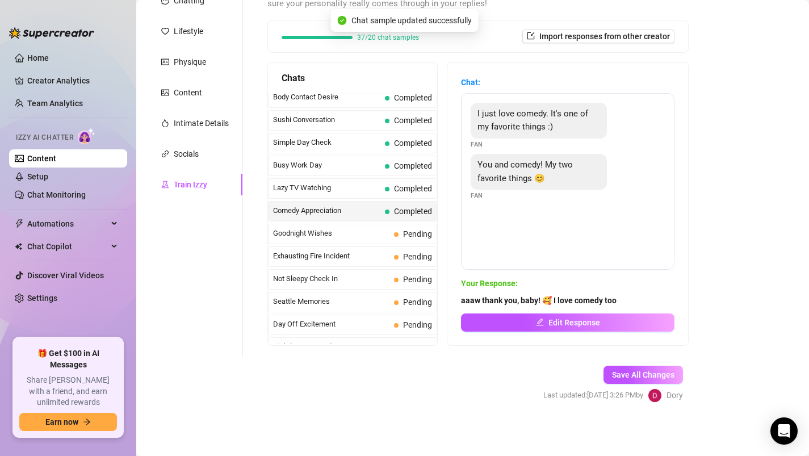
scroll to position [720, 0]
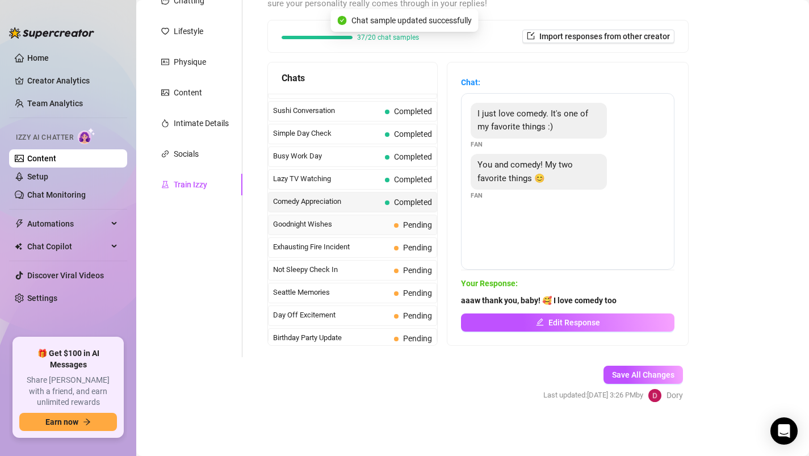
click at [361, 220] on span "Goodnight Wishes" at bounding box center [331, 224] width 116 height 11
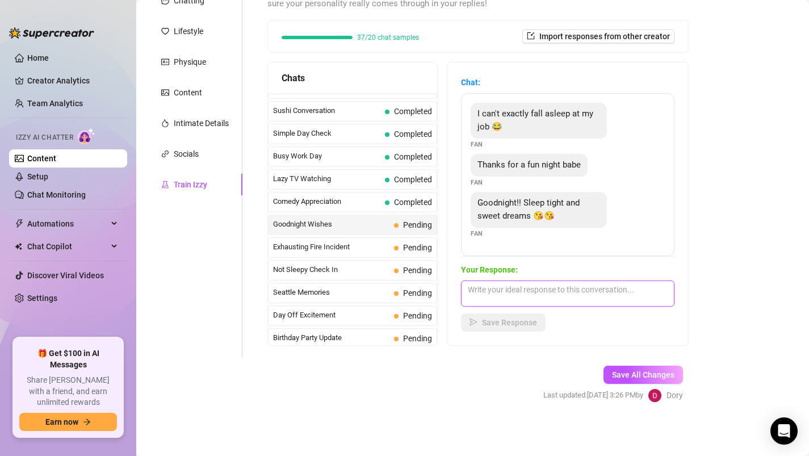
click at [524, 298] on textarea at bounding box center [568, 294] width 214 height 26
click at [553, 287] on textarea "goodnight, baby! 🥰" at bounding box center [568, 294] width 214 height 26
paste textarea "cuddle me in your dreams tonight"
drag, startPoint x: 539, startPoint y: 291, endPoint x: 705, endPoint y: 292, distance: 166.4
click at [705, 292] on div "Bio Import Bio from other creator Personal Info Chatting Lifestyle Physique Con…" at bounding box center [473, 179] width 650 height 486
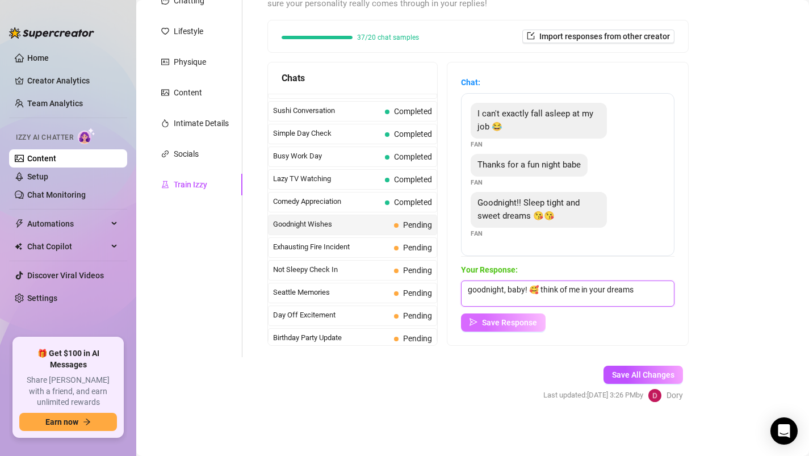
type textarea "goodnight, baby! 🥰 think of me in your dreams"
click at [466, 319] on button "Save Response" at bounding box center [503, 323] width 85 height 18
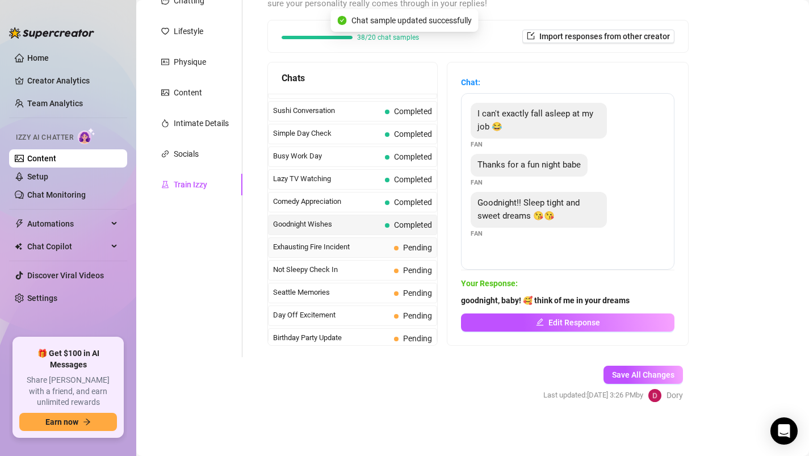
click at [368, 250] on span "Exhausting Fire Incident" at bounding box center [331, 246] width 116 height 11
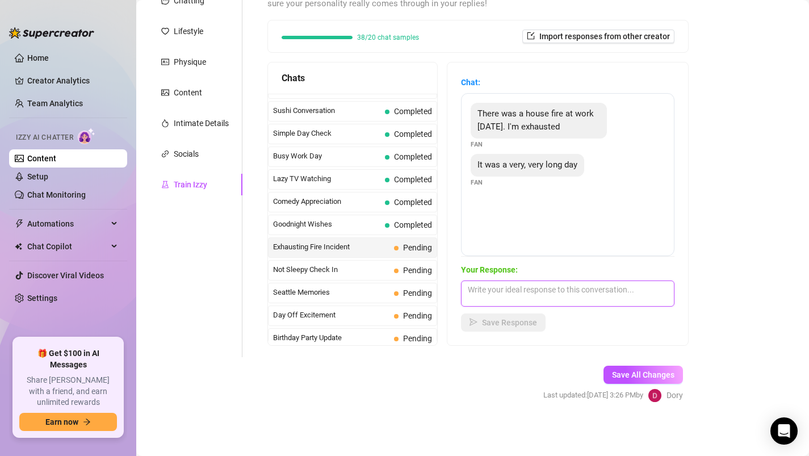
click at [507, 296] on textarea at bounding box center [568, 294] width 214 height 26
type textarea "i'm sorry to hear that"
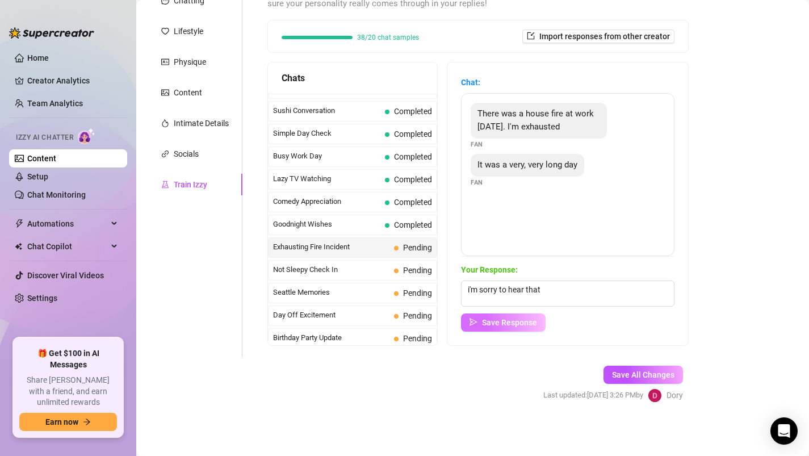
click at [471, 327] on button "Save Response" at bounding box center [503, 323] width 85 height 18
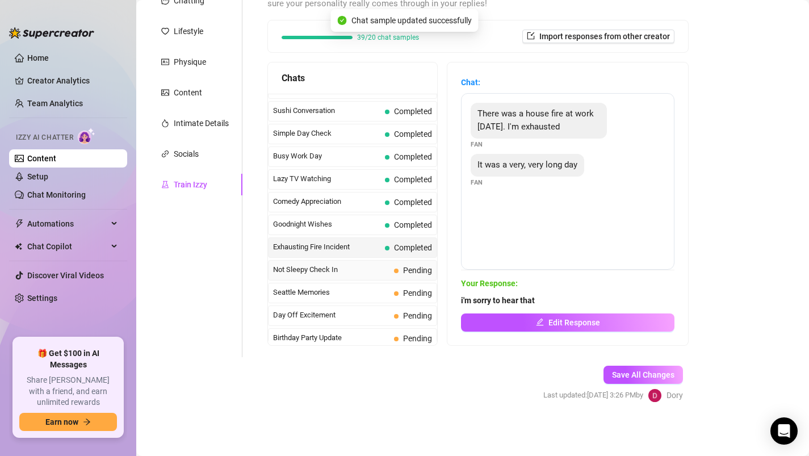
click at [348, 276] on div "Not Sleepy Check In Pending" at bounding box center [352, 270] width 169 height 20
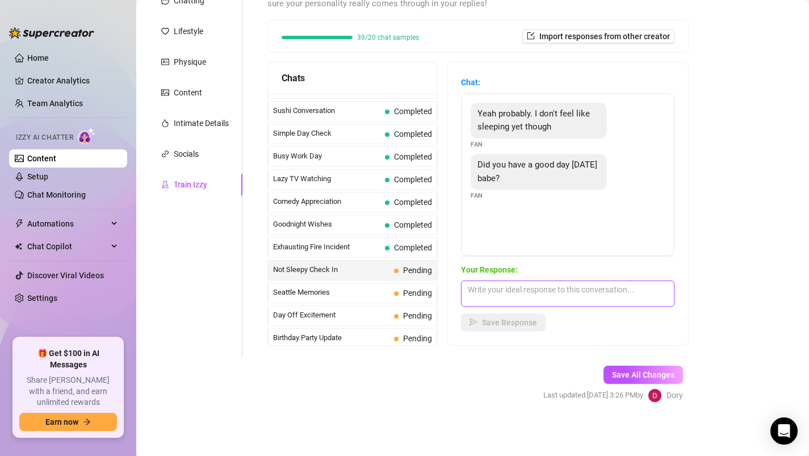
click at [492, 291] on textarea at bounding box center [568, 294] width 214 height 26
click at [479, 289] on textarea "yes I had good day 🤗" at bounding box center [568, 294] width 214 height 26
click at [556, 289] on textarea "yes, I had good day 🤗" at bounding box center [568, 294] width 214 height 26
type textarea "yes, I had good day 🤗 I'm not sleepy too, so let's have some fun"
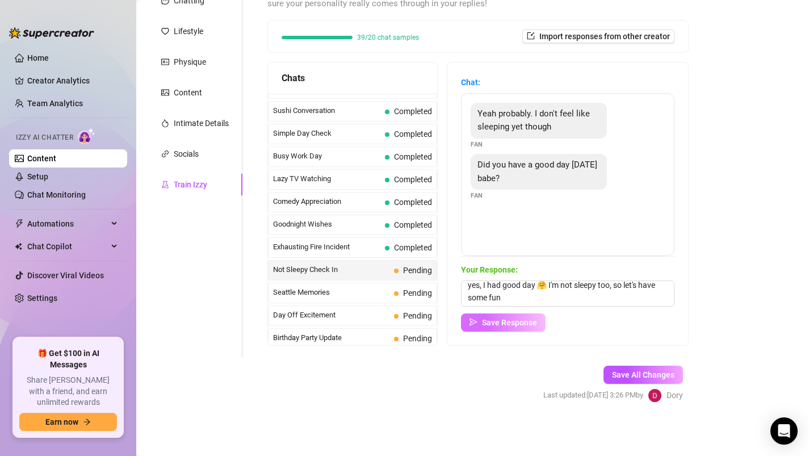
click at [498, 319] on span "Save Response" at bounding box center [509, 322] width 55 height 9
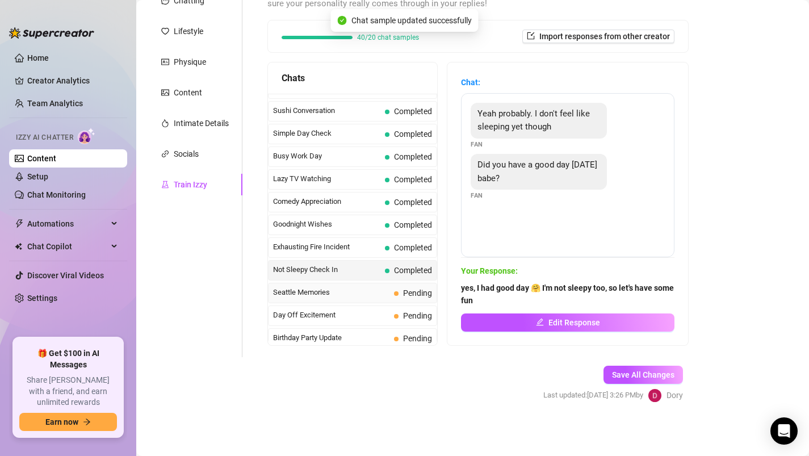
click at [359, 290] on span "Seattle Memories" at bounding box center [331, 292] width 116 height 11
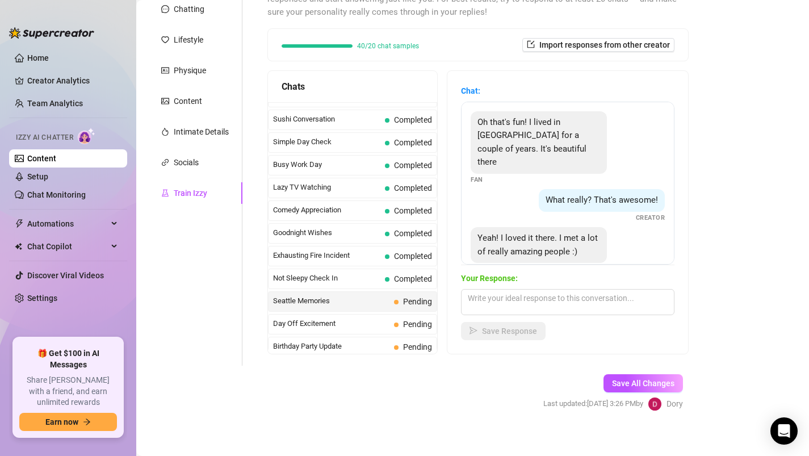
scroll to position [146, 0]
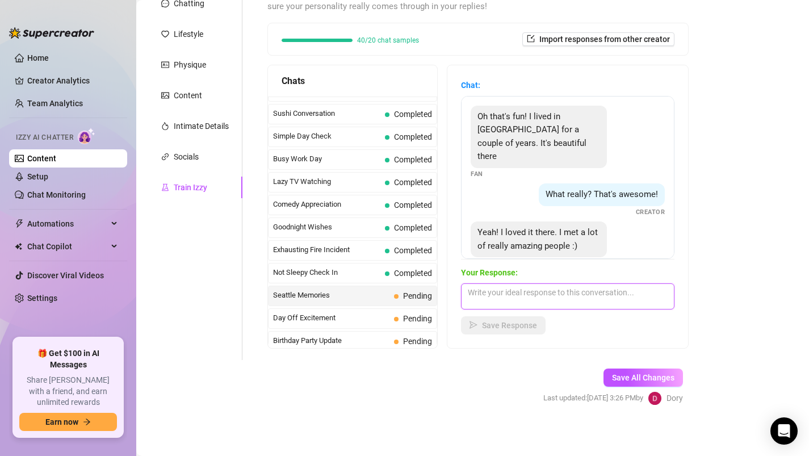
click at [528, 294] on textarea at bounding box center [568, 296] width 214 height 26
click at [536, 298] on textarea "That sounds great" at bounding box center [568, 296] width 214 height 26
click at [515, 291] on textarea "That sounds great" at bounding box center [568, 296] width 214 height 26
click at [559, 296] on textarea "That sounds like a great" at bounding box center [568, 296] width 214 height 26
type textarea "That sounds like a great place to live"
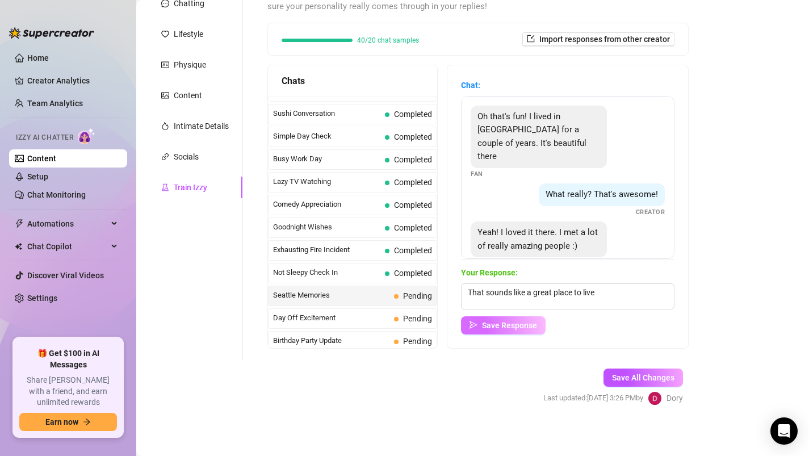
click at [513, 322] on span "Save Response" at bounding box center [509, 325] width 55 height 9
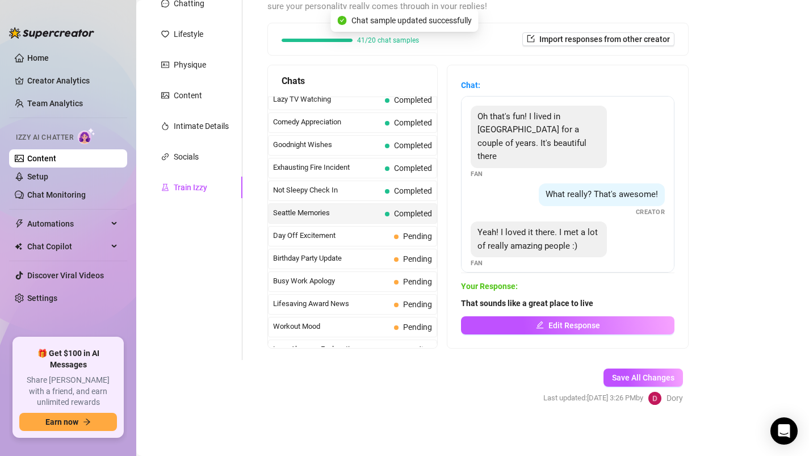
scroll to position [813, 0]
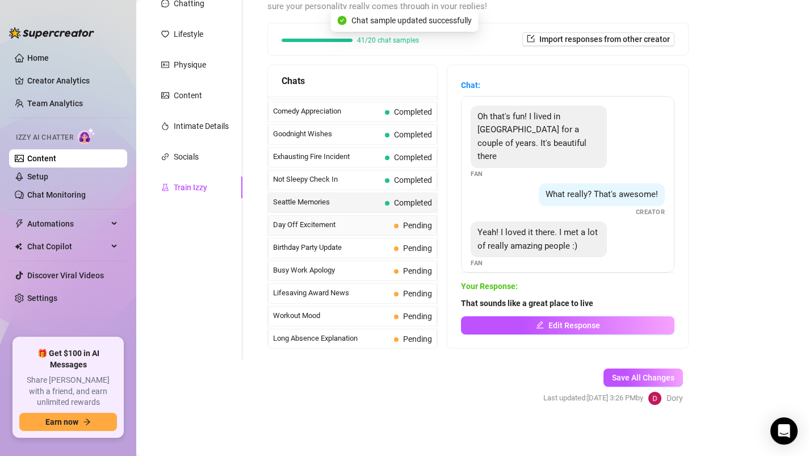
click at [350, 227] on span "Day Off Excitement" at bounding box center [331, 224] width 116 height 11
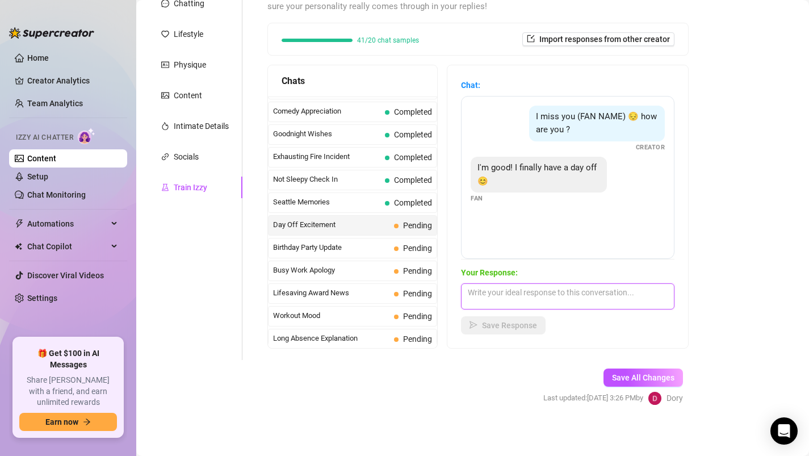
click at [488, 296] on textarea at bounding box center [568, 296] width 214 height 26
type textarea "really?! That is amazing! What are your plans for [DATE]?"
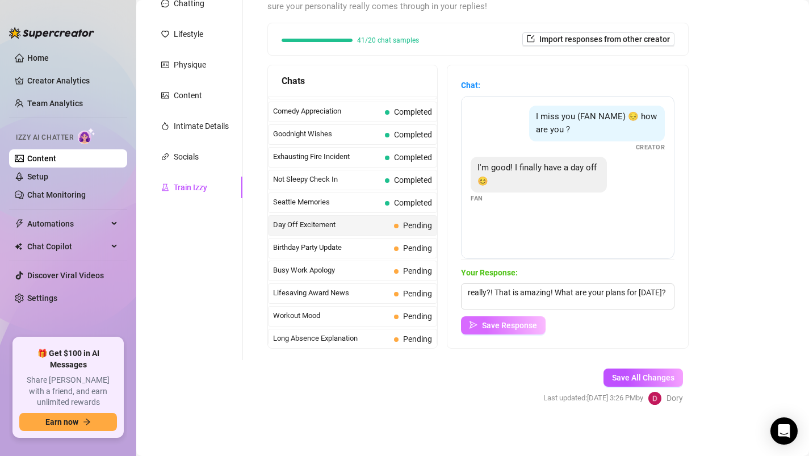
click at [489, 332] on button "Save Response" at bounding box center [503, 325] width 85 height 18
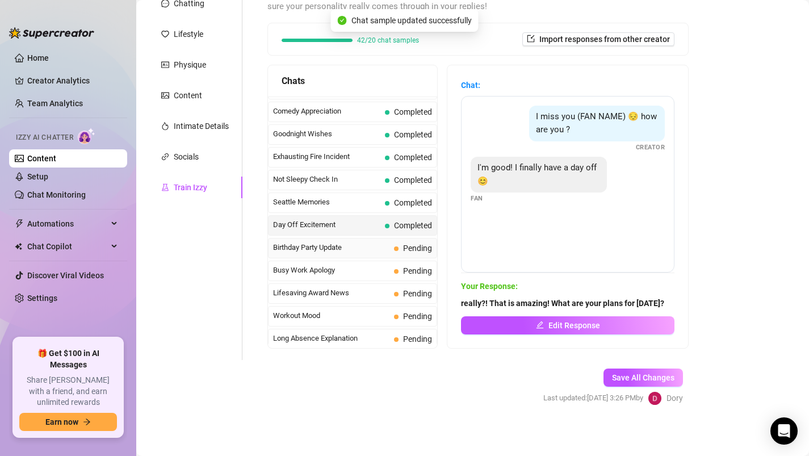
click at [381, 254] on div "Birthday Party Update Pending" at bounding box center [352, 248] width 169 height 20
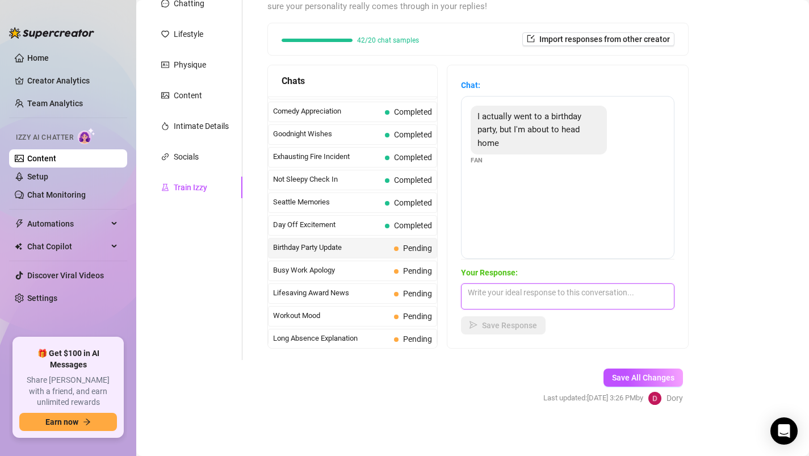
click at [498, 286] on textarea at bounding box center [568, 296] width 214 height 26
type textarea "Was it fun? Or i'm more fun?"
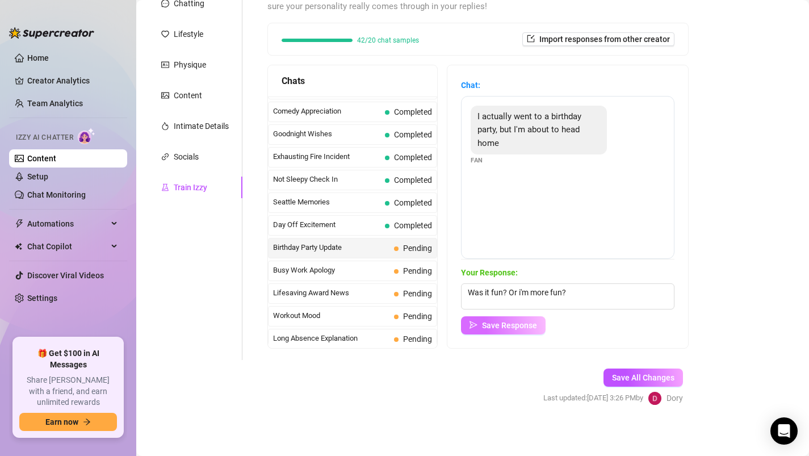
click at [505, 326] on span "Save Response" at bounding box center [509, 325] width 55 height 9
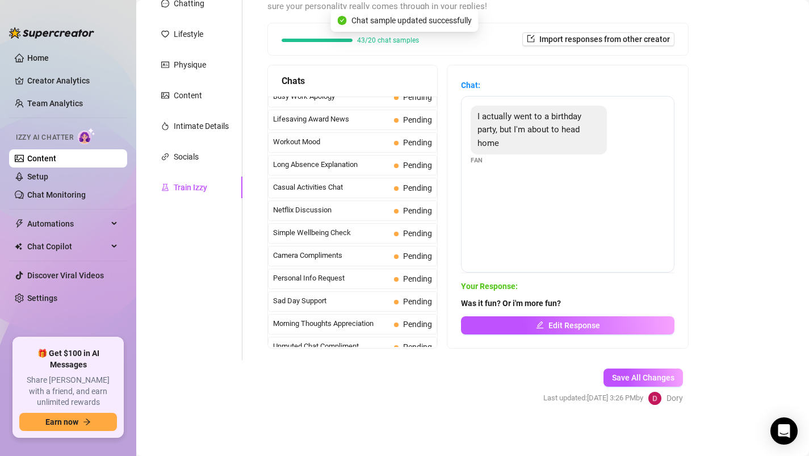
scroll to position [1019, 0]
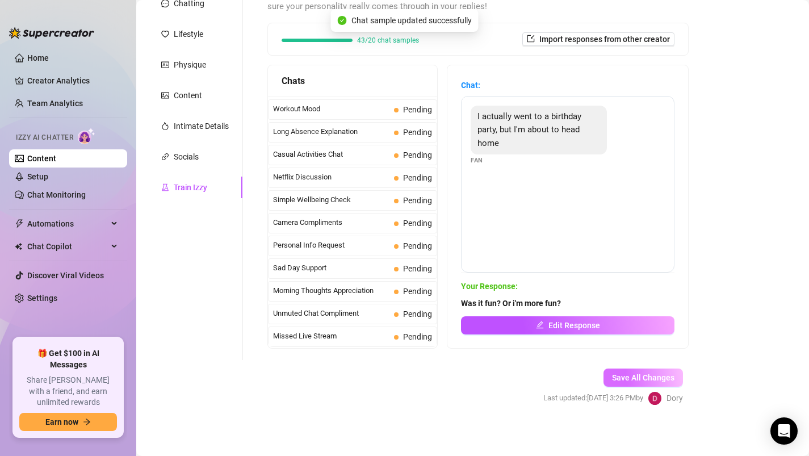
click at [622, 375] on span "Save All Changes" at bounding box center [643, 377] width 62 height 9
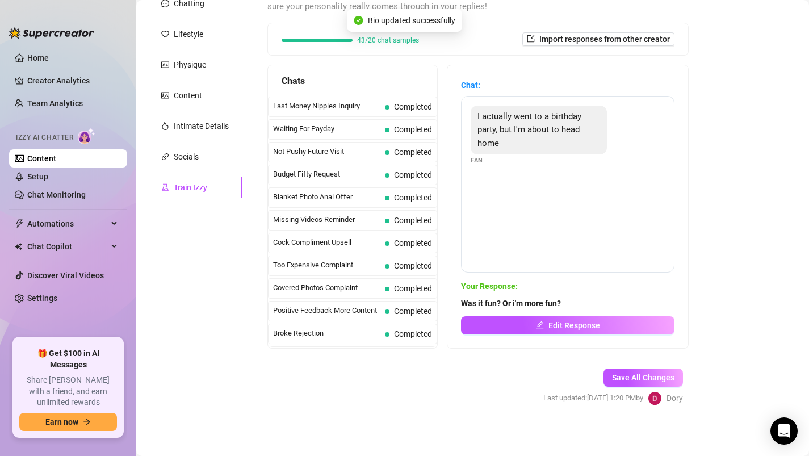
scroll to position [0, 0]
